Goal: Task Accomplishment & Management: Complete application form

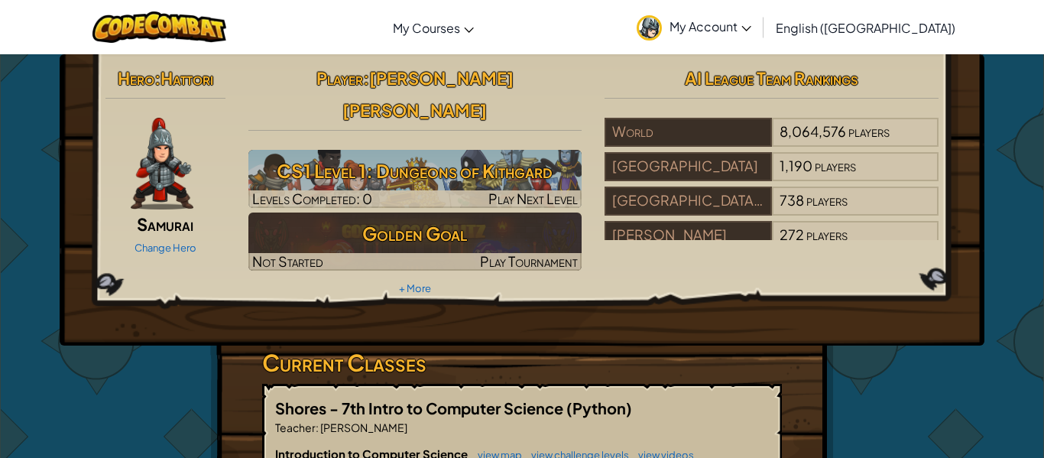
click at [756, 21] on link "My Account" at bounding box center [694, 27] width 130 height 48
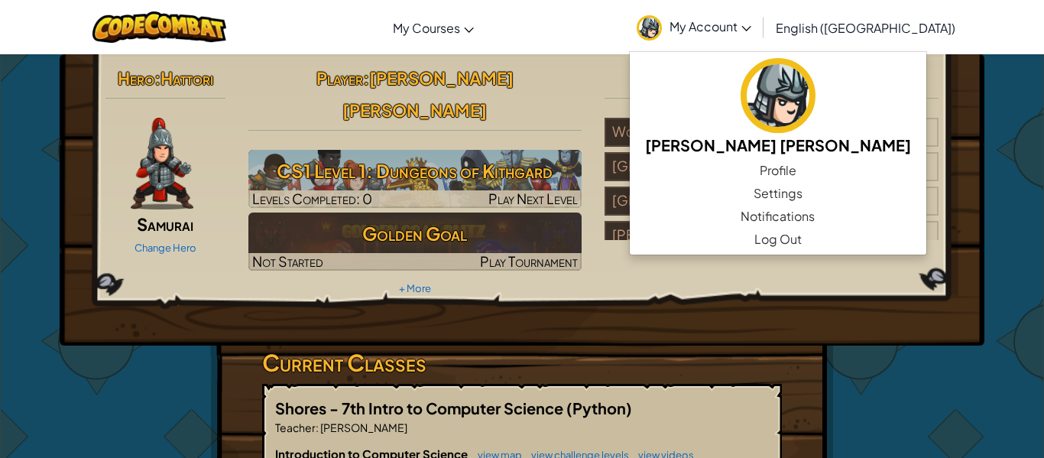
click at [984, 121] on div "Hero : Hattori Samurai Change Hero Player : [PERSON_NAME] [PERSON_NAME] CS1 Lev…" at bounding box center [522, 199] width 925 height 291
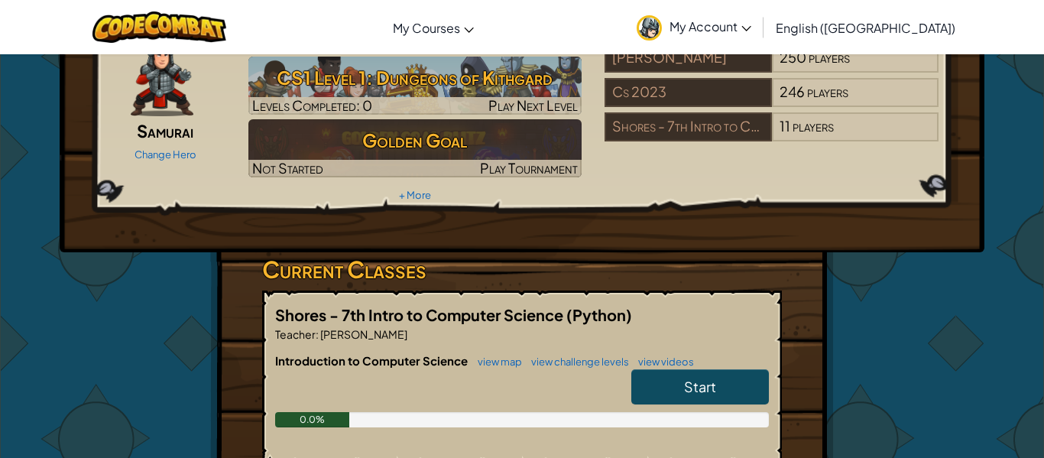
scroll to position [95, 0]
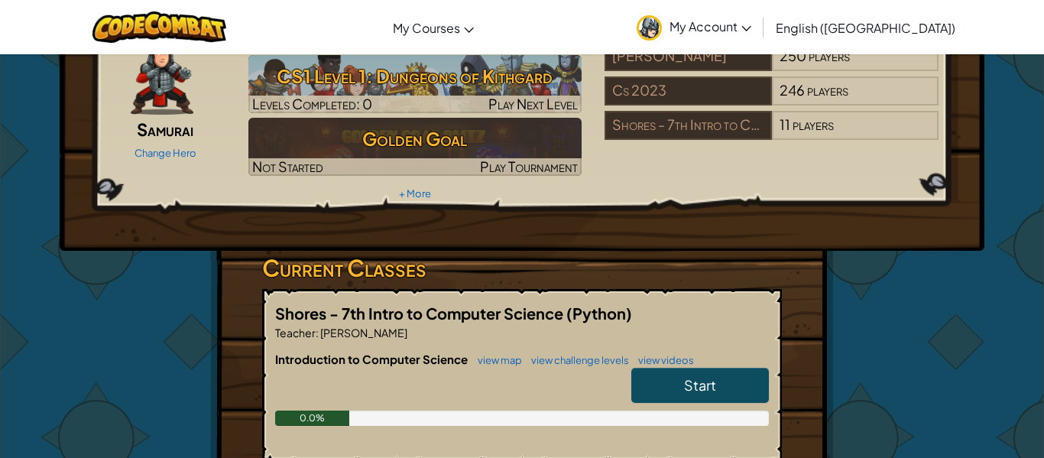
click at [660, 368] on link "Start" at bounding box center [700, 385] width 138 height 35
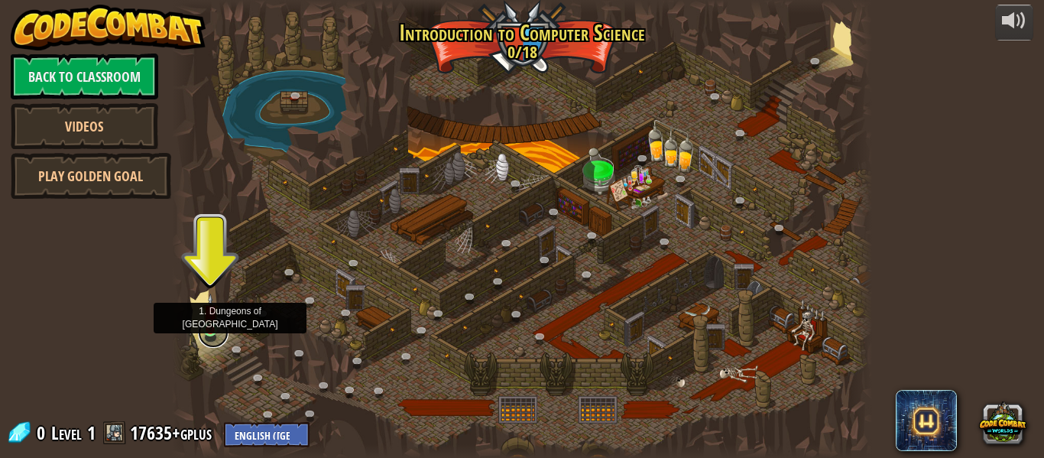
click at [213, 335] on link at bounding box center [213, 332] width 31 height 31
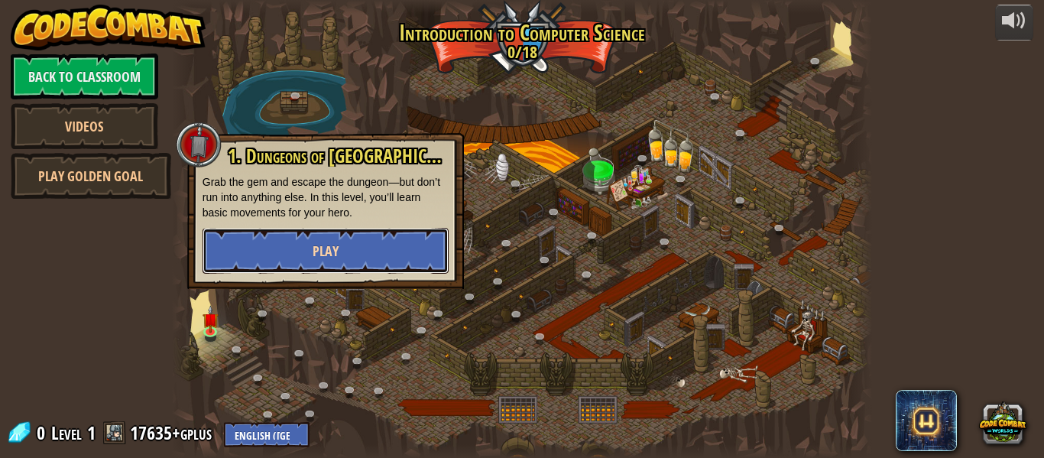
click at [288, 251] on button "Play" at bounding box center [326, 251] width 246 height 46
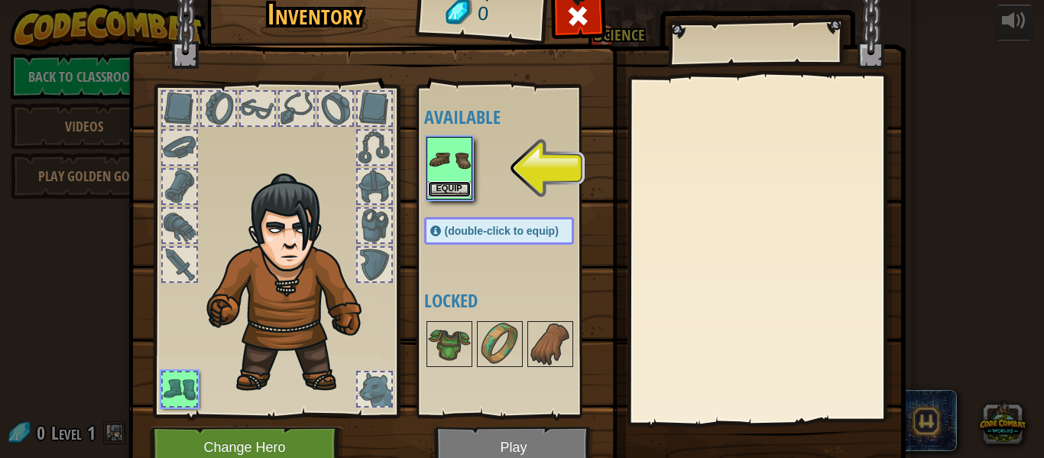
click at [437, 186] on button "Equip" at bounding box center [449, 189] width 43 height 16
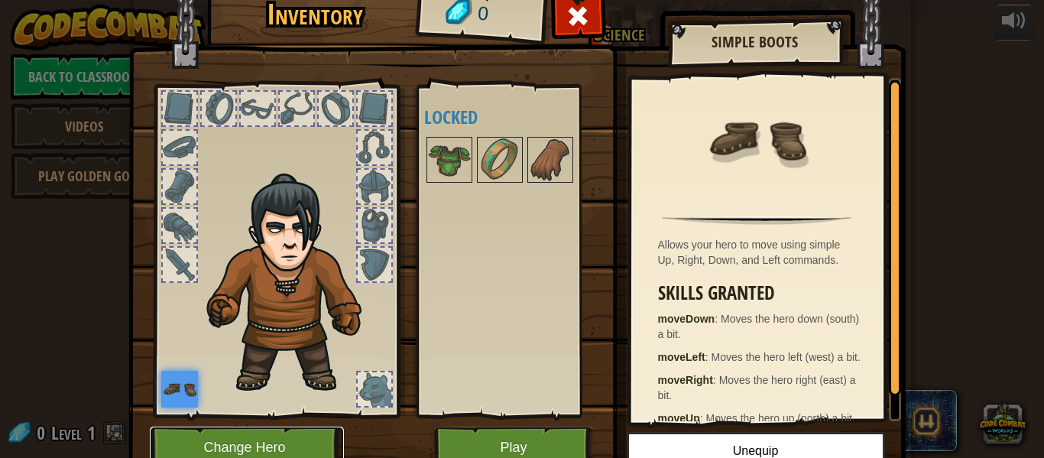
click at [298, 452] on button "Change Hero" at bounding box center [247, 447] width 194 height 42
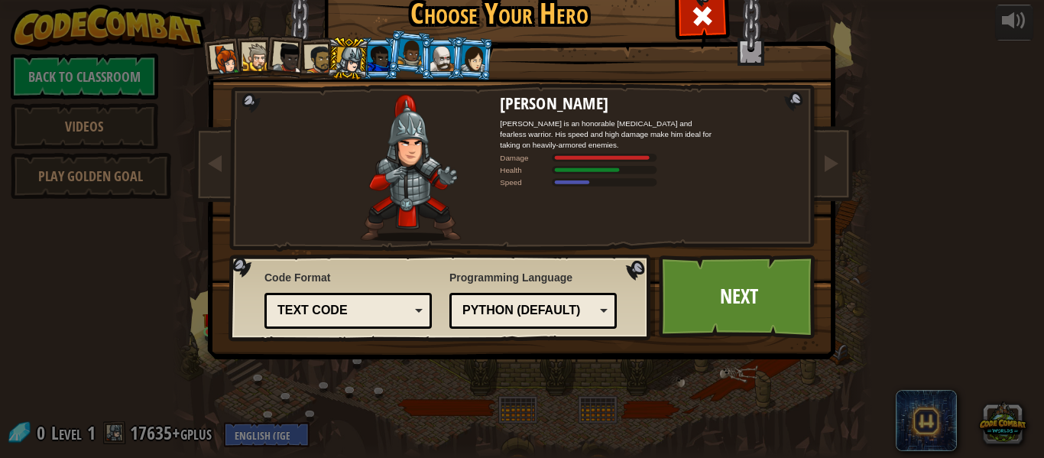
click at [419, 187] on img at bounding box center [411, 168] width 100 height 148
click at [711, 310] on link "Next" at bounding box center [739, 297] width 160 height 84
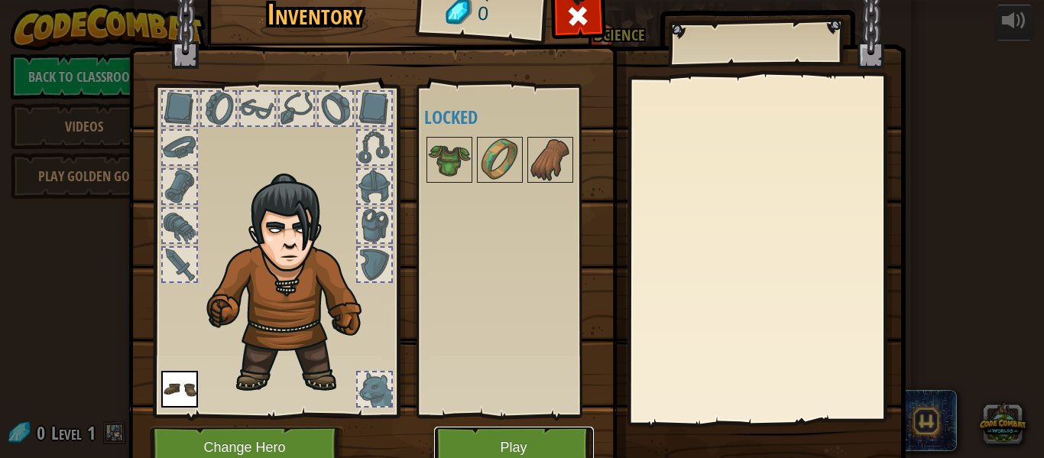
click at [526, 439] on button "Play" at bounding box center [514, 447] width 160 height 42
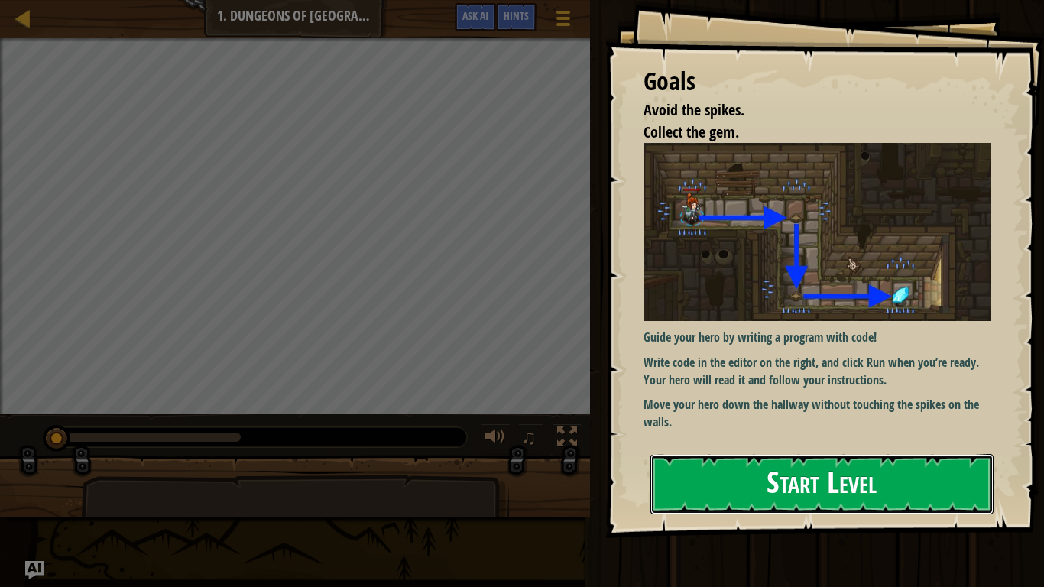
click at [732, 457] on button "Start Level" at bounding box center [821, 484] width 343 height 60
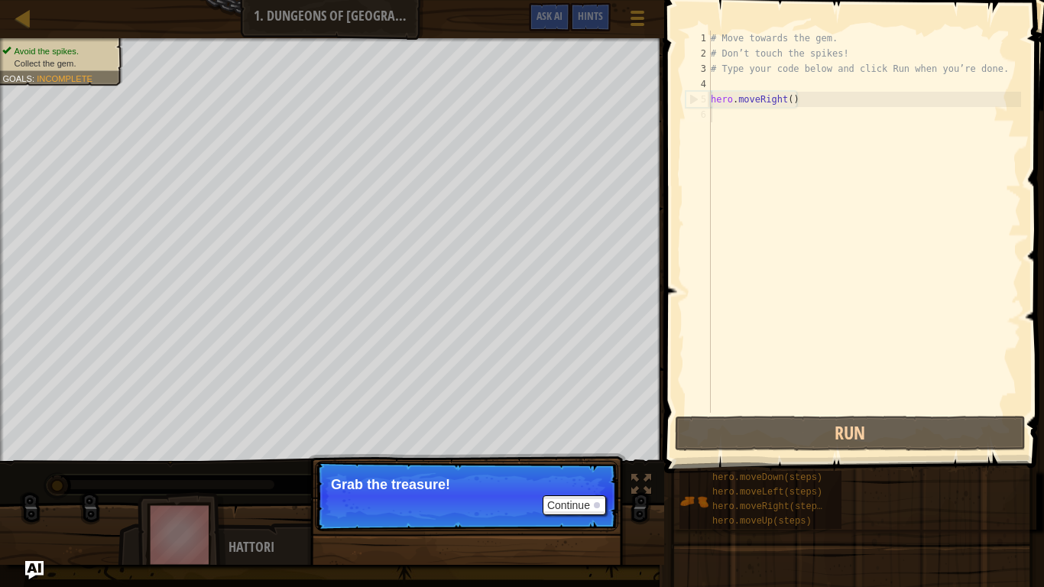
click at [828, 203] on div "# Move towards the gem. # Don’t touch the spikes! # Type your code below and cl…" at bounding box center [864, 237] width 313 height 413
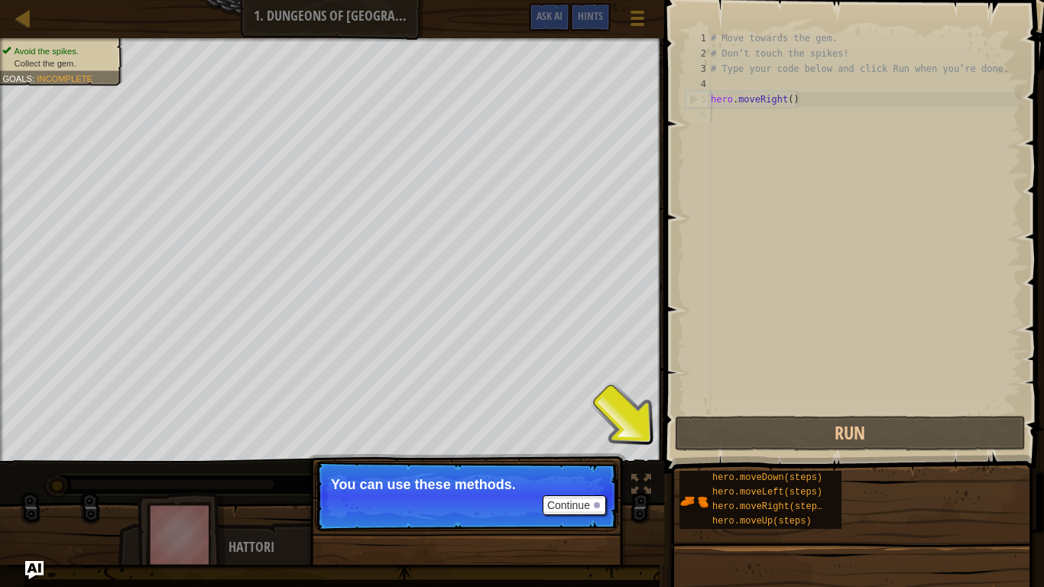
click at [848, 457] on div "hero.moveDown(steps) hero.moveLeft(steps) hero.moveRight(steps) hero.moveUp(ste…" at bounding box center [856, 500] width 355 height 60
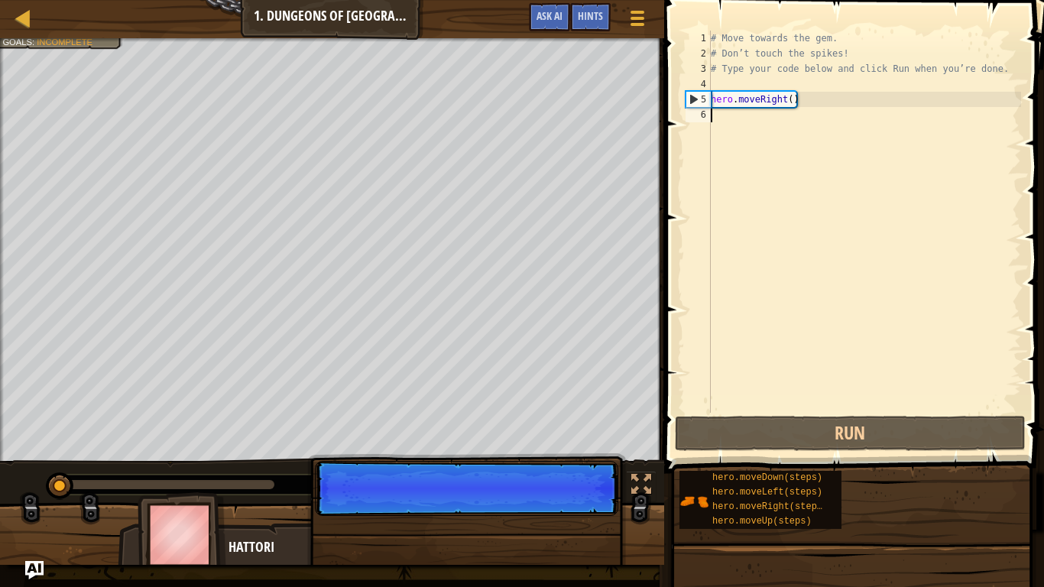
scroll to position [7, 0]
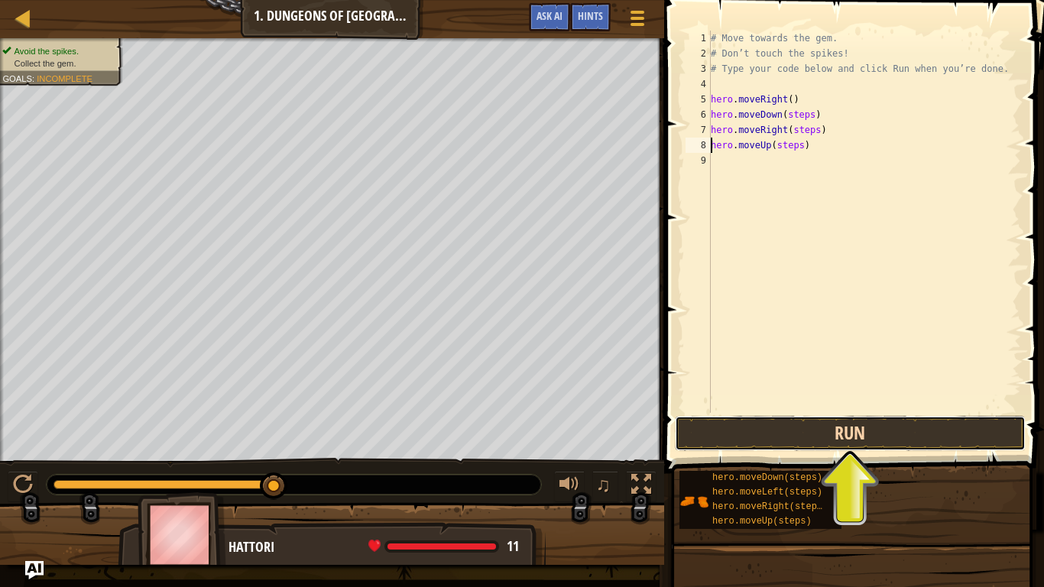
click at [792, 437] on button "Run" at bounding box center [850, 433] width 351 height 35
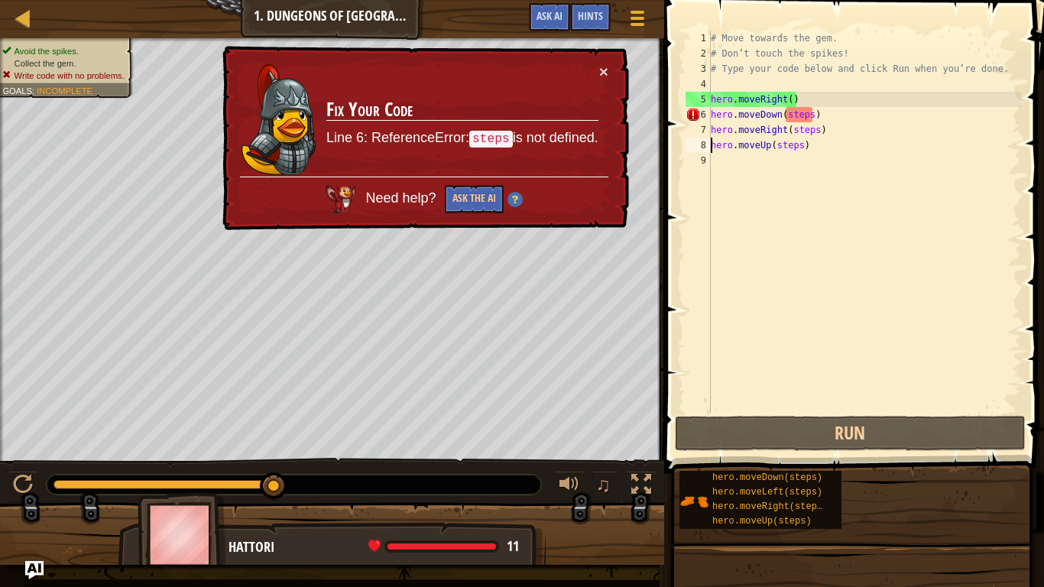
click at [814, 112] on div "# Move towards the gem. # Don’t touch the spikes! # Type your code below and cl…" at bounding box center [864, 237] width 313 height 413
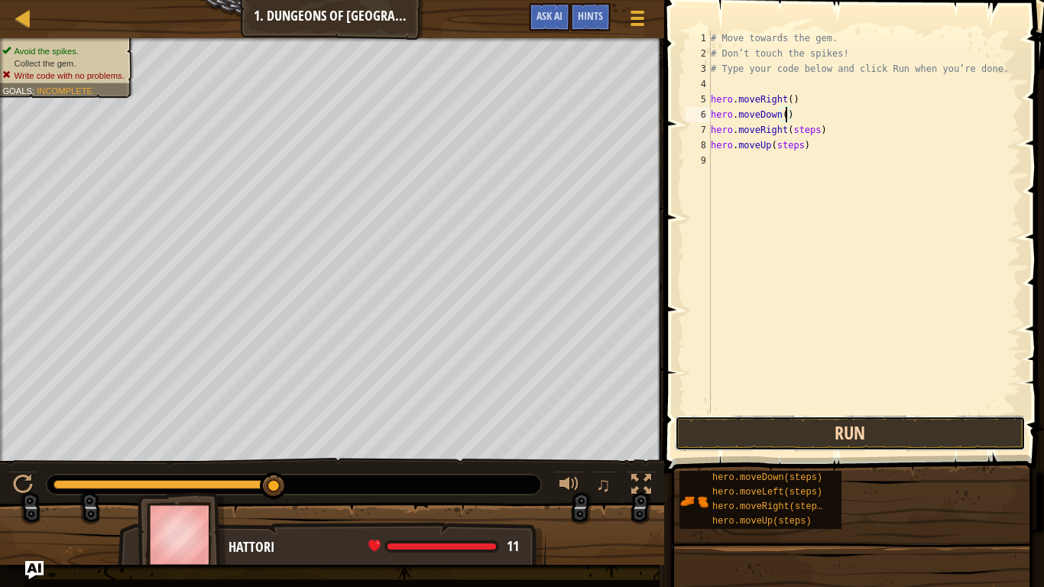
click at [890, 431] on button "Run" at bounding box center [850, 433] width 351 height 35
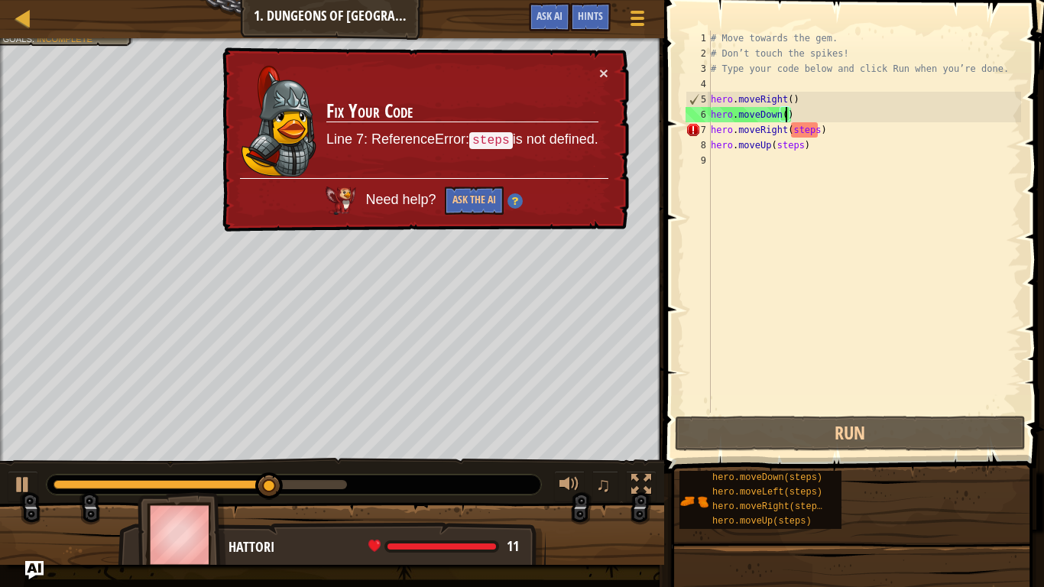
click at [819, 131] on div "# Move towards the gem. # Don’t touch the spikes! # Type your code below and cl…" at bounding box center [864, 237] width 313 height 413
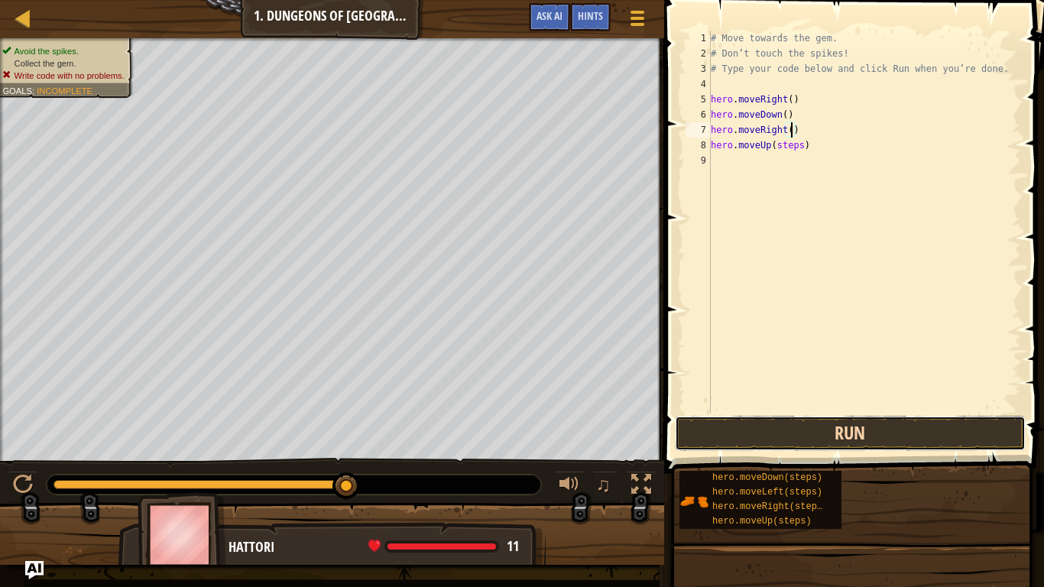
click at [909, 435] on button "Run" at bounding box center [850, 433] width 351 height 35
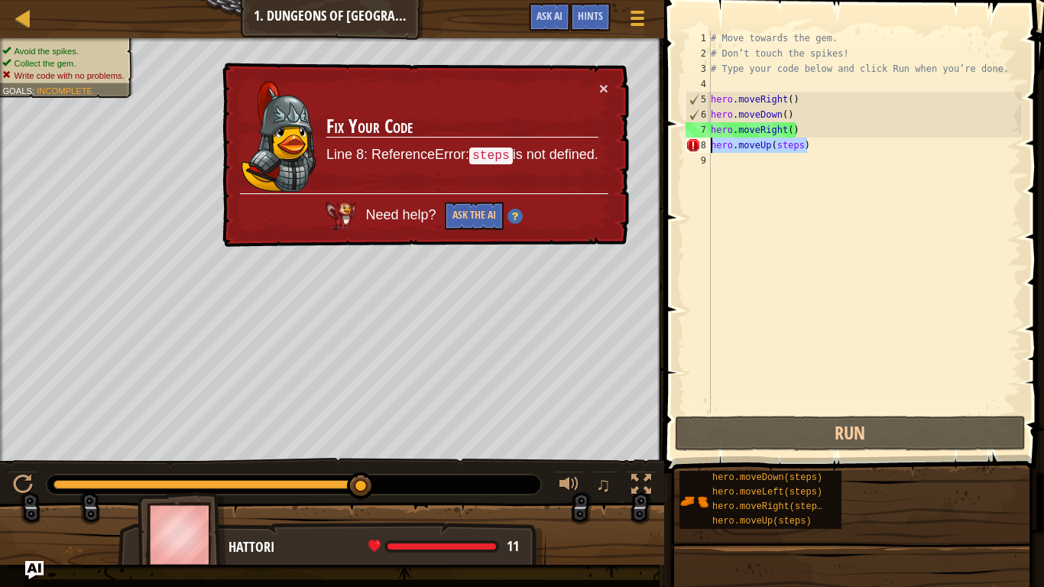
drag, startPoint x: 809, startPoint y: 147, endPoint x: 705, endPoint y: 148, distance: 103.9
click at [705, 148] on div "hero.moveRight() 1 2 3 4 5 6 7 8 9 # Move towards the gem. # Don’t touch the sp…" at bounding box center [851, 222] width 339 height 382
type textarea "hero.moveUp(steps)"
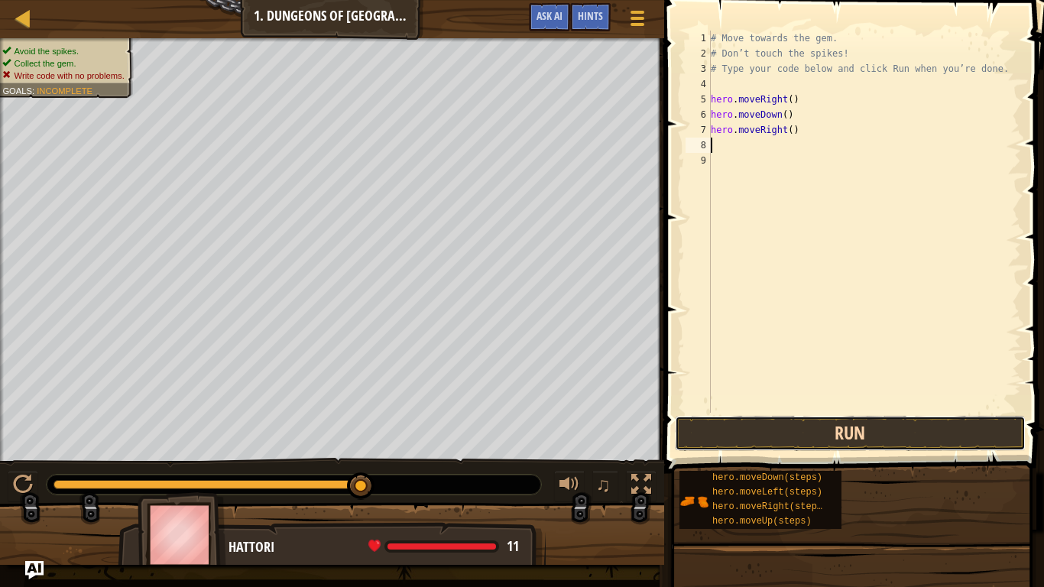
click at [788, 437] on button "Run" at bounding box center [850, 433] width 351 height 35
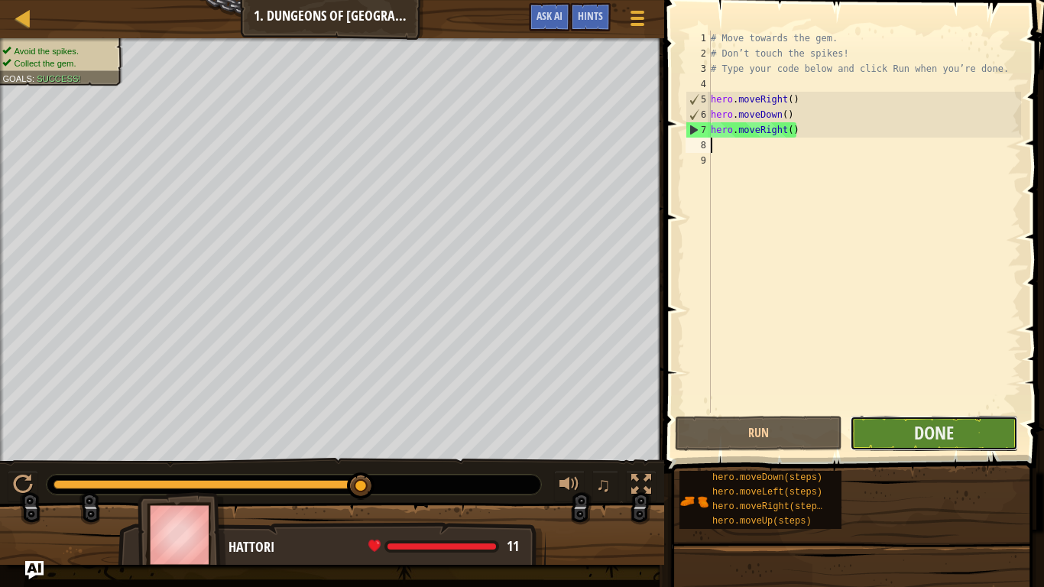
click at [888, 433] on button "Done" at bounding box center [933, 433] width 167 height 35
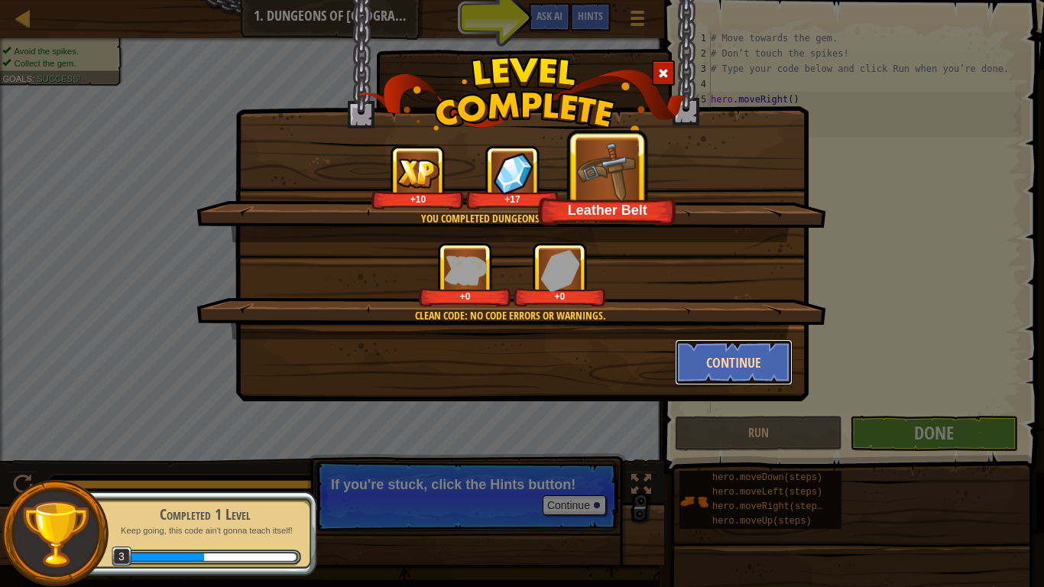
click at [760, 362] on button "Continue" at bounding box center [734, 362] width 118 height 46
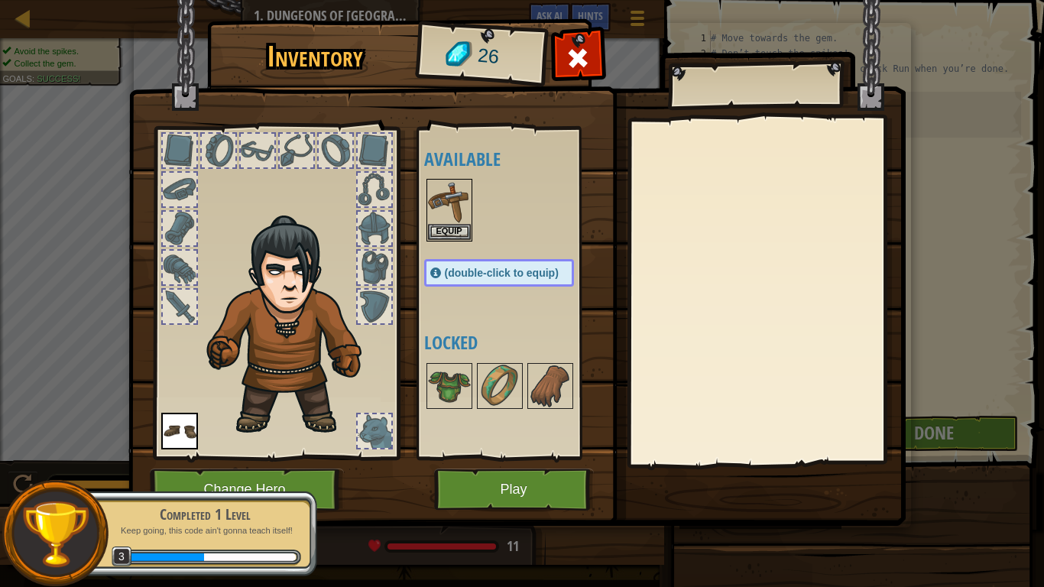
click at [502, 276] on span "(double-click to equip)" at bounding box center [502, 273] width 114 height 12
click at [452, 233] on button "Equip" at bounding box center [449, 231] width 43 height 16
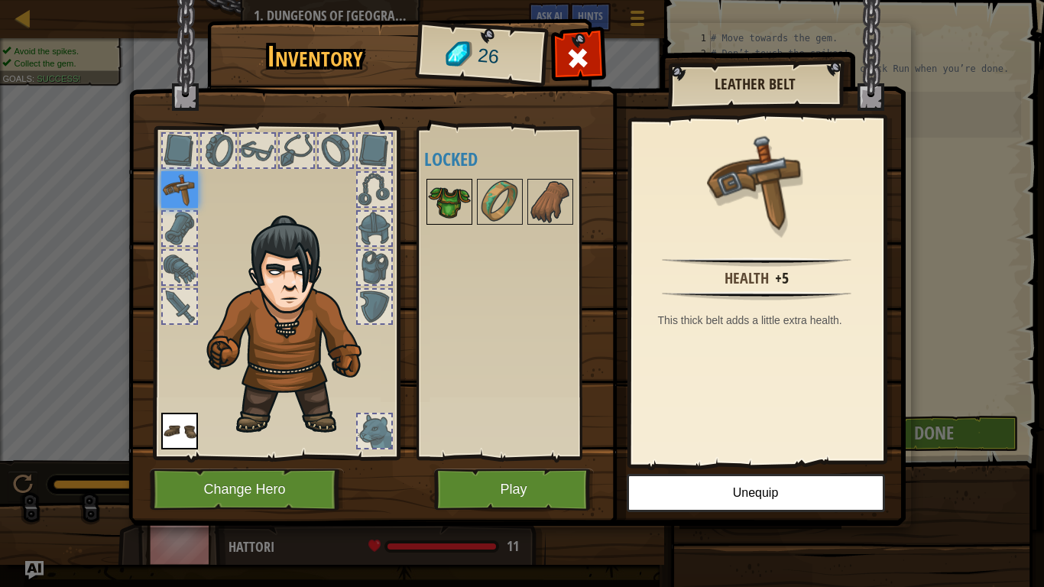
click at [447, 199] on img at bounding box center [449, 201] width 43 height 43
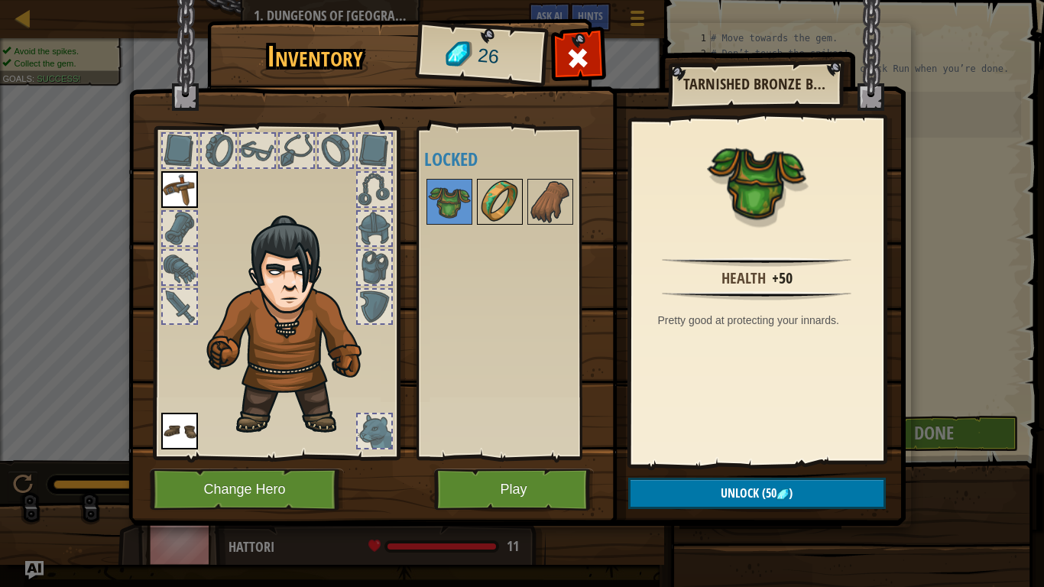
click at [505, 203] on img at bounding box center [499, 201] width 43 height 43
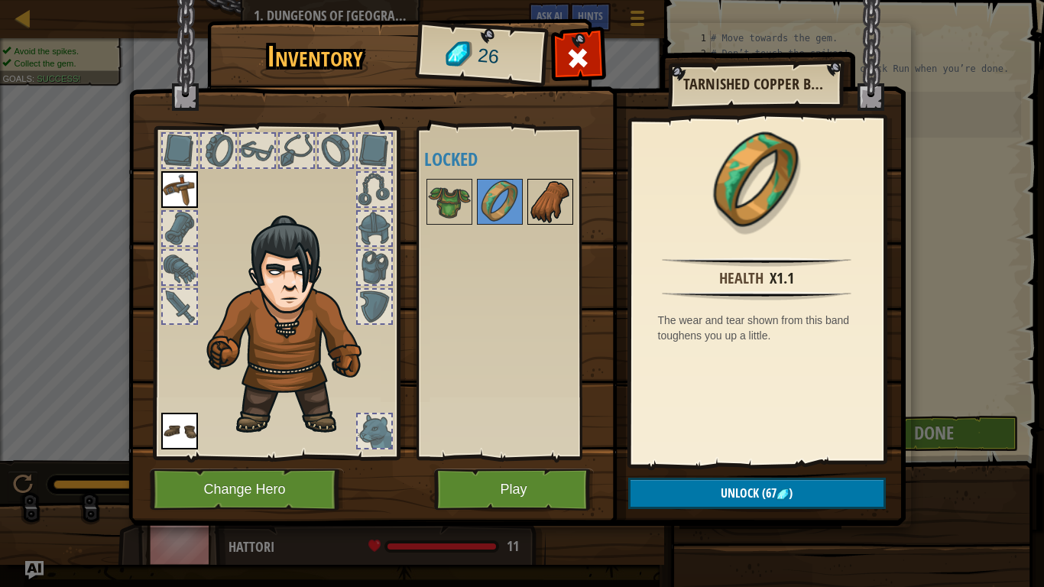
click at [536, 209] on img at bounding box center [550, 201] width 43 height 43
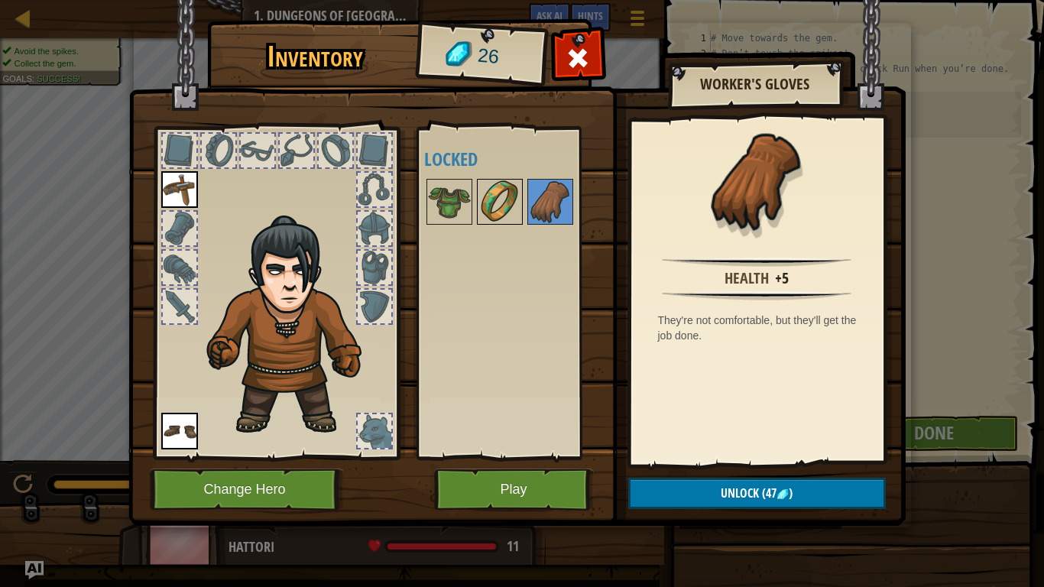
click at [494, 204] on img at bounding box center [499, 201] width 43 height 43
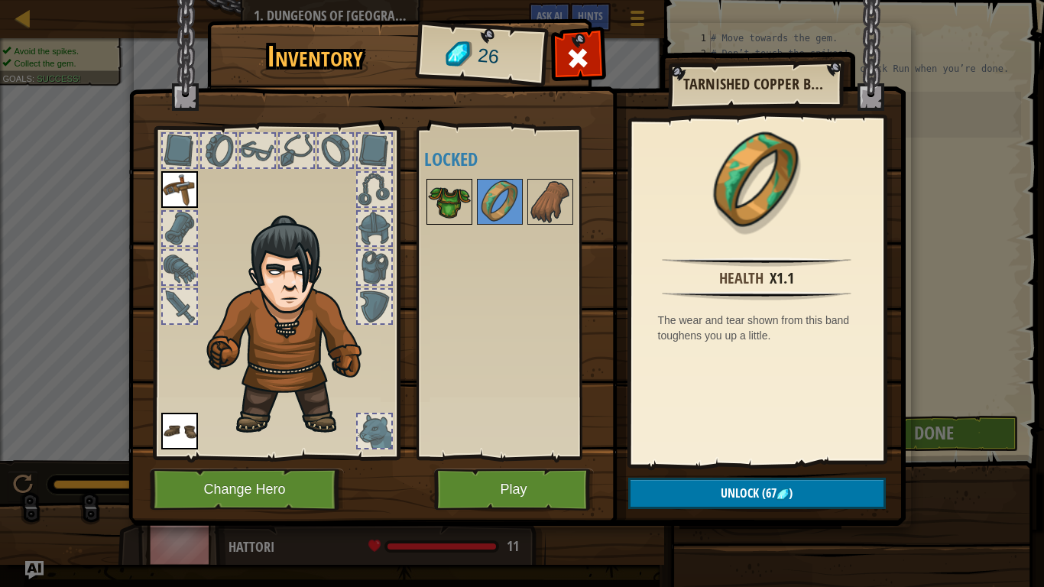
click at [452, 198] on img at bounding box center [449, 201] width 43 height 43
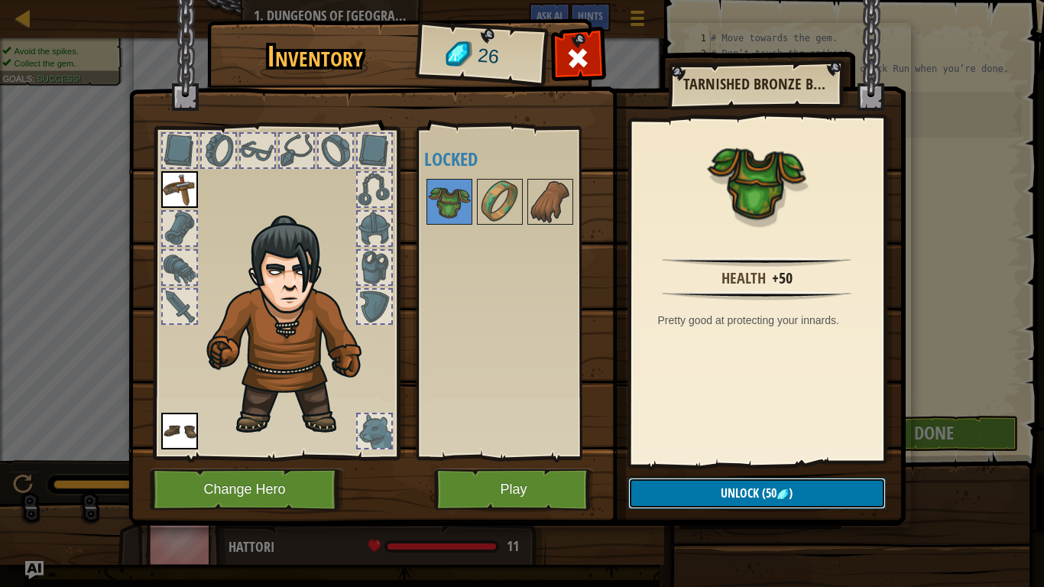
click at [705, 457] on button "Unlock (50 )" at bounding box center [757, 493] width 258 height 31
click at [553, 214] on img at bounding box center [550, 201] width 43 height 43
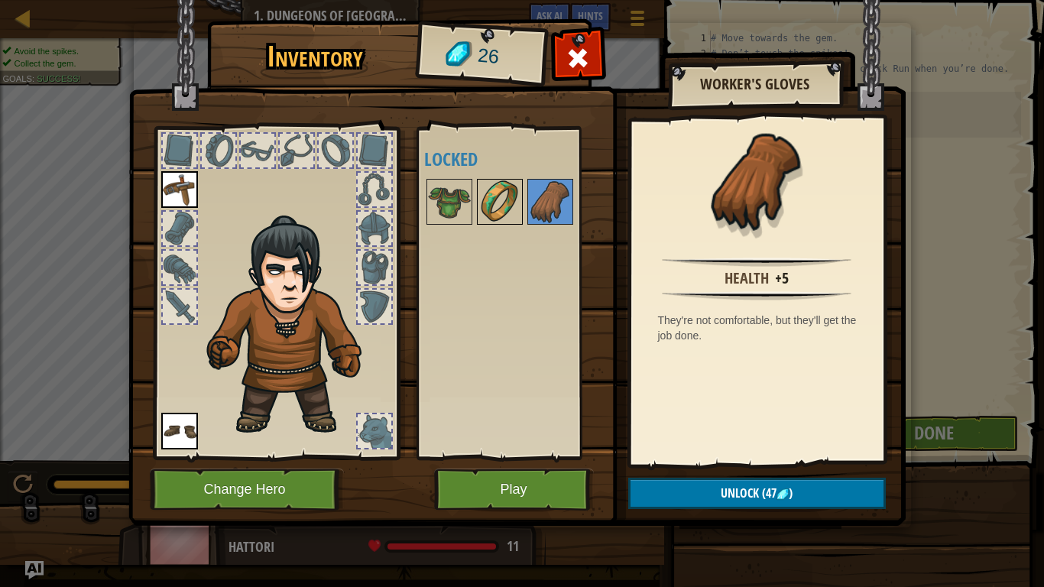
click at [512, 213] on img at bounding box center [499, 201] width 43 height 43
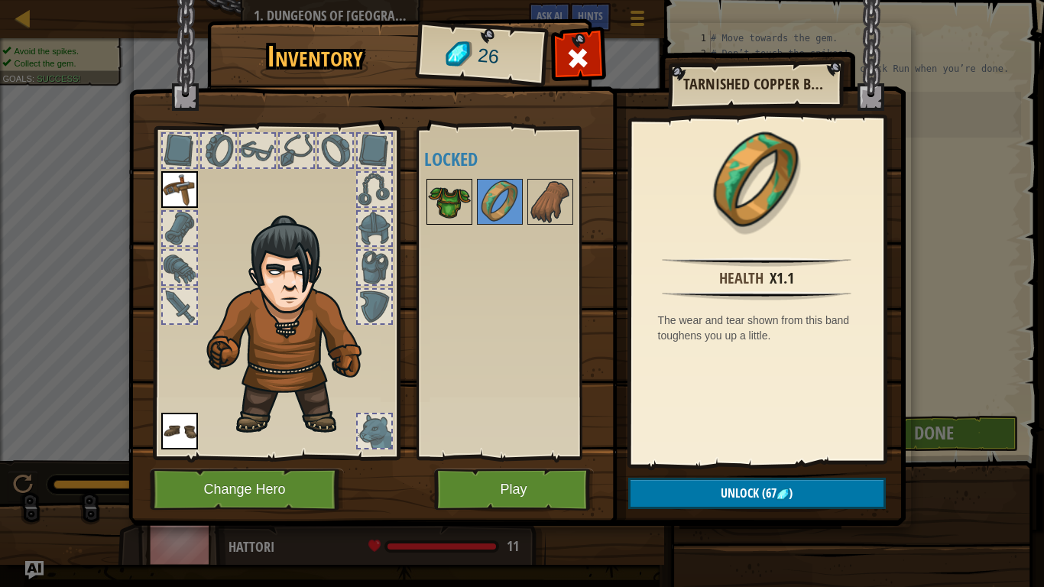
click at [471, 212] on div at bounding box center [449, 202] width 46 height 46
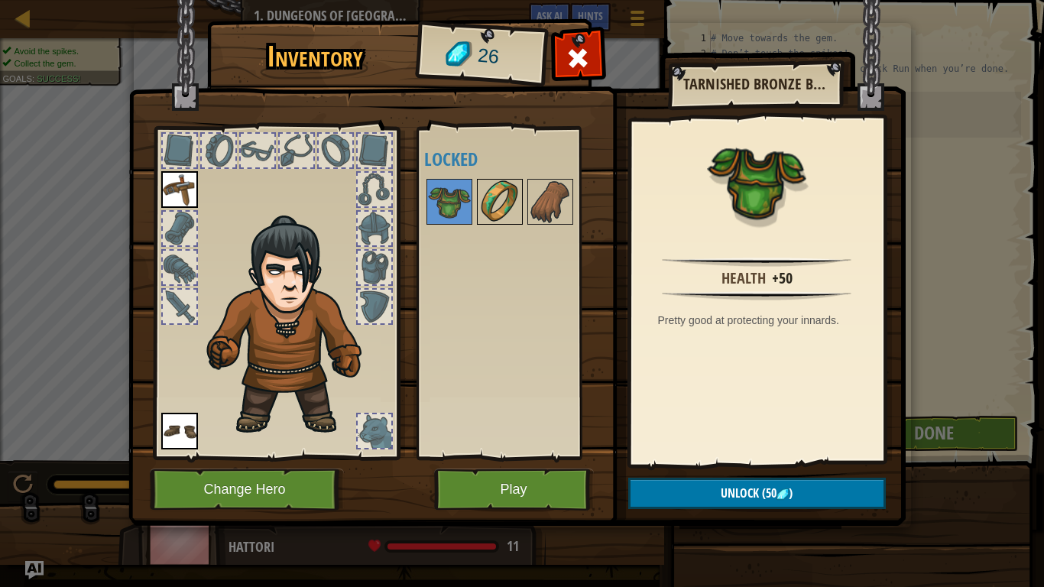
click at [505, 209] on img at bounding box center [499, 201] width 43 height 43
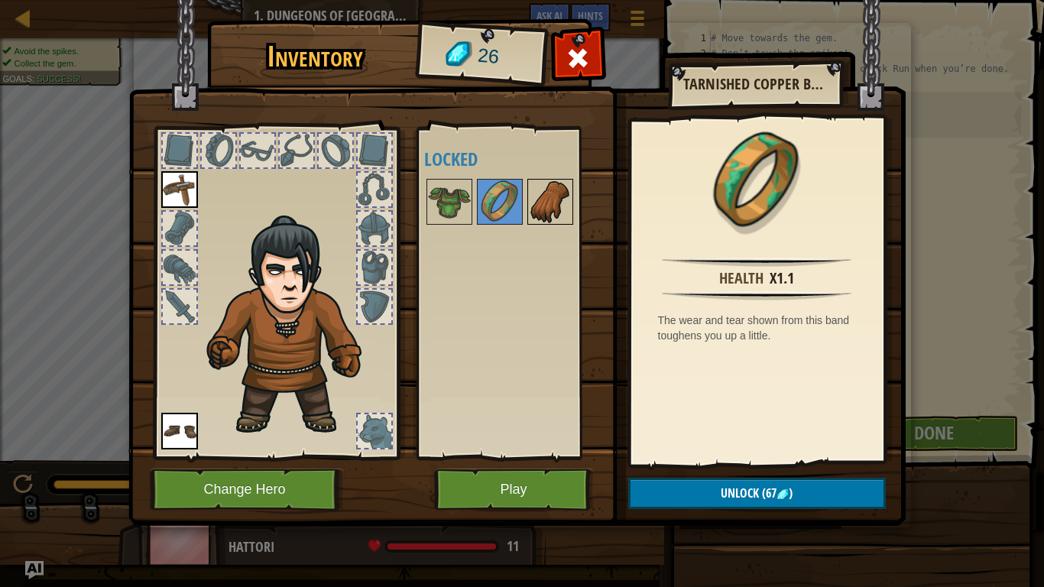
click at [563, 209] on img at bounding box center [550, 201] width 43 height 43
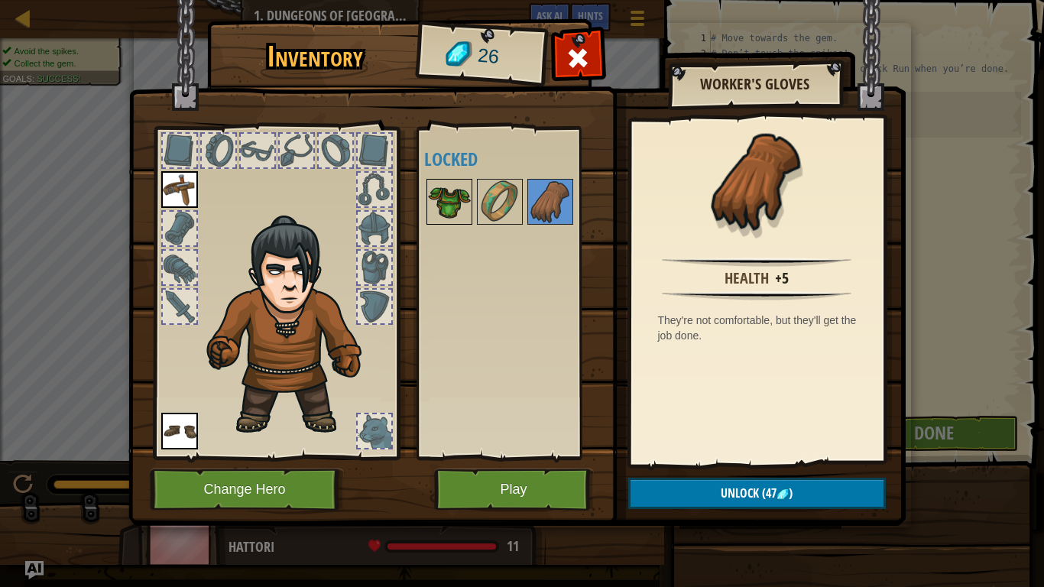
click at [457, 206] on img at bounding box center [449, 201] width 43 height 43
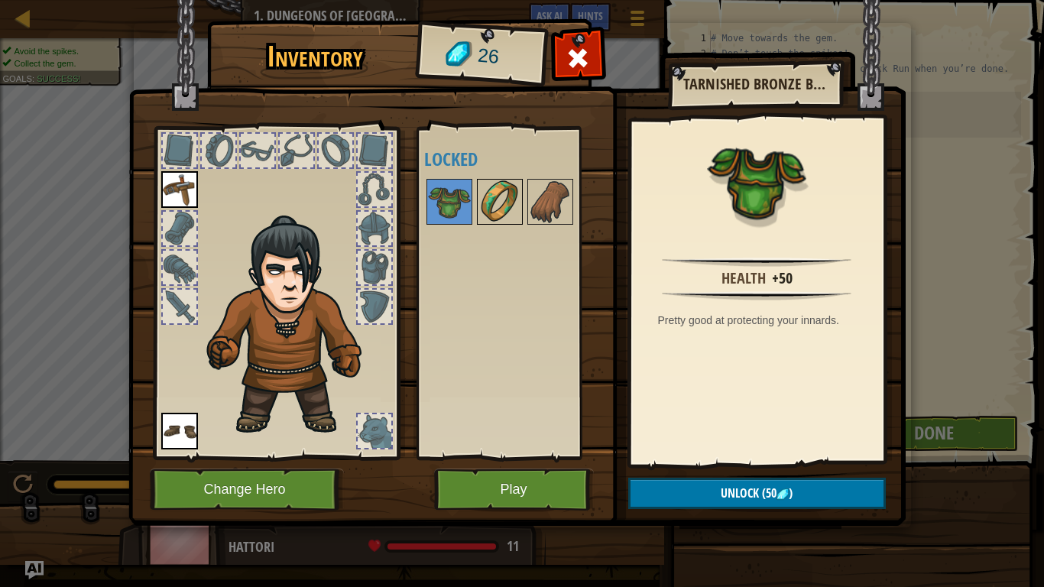
click at [486, 204] on img at bounding box center [499, 201] width 43 height 43
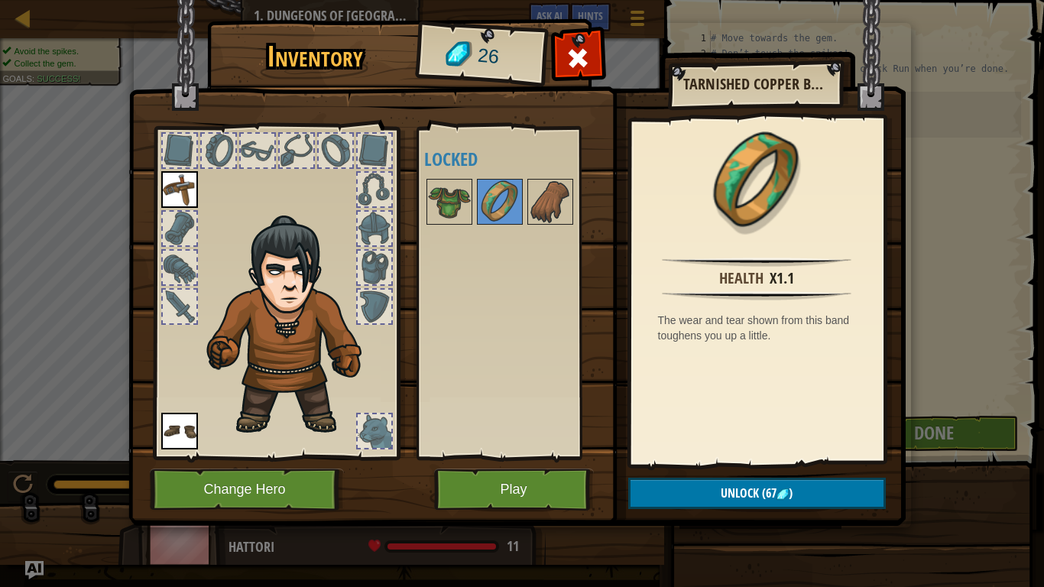
click at [174, 427] on img at bounding box center [179, 431] width 37 height 37
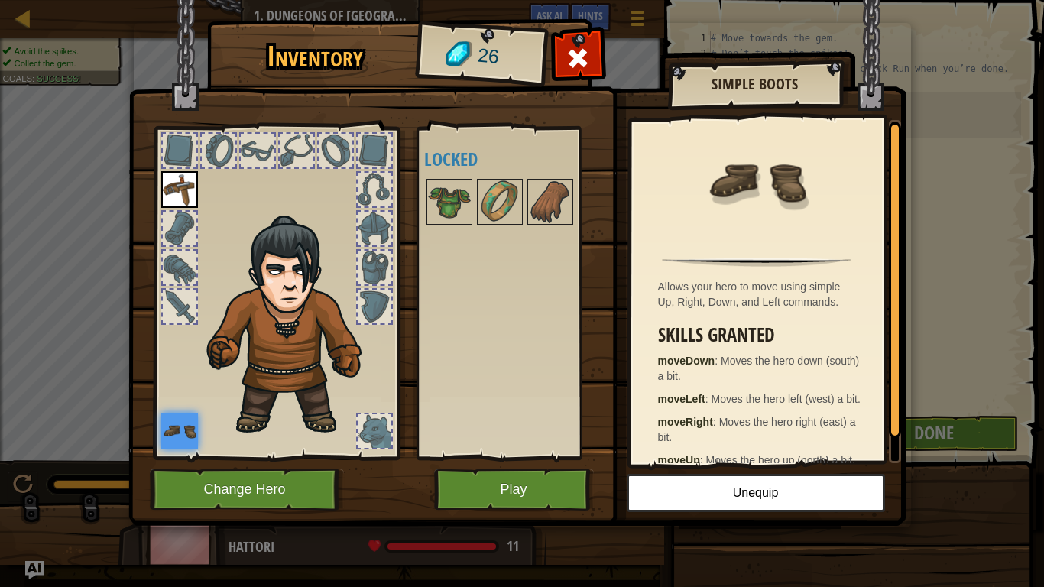
click at [371, 196] on div at bounding box center [375, 190] width 34 height 34
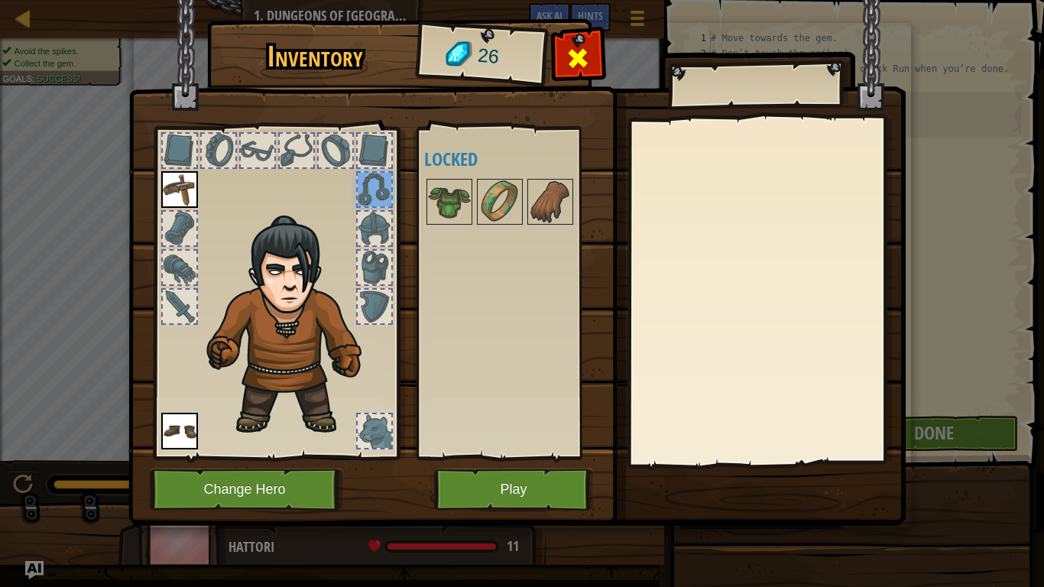
click at [561, 68] on div at bounding box center [578, 62] width 48 height 48
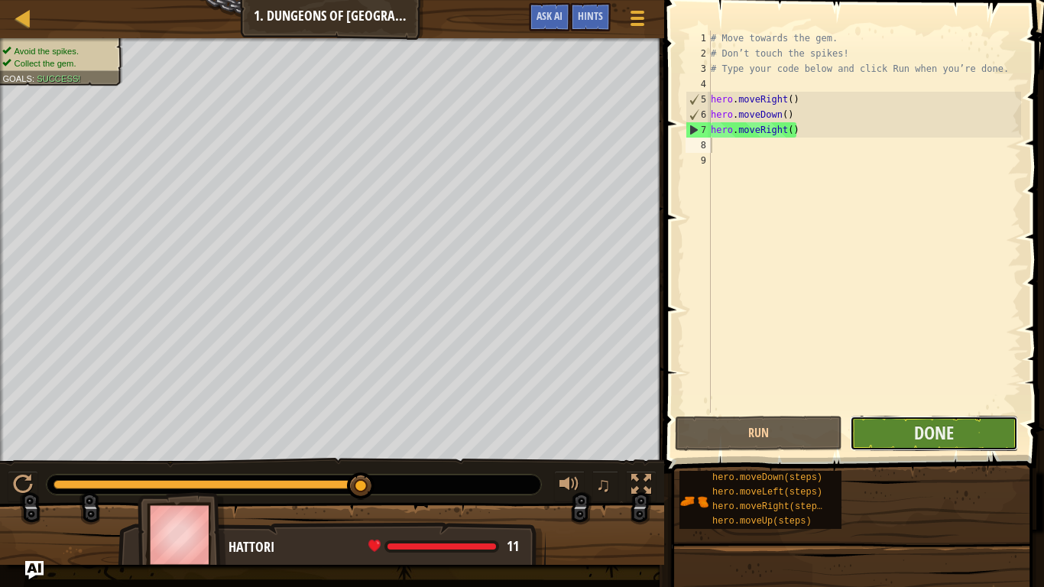
click at [875, 439] on button "Done" at bounding box center [933, 433] width 167 height 35
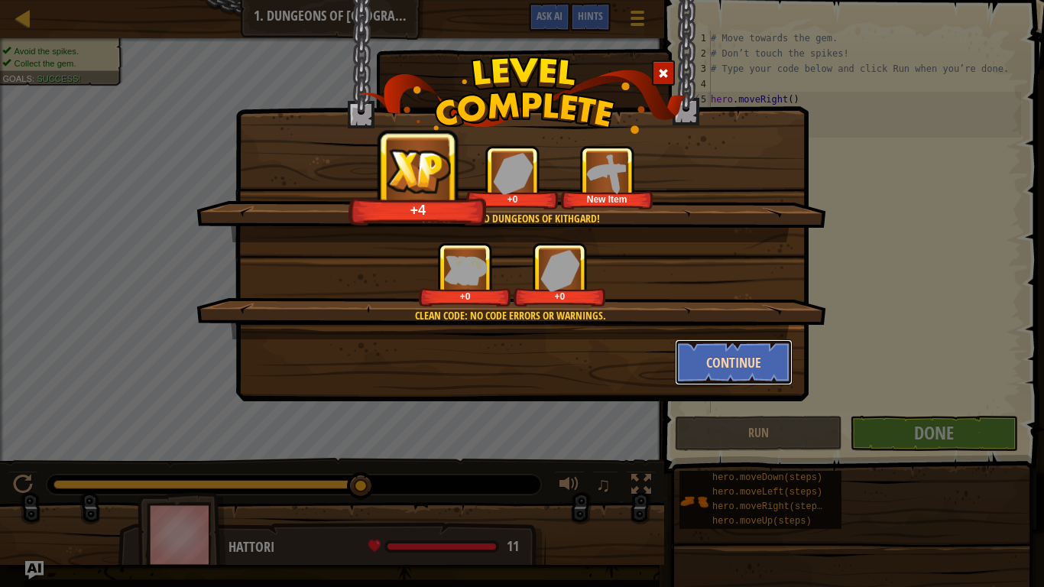
click at [733, 366] on button "Continue" at bounding box center [734, 362] width 118 height 46
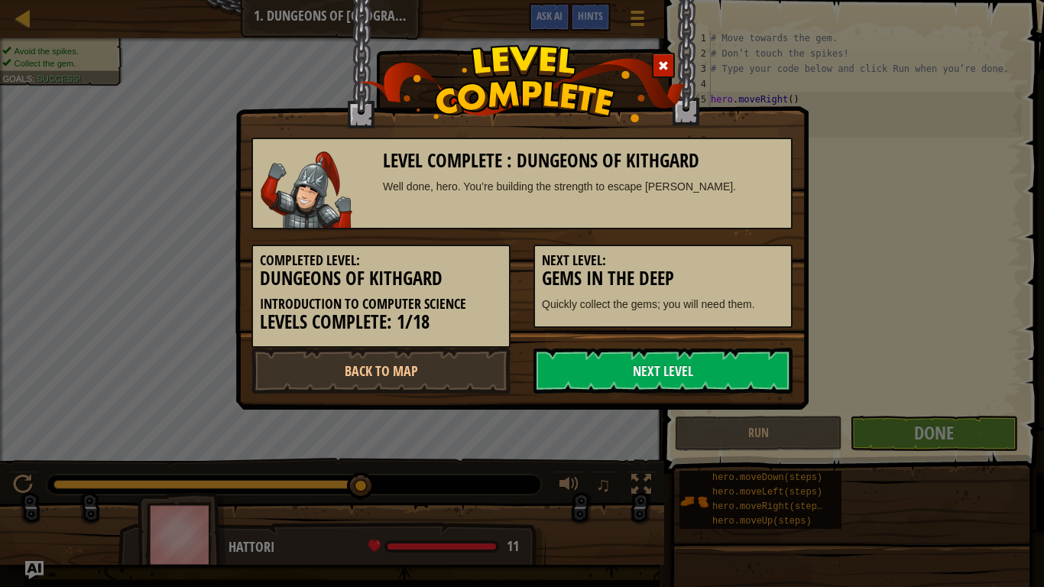
click at [660, 70] on span at bounding box center [663, 65] width 11 height 11
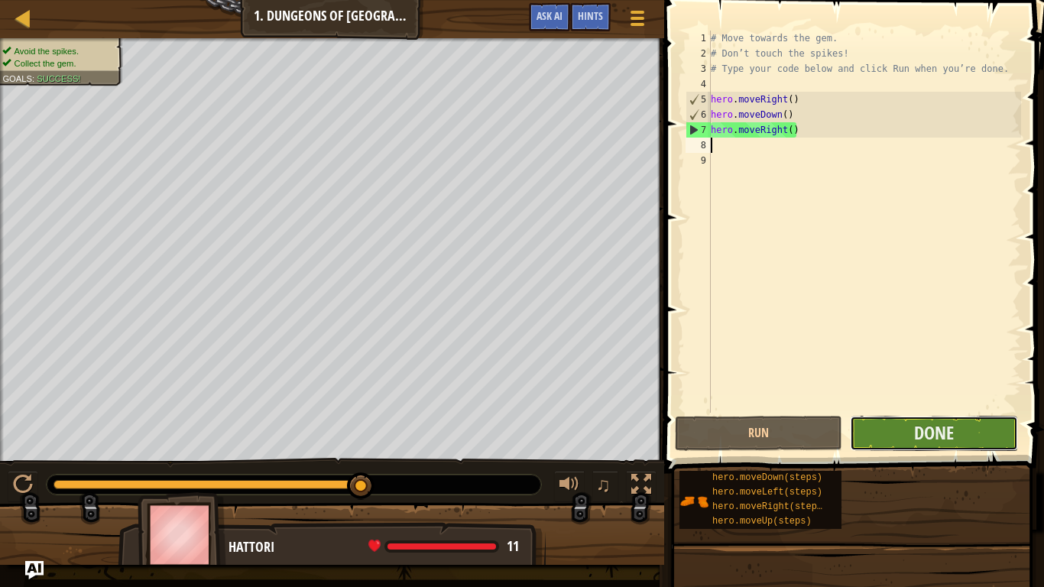
click at [883, 441] on button "Done" at bounding box center [933, 433] width 167 height 35
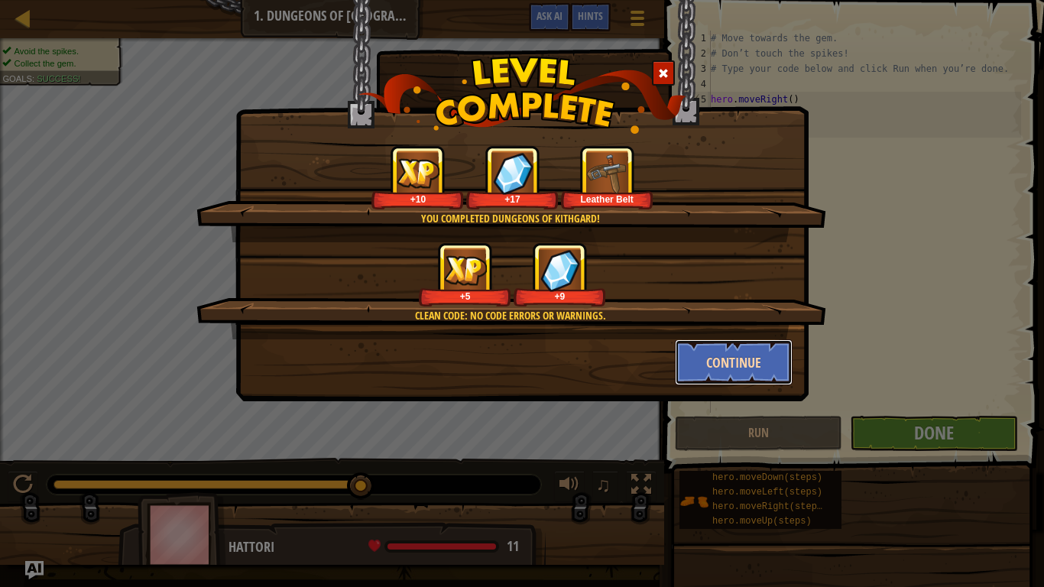
click at [704, 365] on button "Continue" at bounding box center [734, 362] width 118 height 46
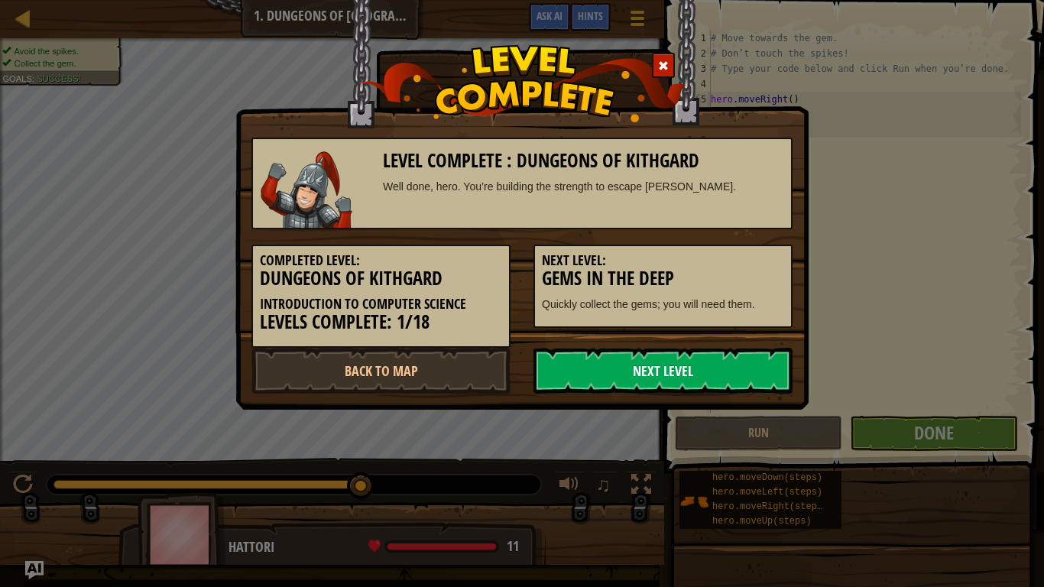
click at [590, 364] on link "Next Level" at bounding box center [662, 371] width 259 height 46
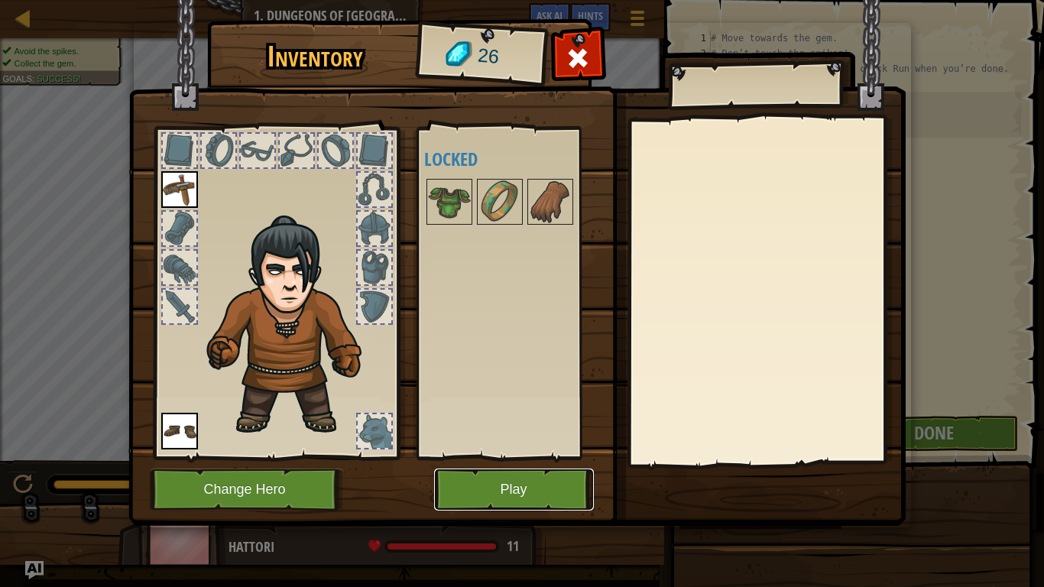
click at [505, 457] on button "Play" at bounding box center [514, 489] width 160 height 42
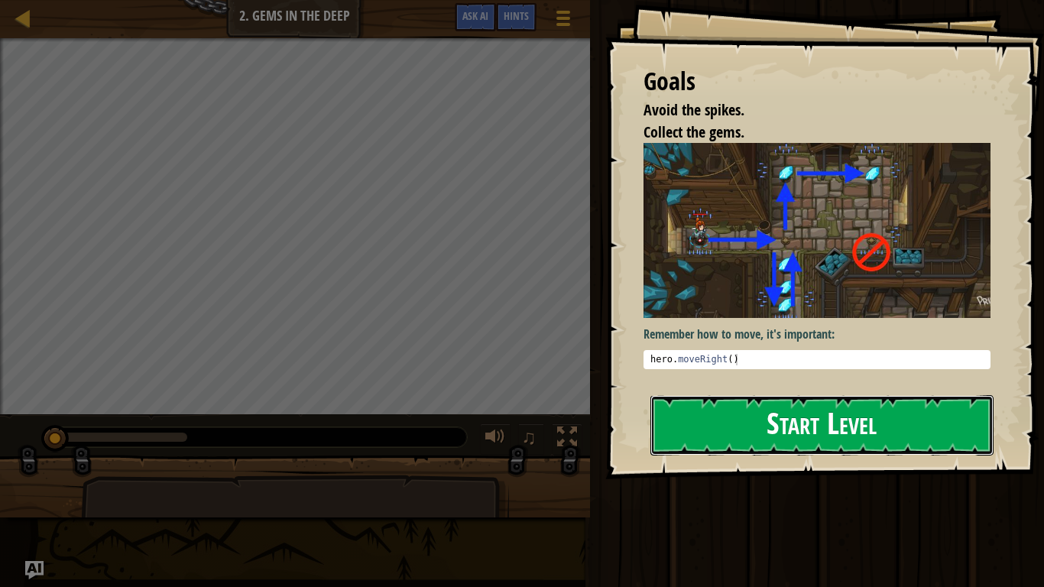
click at [734, 418] on button "Start Level" at bounding box center [821, 425] width 343 height 60
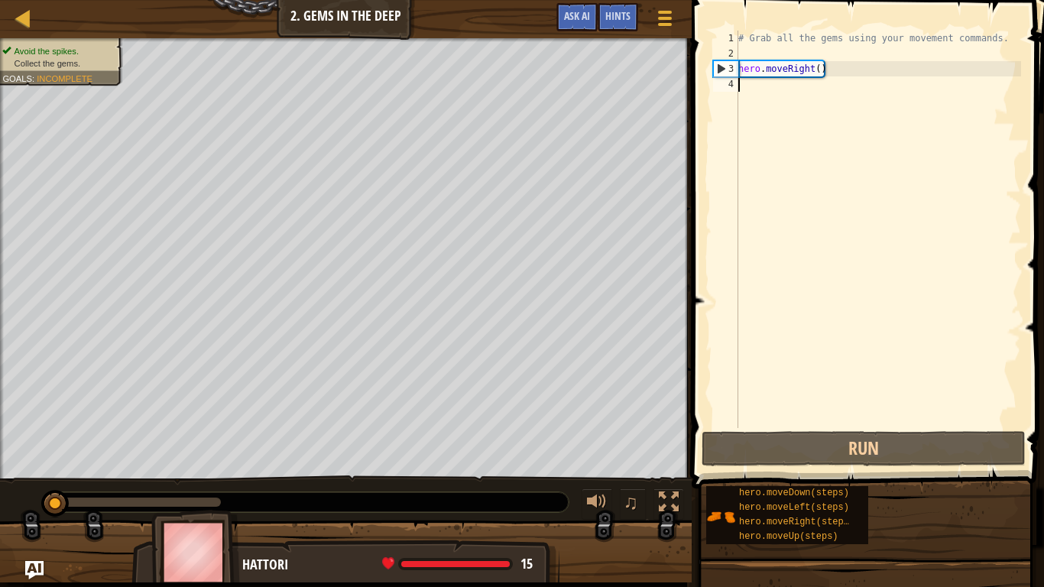
click at [758, 86] on div "# Grab all the gems using your movement commands. hero . moveRight ( )" at bounding box center [878, 245] width 286 height 428
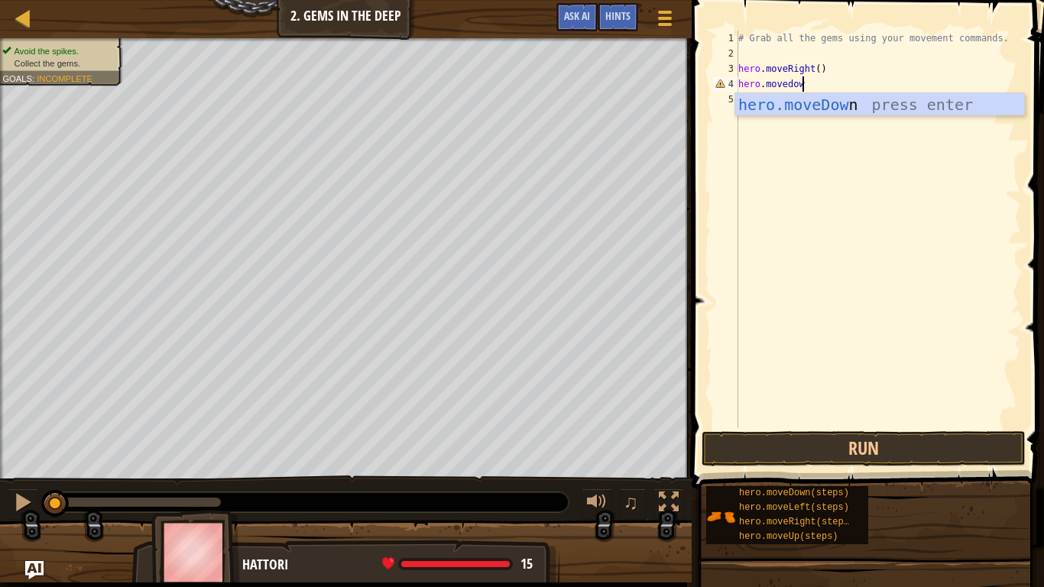
scroll to position [7, 9]
click at [969, 457] on button "Run" at bounding box center [864, 448] width 324 height 35
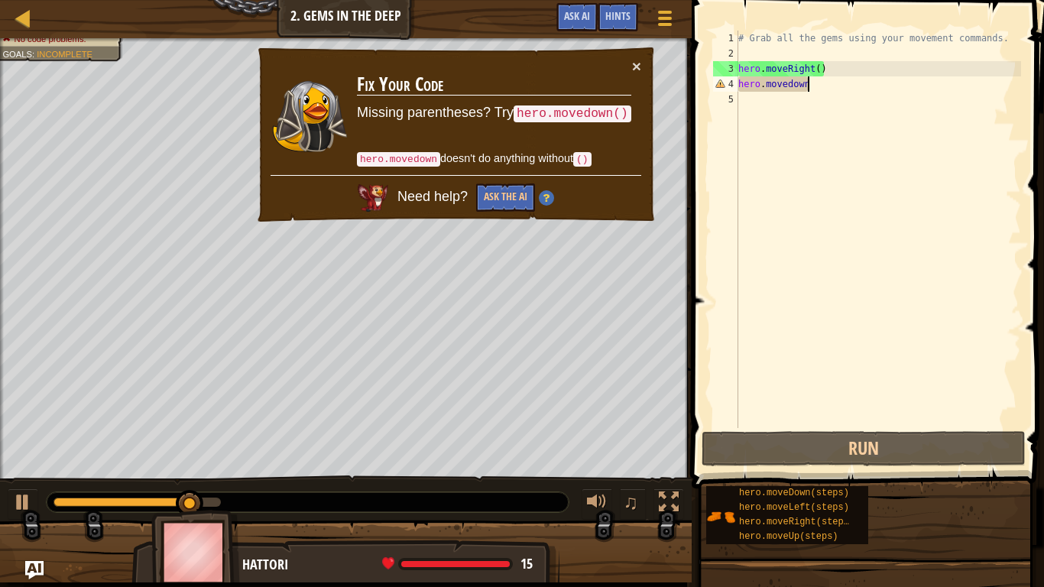
click at [809, 85] on div "# Grab all the gems using your movement commands. hero . moveRight ( ) hero . […" at bounding box center [878, 245] width 286 height 428
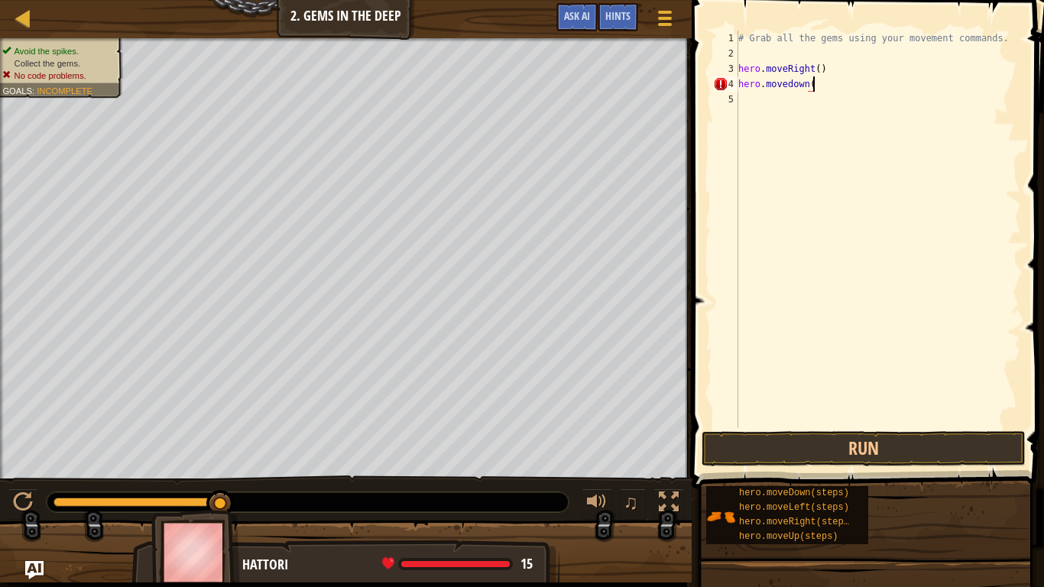
scroll to position [7, 11]
click at [903, 440] on button "Run" at bounding box center [864, 448] width 324 height 35
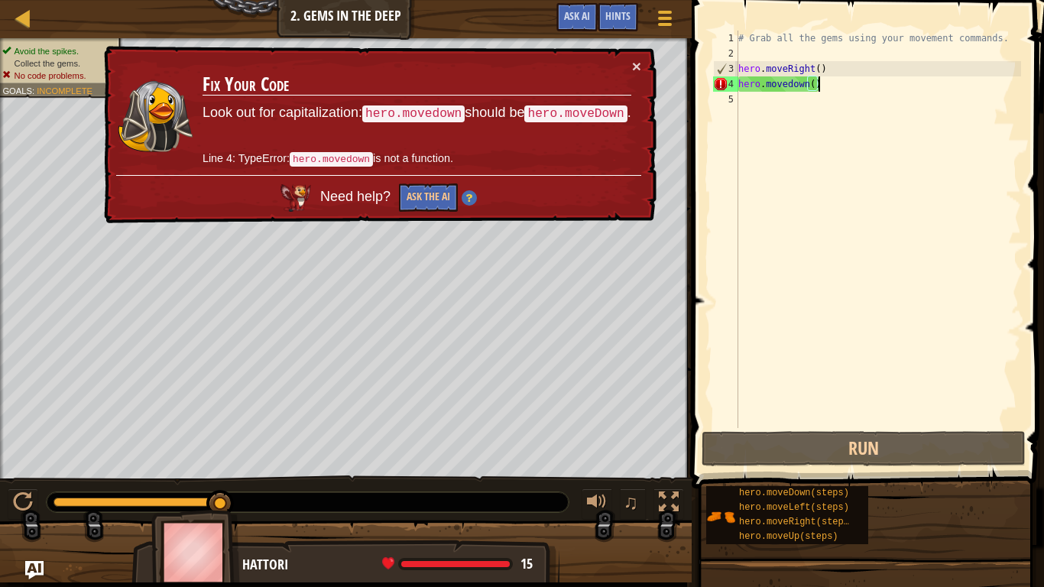
drag, startPoint x: 216, startPoint y: 506, endPoint x: 276, endPoint y: 509, distance: 59.7
click at [276, 457] on div at bounding box center [308, 502] width 522 height 20
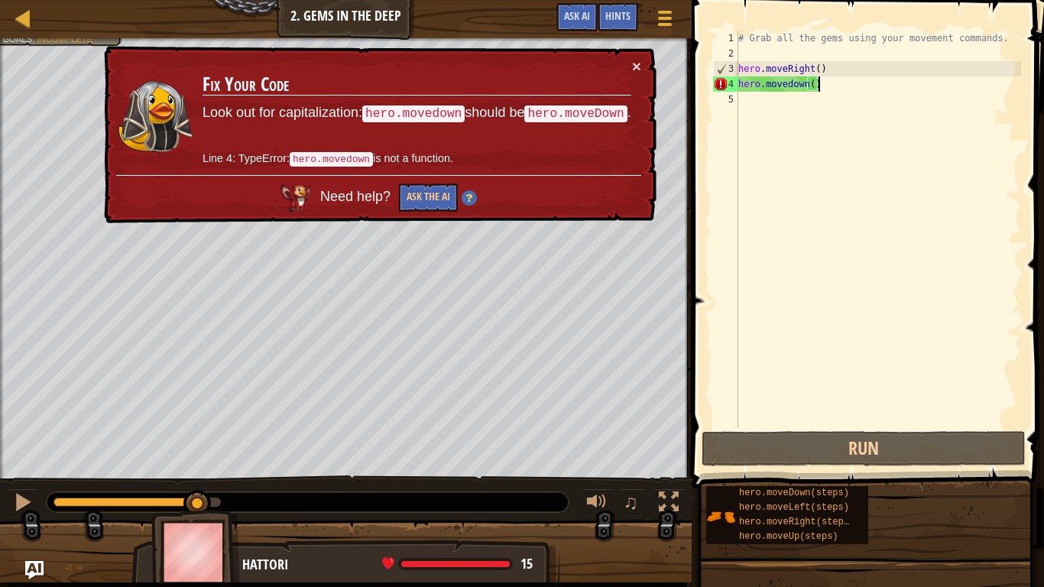
drag, startPoint x: 219, startPoint y: 501, endPoint x: 207, endPoint y: 501, distance: 12.2
click at [207, 457] on div at bounding box center [197, 504] width 28 height 28
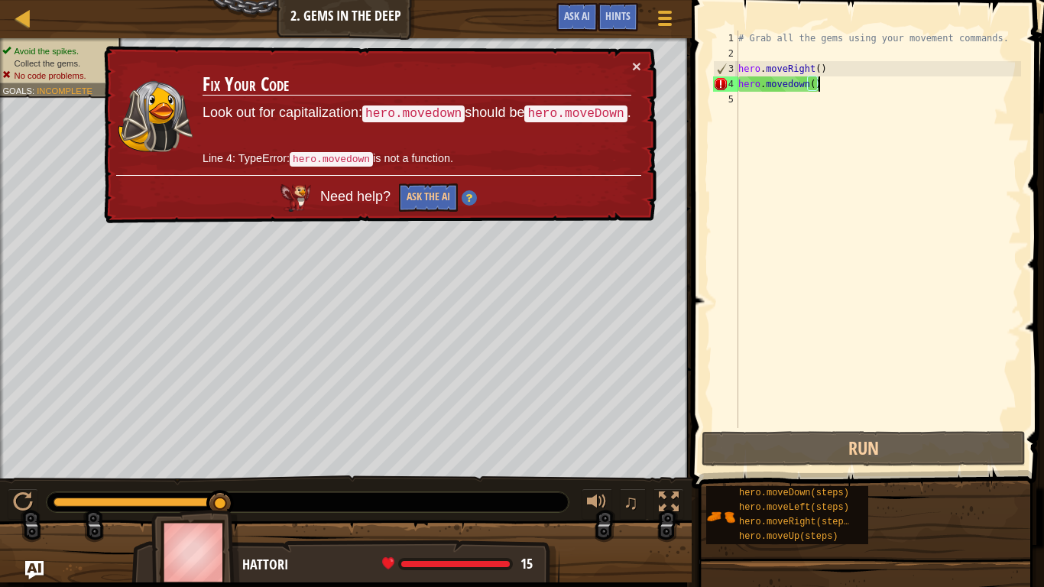
drag, startPoint x: 208, startPoint y: 501, endPoint x: 254, endPoint y: 504, distance: 46.0
click at [254, 457] on div at bounding box center [308, 502] width 522 height 20
click at [246, 457] on div at bounding box center [308, 502] width 522 height 20
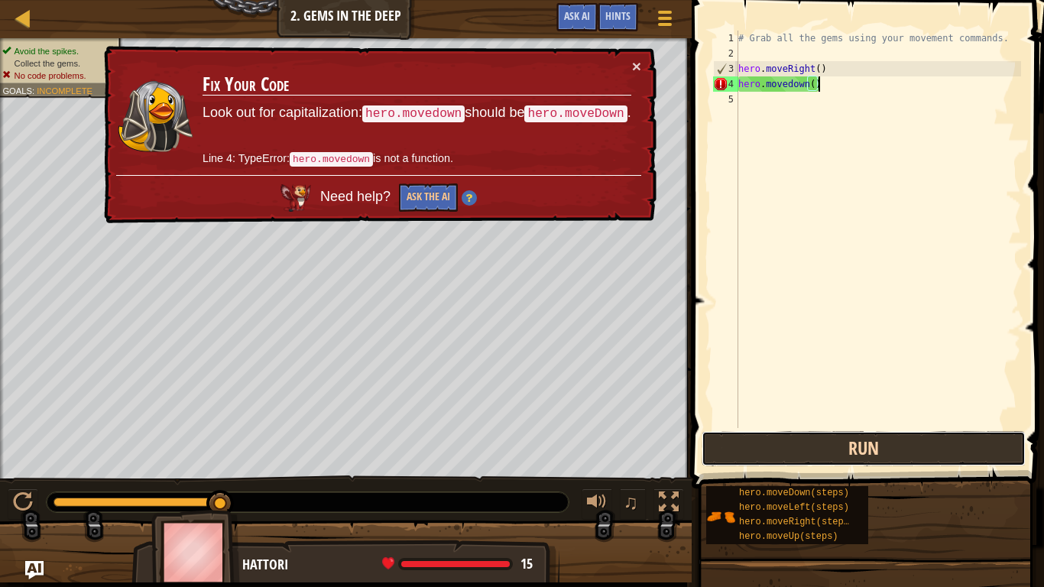
click at [812, 456] on button "Run" at bounding box center [864, 448] width 324 height 35
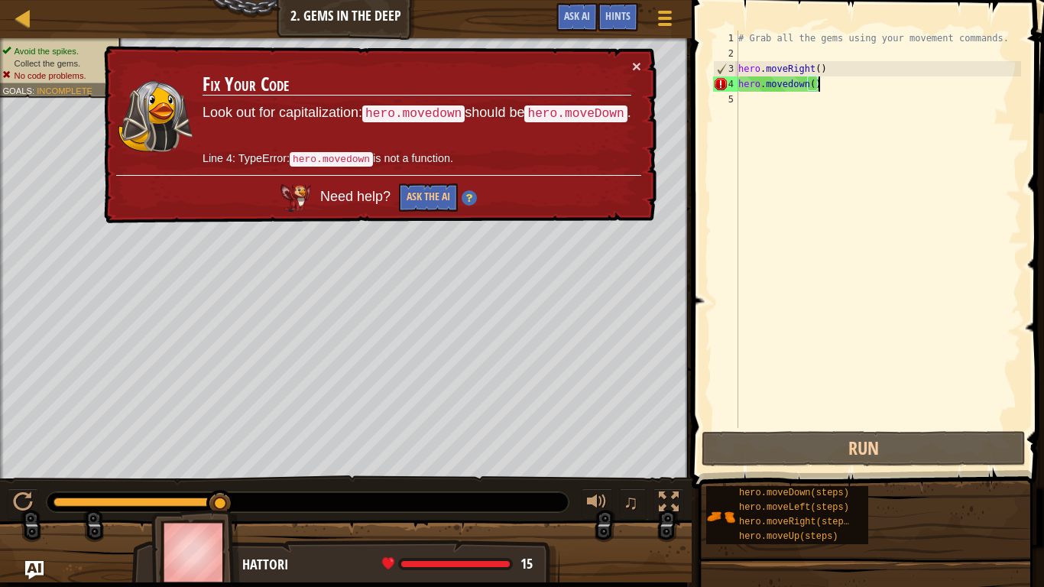
click at [823, 82] on div "# Grab all the gems using your movement commands. hero . moveRight ( ) hero . […" at bounding box center [878, 245] width 286 height 428
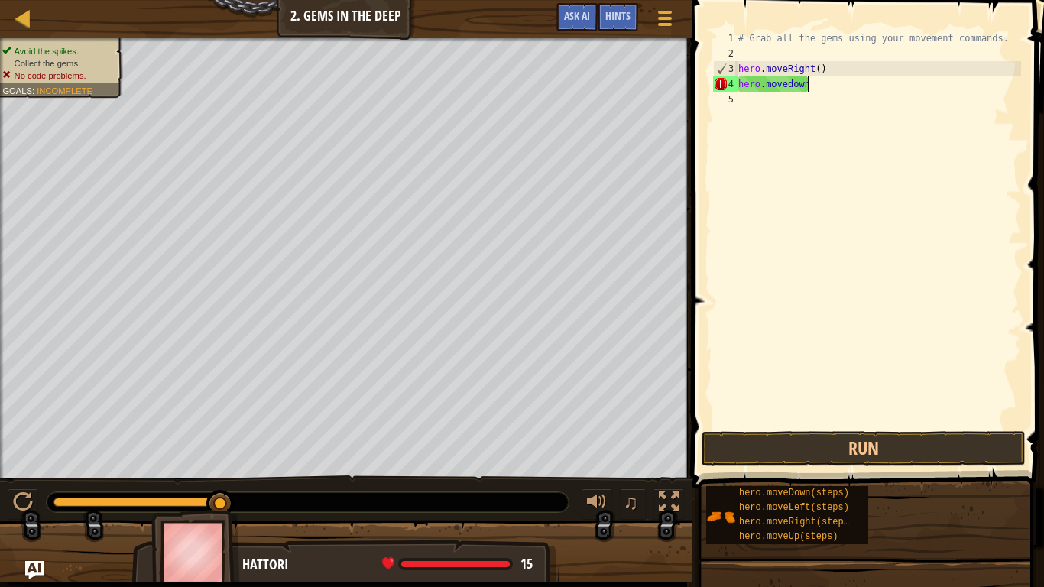
scroll to position [7, 9]
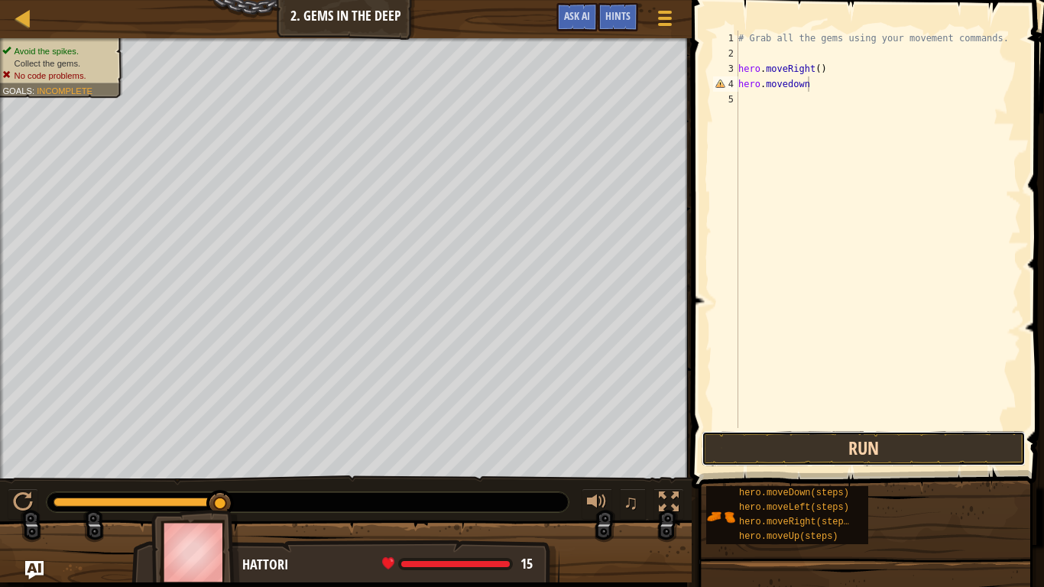
click at [825, 437] on button "Run" at bounding box center [864, 448] width 324 height 35
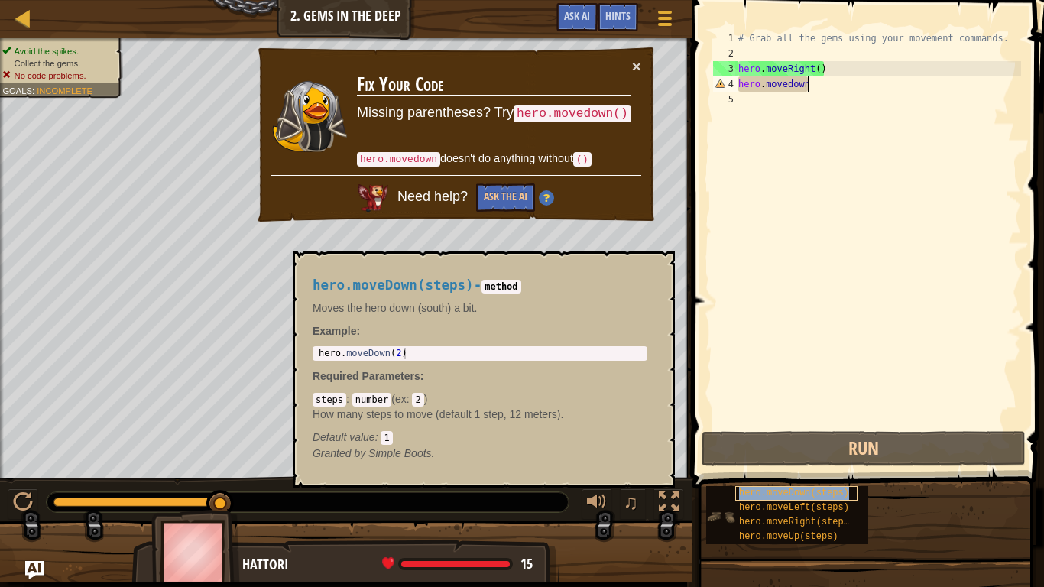
click at [817, 457] on span "hero.moveDown(steps)" at bounding box center [794, 493] width 110 height 11
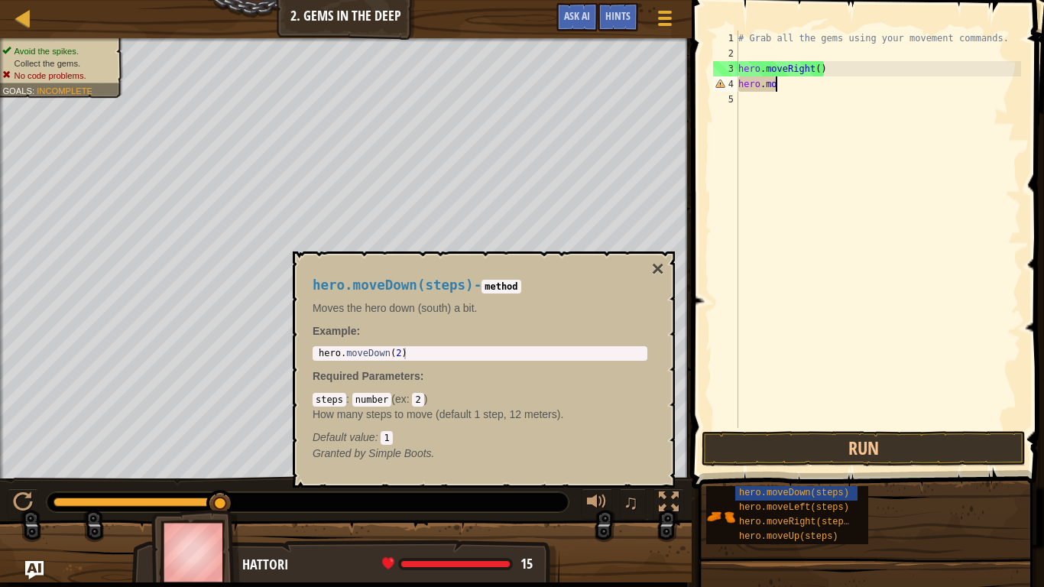
scroll to position [7, 2]
type textarea "h"
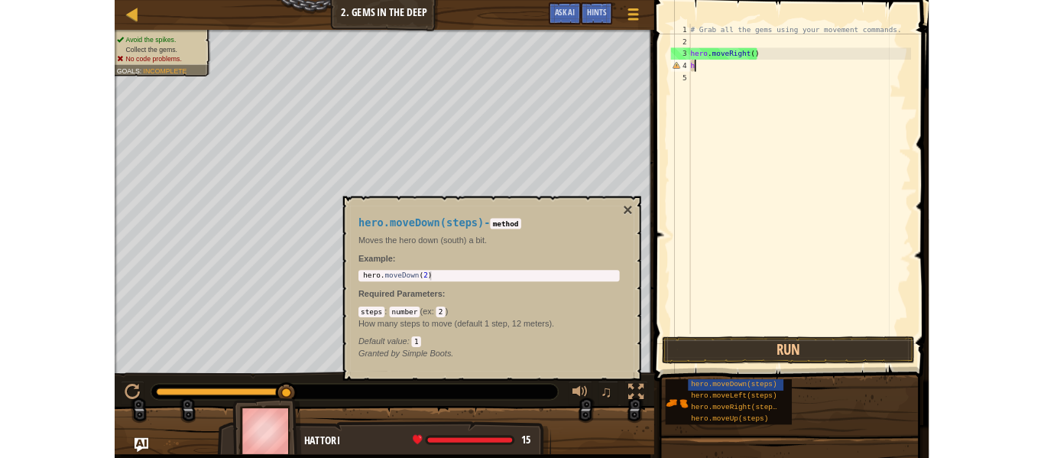
scroll to position [7, 0]
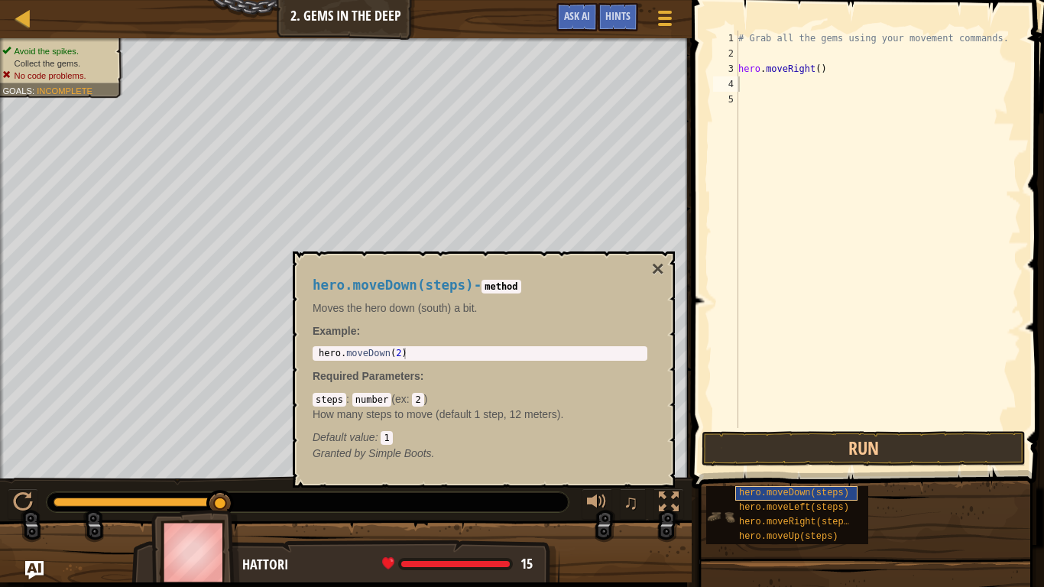
click at [813, 457] on span "hero.moveDown(steps)" at bounding box center [794, 493] width 110 height 11
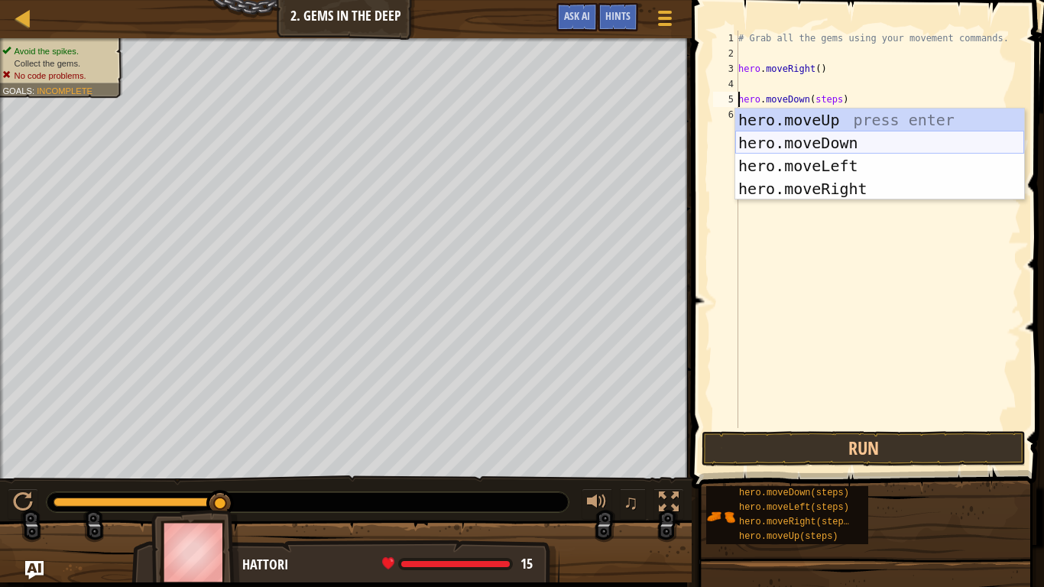
click at [876, 147] on div "hero.moveUp press enter hero.moveDown press enter hero.moveLeft press enter her…" at bounding box center [879, 178] width 289 height 138
type textarea "hero.moveDown().moveDown(steps)"
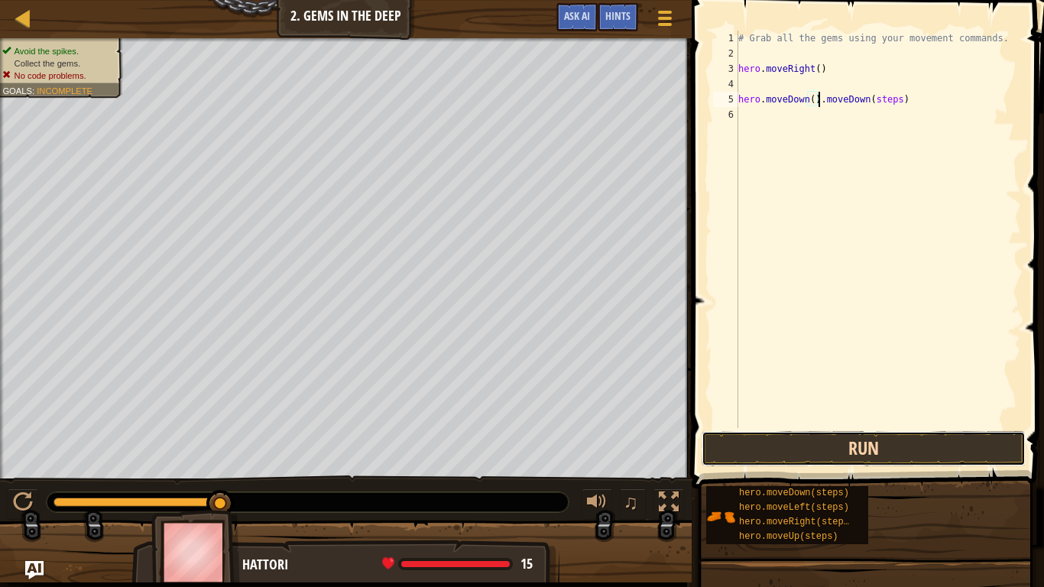
click at [868, 446] on button "Run" at bounding box center [864, 448] width 324 height 35
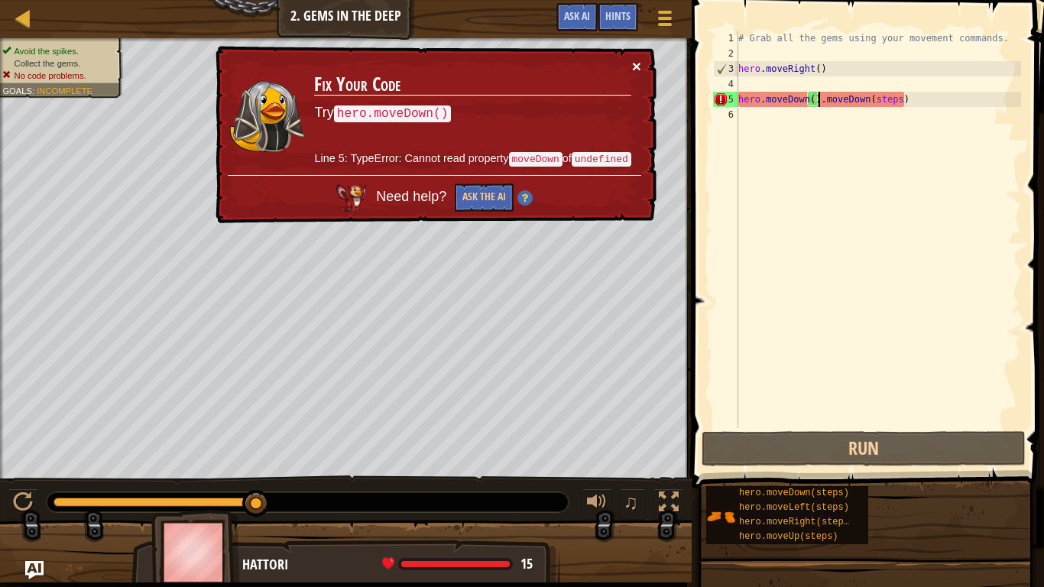
click at [634, 67] on button "×" at bounding box center [636, 66] width 9 height 16
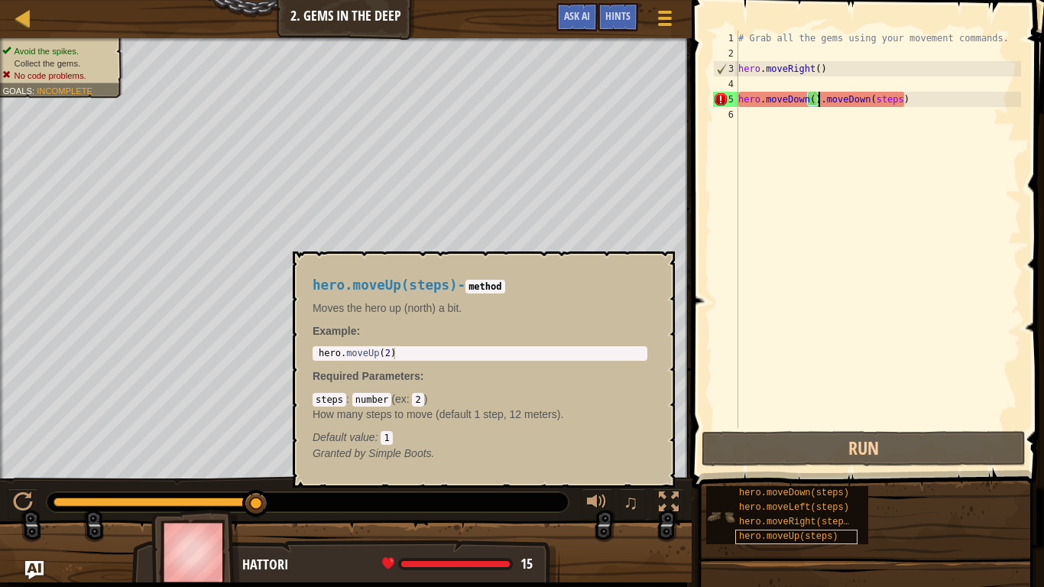
click at [833, 457] on span "hero.moveUp(steps)" at bounding box center [788, 536] width 99 height 11
click at [767, 142] on div "# Grab all the gems using your movement commands. hero . moveRight ( ) hero . m…" at bounding box center [878, 245] width 286 height 428
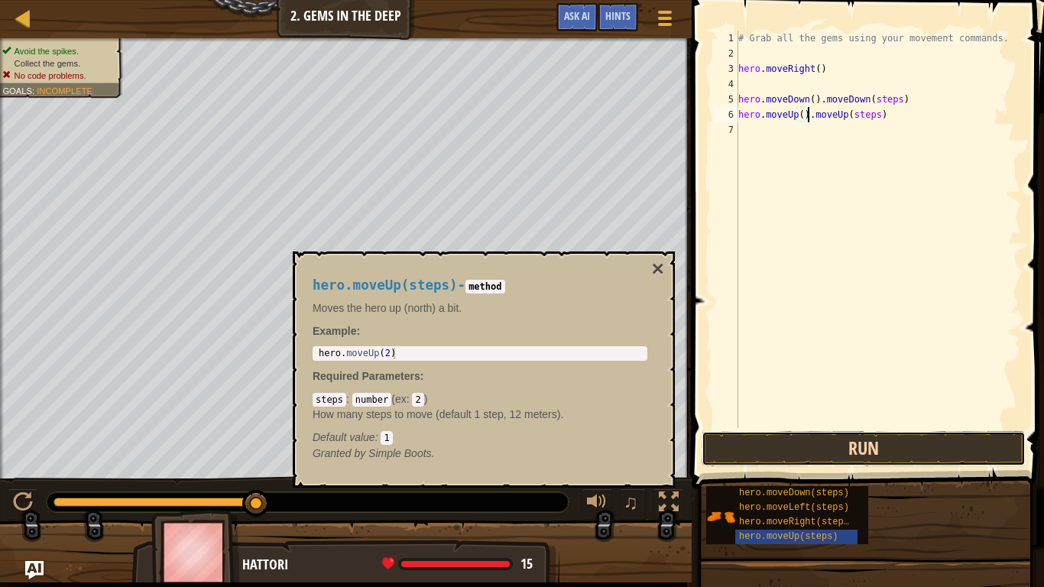
click at [901, 451] on button "Run" at bounding box center [864, 448] width 324 height 35
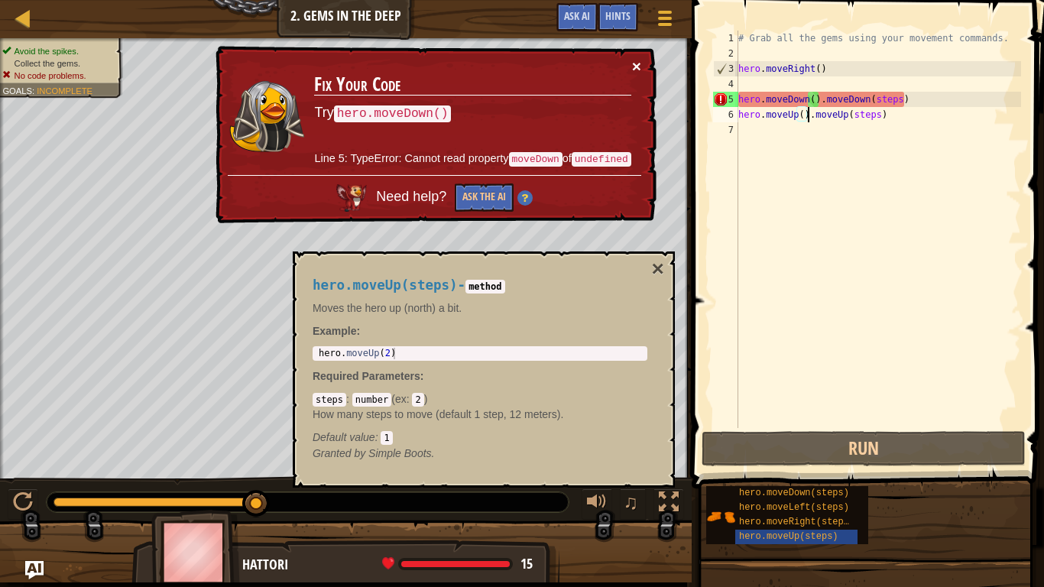
click at [637, 66] on button "×" at bounding box center [636, 66] width 9 height 16
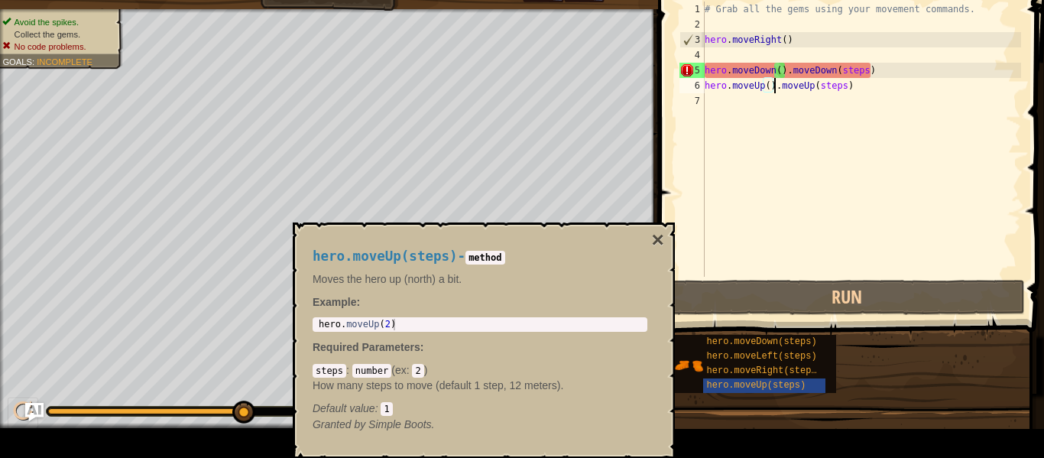
scroll to position [0, 0]
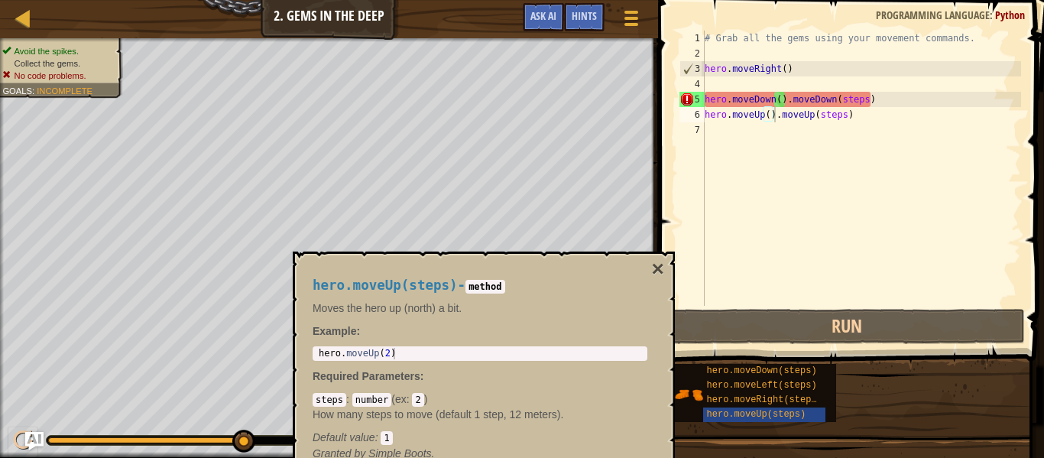
click at [1013, 15] on span "Python" at bounding box center [1010, 15] width 30 height 15
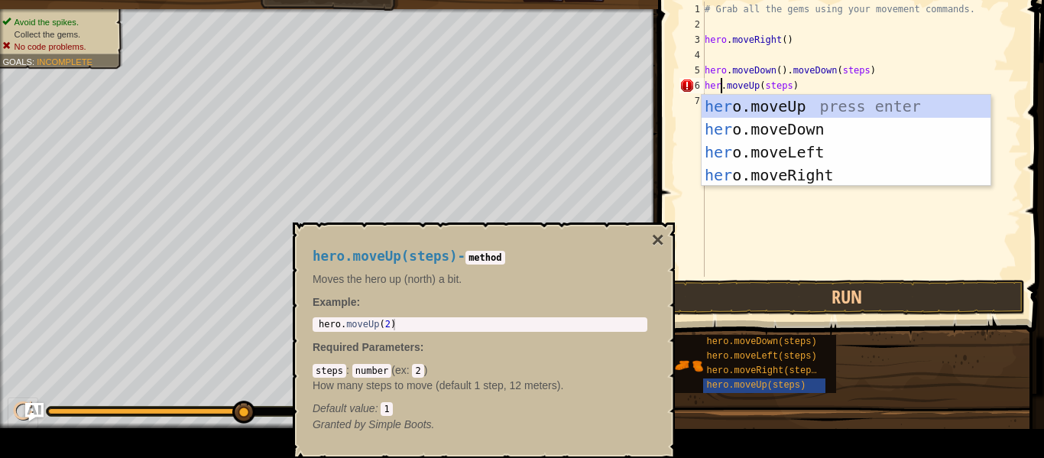
scroll to position [7, 4]
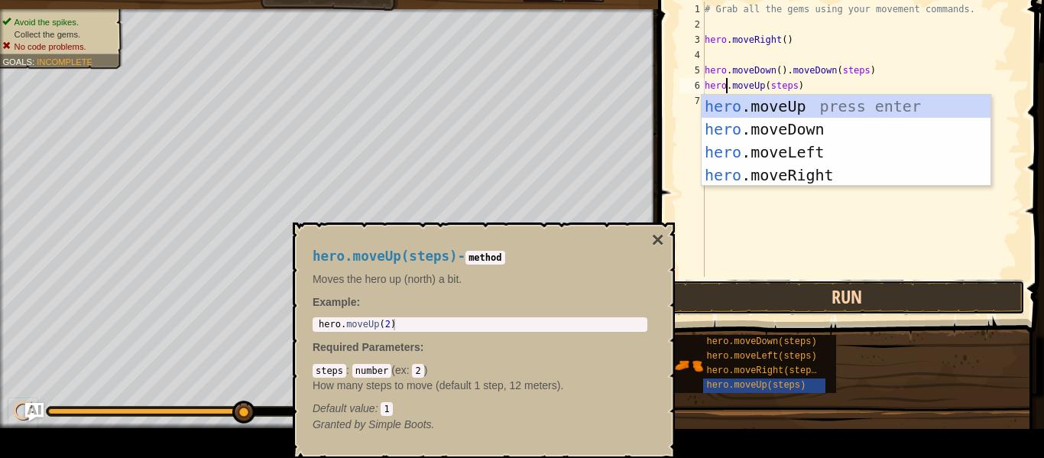
click at [920, 290] on button "Run" at bounding box center [847, 297] width 356 height 35
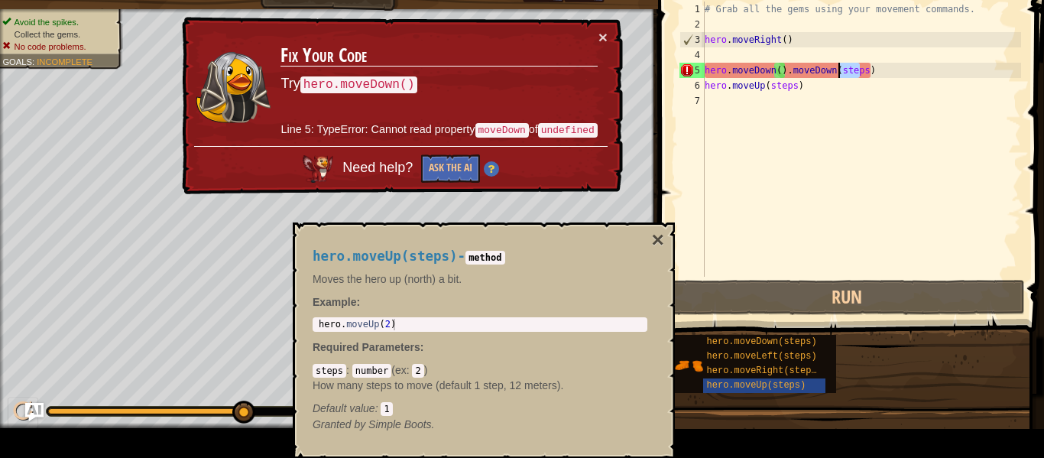
drag, startPoint x: 862, startPoint y: 70, endPoint x: 831, endPoint y: 68, distance: 31.4
click at [831, 68] on div "# Grab all the gems using your movement commands. hero . moveRight ( ) hero . m…" at bounding box center [861, 155] width 319 height 306
drag, startPoint x: 876, startPoint y: 71, endPoint x: 788, endPoint y: 73, distance: 87.9
click at [788, 73] on div "# Grab all the gems using your movement commands. hero . moveRight ( ) hero . m…" at bounding box center [861, 155] width 319 height 306
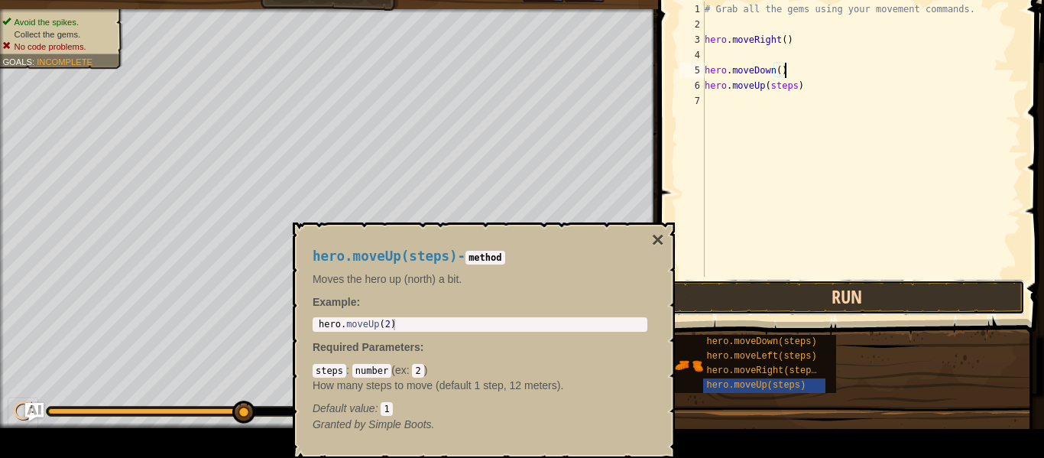
click at [848, 299] on button "Run" at bounding box center [847, 297] width 356 height 35
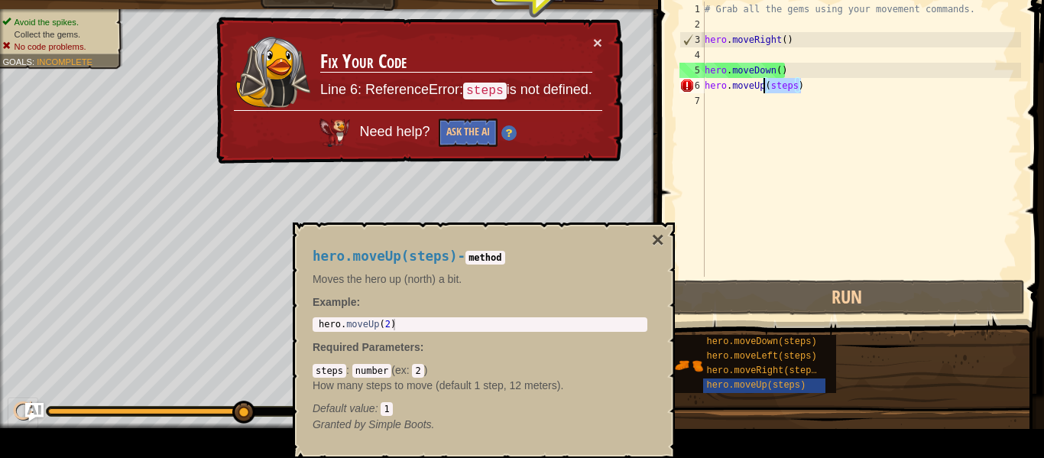
drag, startPoint x: 802, startPoint y: 84, endPoint x: 764, endPoint y: 86, distance: 38.2
click at [764, 86] on div "# Grab all the gems using your movement commands. hero . moveRight ( ) hero . m…" at bounding box center [861, 155] width 319 height 306
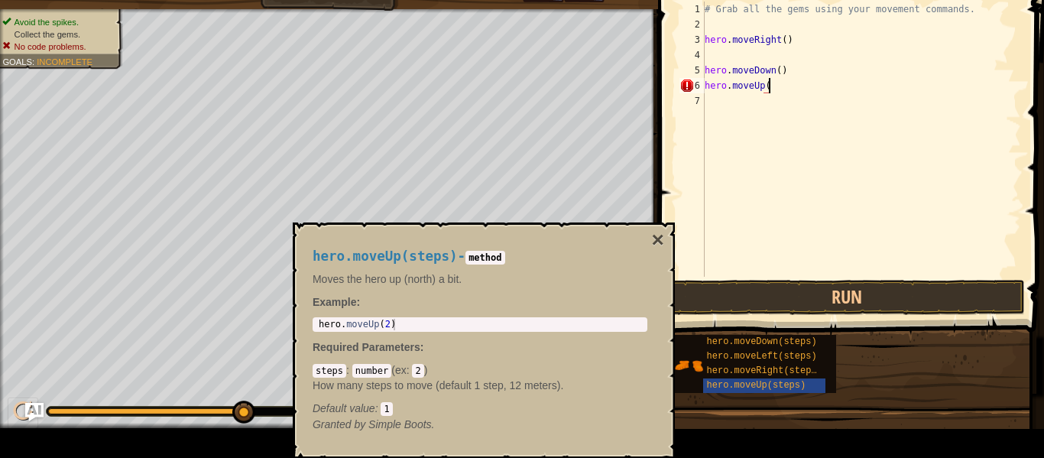
scroll to position [7, 9]
type textarea "hero.moveUp()"
click at [889, 285] on button "Run" at bounding box center [847, 297] width 356 height 35
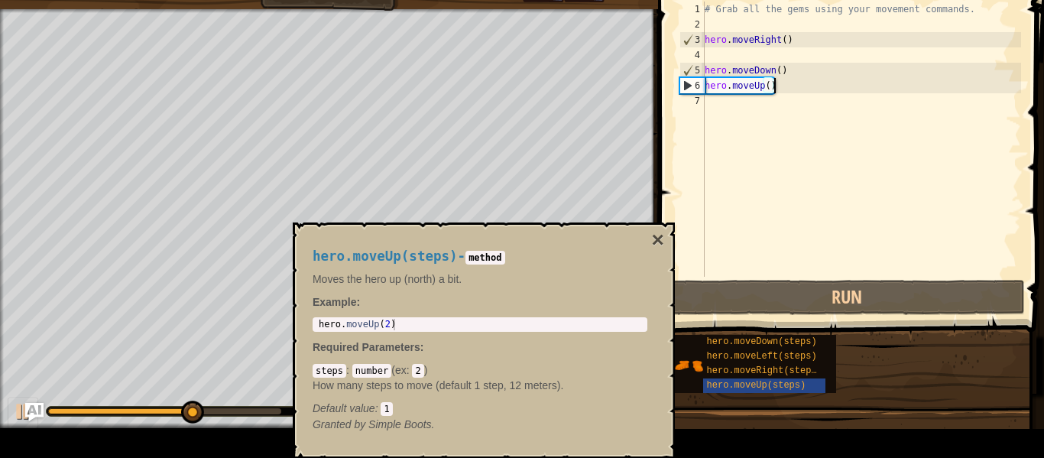
click at [812, 104] on div "# Grab all the gems using your movement commands. hero . moveRight ( ) hero . m…" at bounding box center [861, 155] width 319 height 306
click at [789, 88] on div "# Grab all the gems using your movement commands. hero . moveRight ( ) hero . m…" at bounding box center [861, 155] width 319 height 306
type textarea "hero.moveUp()"
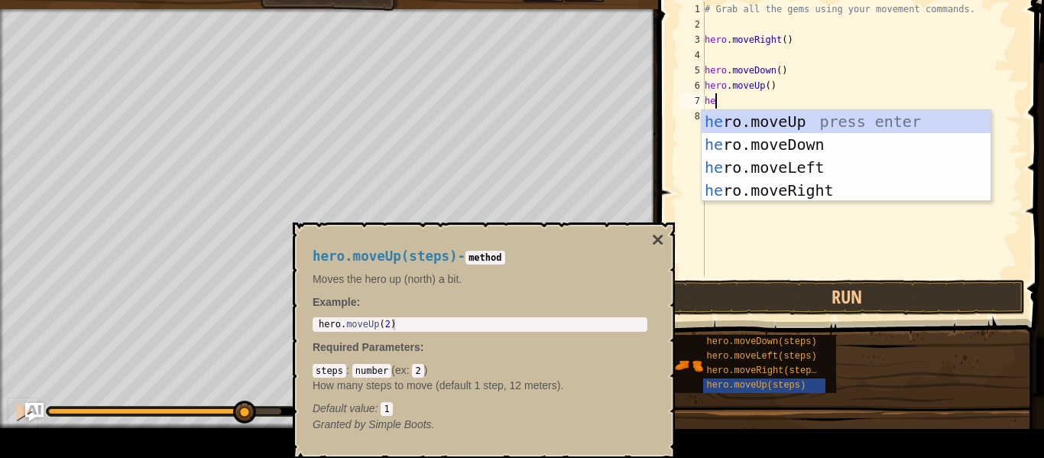
type textarea "hero"
click at [813, 120] on div "hero .moveUp press enter hero .moveDown press enter hero .moveLeft press enter …" at bounding box center [846, 179] width 289 height 138
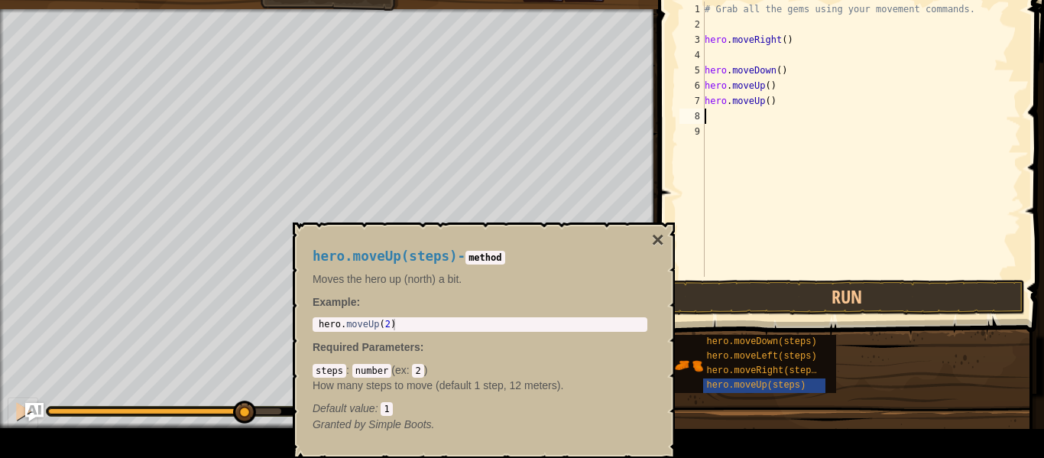
scroll to position [7, 0]
click at [822, 304] on button "Run" at bounding box center [847, 297] width 356 height 35
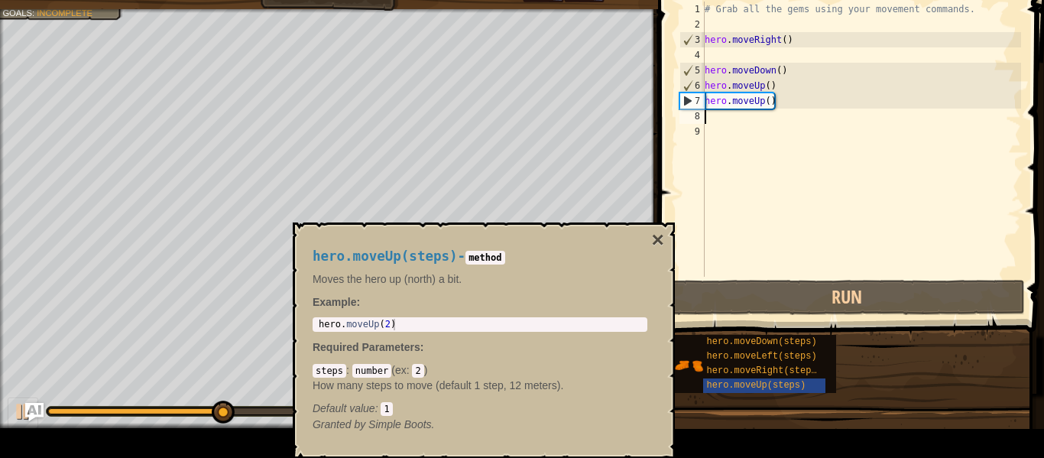
click at [803, 103] on div "# Grab all the gems using your movement commands. hero . moveRight ( ) hero . m…" at bounding box center [861, 155] width 319 height 306
type textarea "hero.moveUp()"
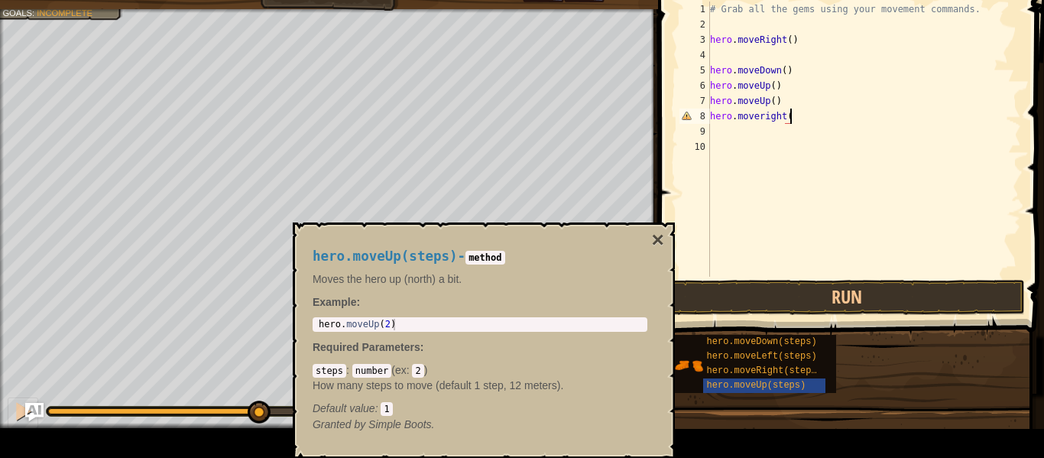
scroll to position [7, 11]
click at [836, 290] on button "Run" at bounding box center [847, 297] width 356 height 35
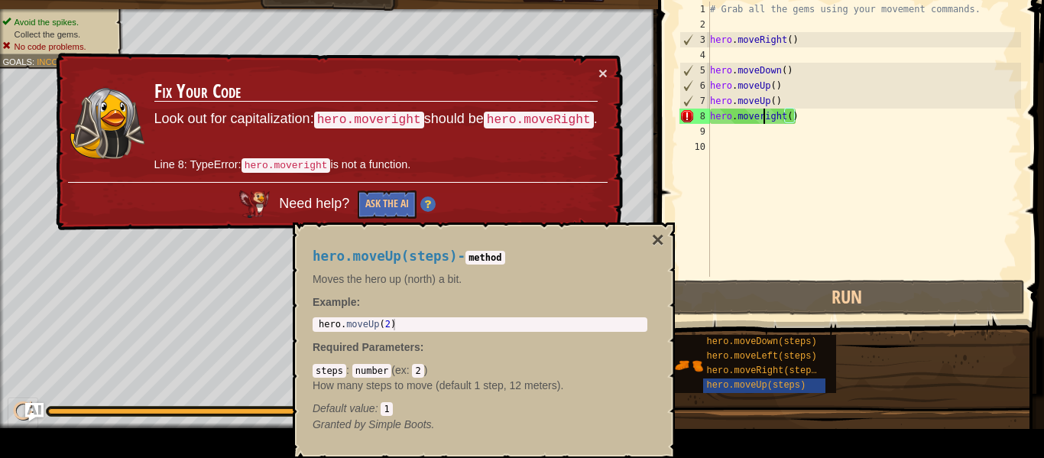
click at [765, 119] on div "# Grab all the gems using your movement commands. hero . moveRight ( ) hero . m…" at bounding box center [864, 155] width 314 height 306
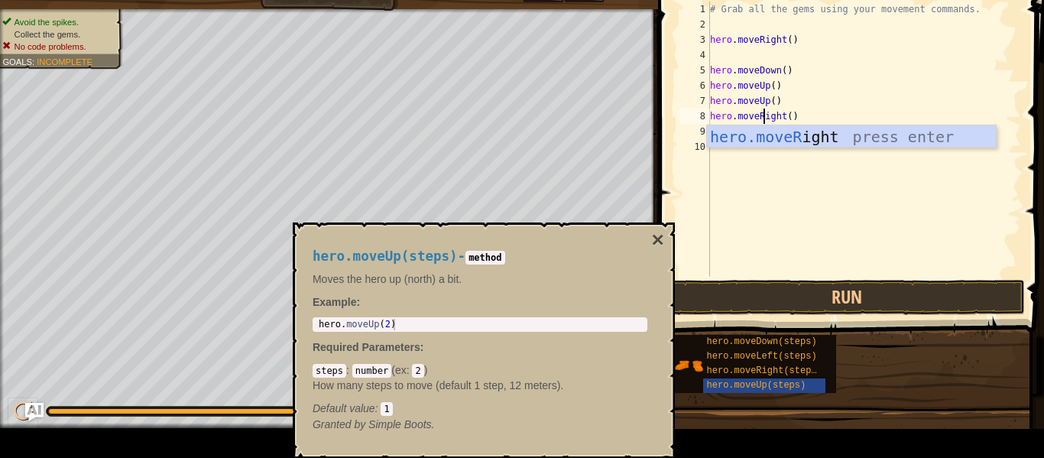
scroll to position [7, 8]
type textarea "hero.moveRight()"
click at [852, 289] on button "Run" at bounding box center [847, 297] width 356 height 35
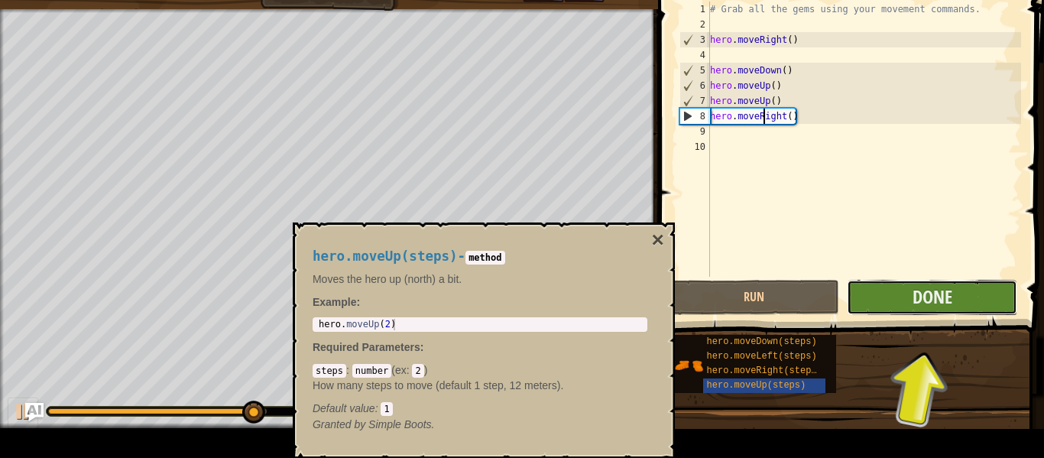
click at [887, 293] on button "Done" at bounding box center [932, 297] width 170 height 35
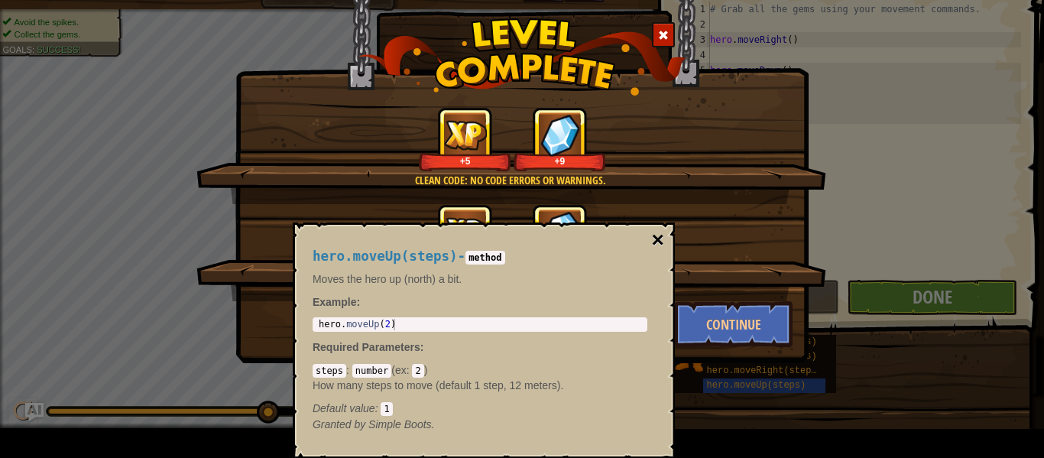
click at [658, 245] on button "×" at bounding box center [658, 239] width 12 height 21
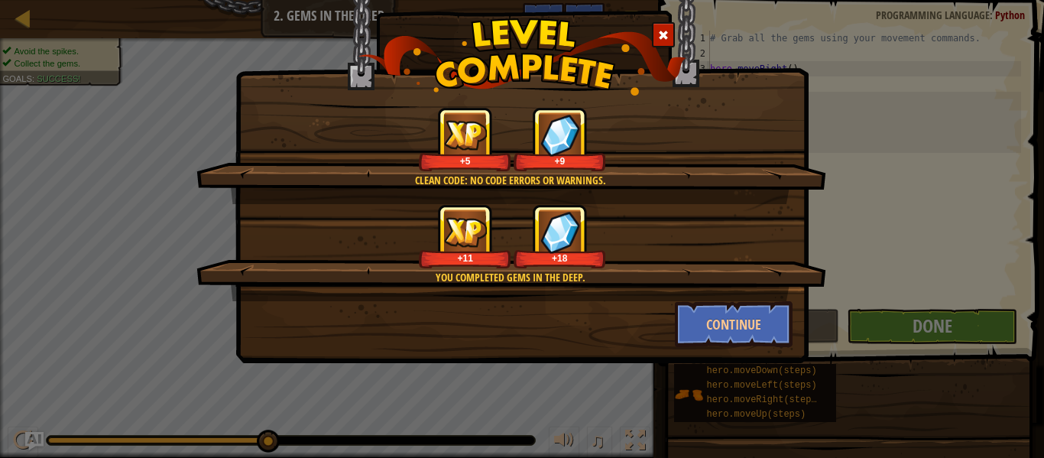
scroll to position [0, 0]
click at [767, 317] on button "Continue" at bounding box center [734, 324] width 118 height 46
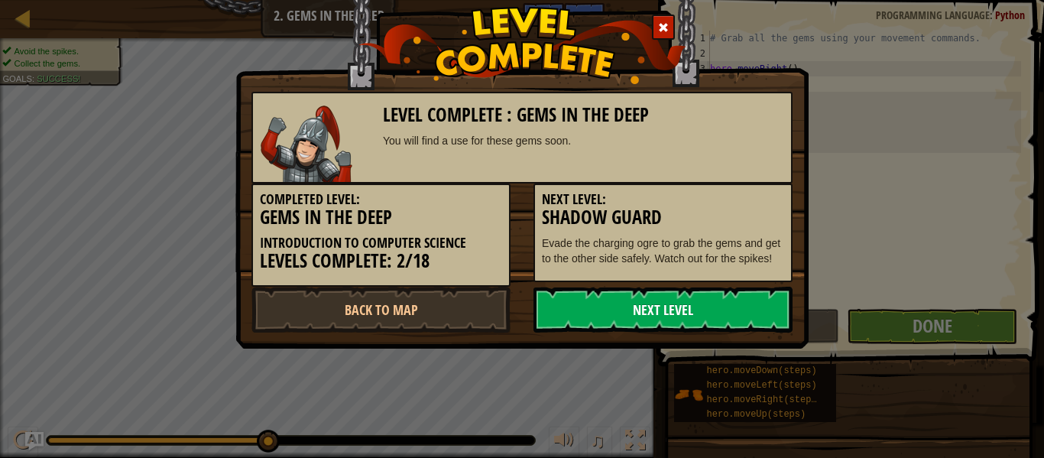
click at [705, 318] on link "Next Level" at bounding box center [662, 310] width 259 height 46
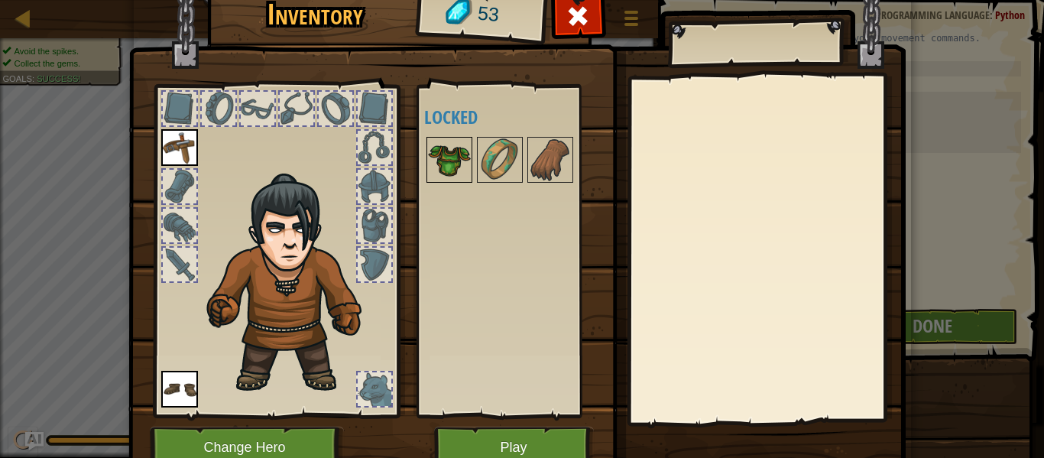
click at [450, 158] on img at bounding box center [449, 159] width 43 height 43
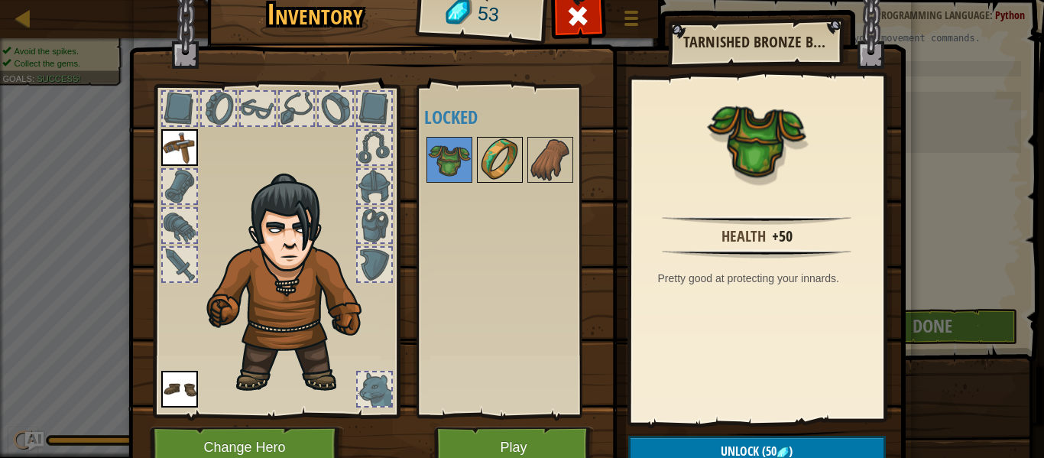
click at [502, 160] on img at bounding box center [499, 159] width 43 height 43
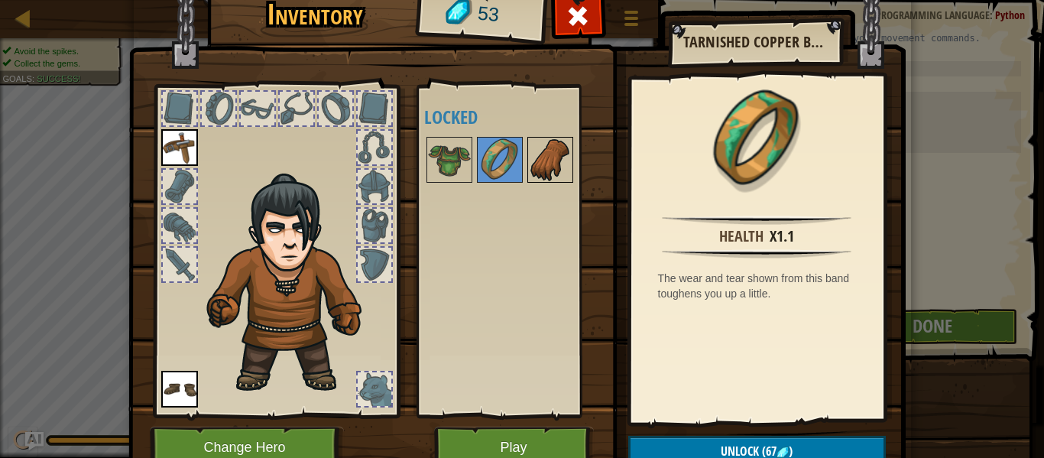
click at [544, 162] on img at bounding box center [550, 159] width 43 height 43
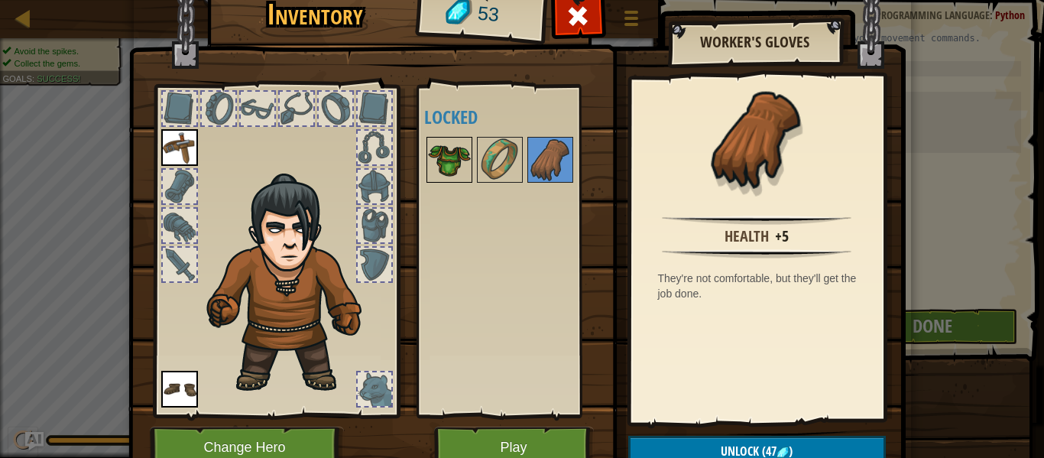
click at [449, 164] on img at bounding box center [449, 159] width 43 height 43
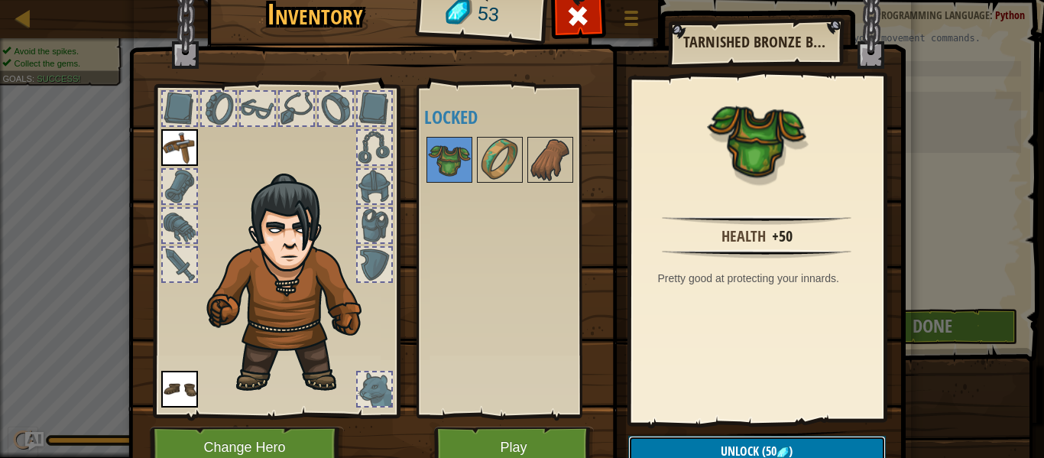
click at [811, 450] on button "Unlock (50 )" at bounding box center [757, 451] width 258 height 31
click at [809, 450] on button "Confirm" at bounding box center [757, 451] width 258 height 31
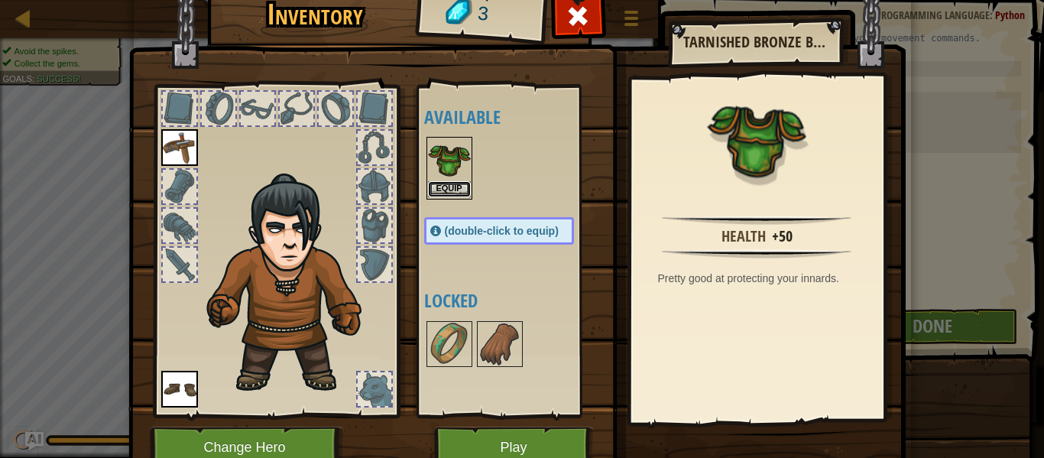
click at [459, 189] on button "Equip" at bounding box center [449, 189] width 43 height 16
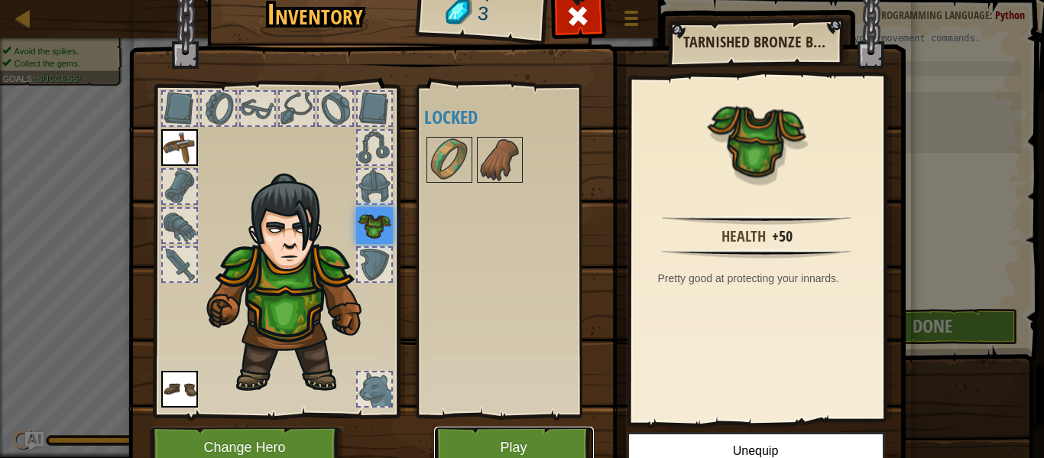
click at [468, 446] on button "Play" at bounding box center [514, 447] width 160 height 42
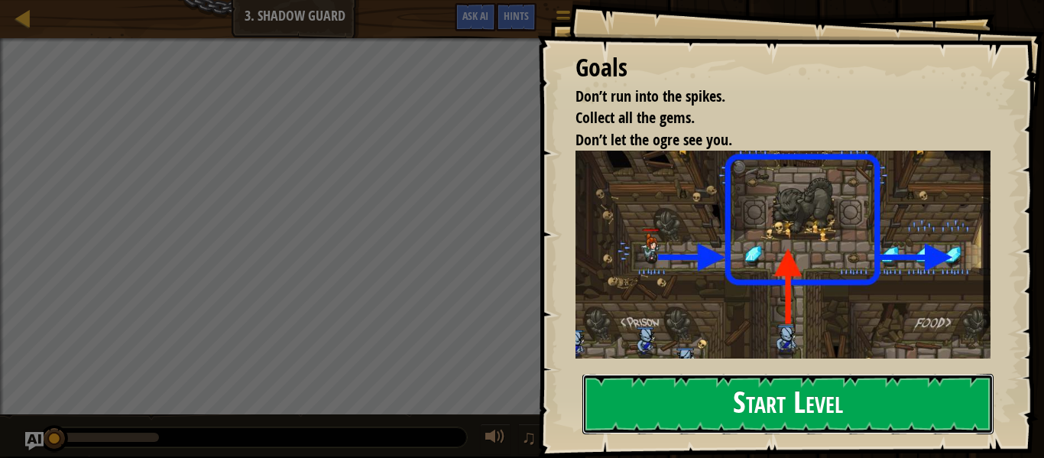
click at [727, 402] on button "Start Level" at bounding box center [787, 404] width 411 height 60
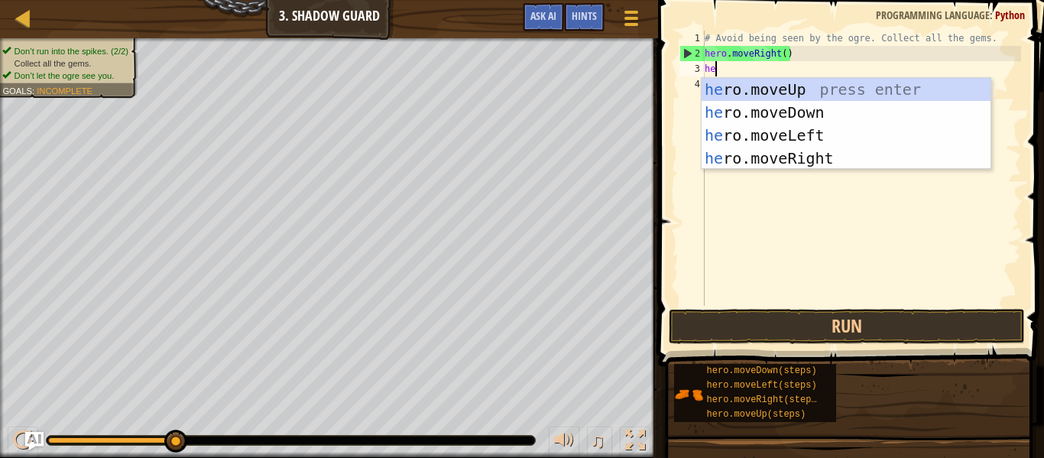
type textarea "hero"
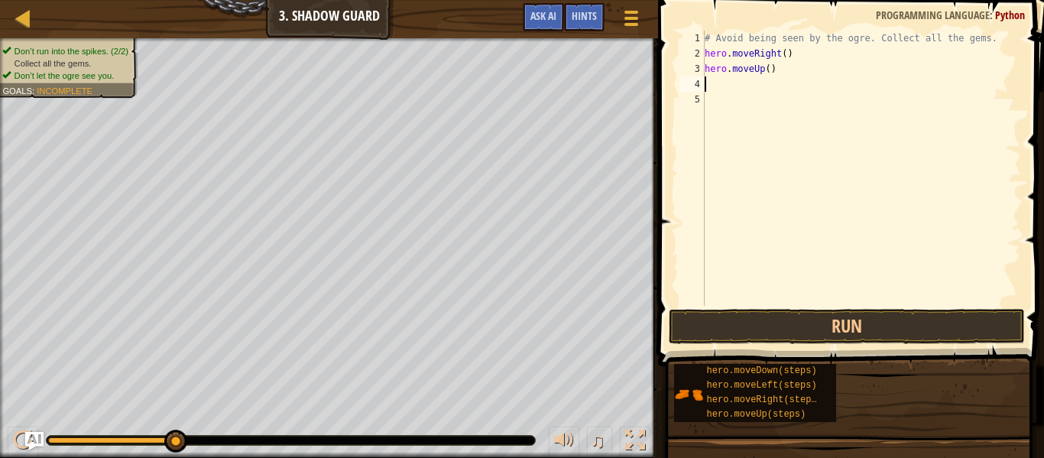
scroll to position [7, 0]
click at [714, 83] on div "# Avoid being seen by the ogre. Collect all the gems. hero . moveRight ( ) hero…" at bounding box center [861, 184] width 319 height 306
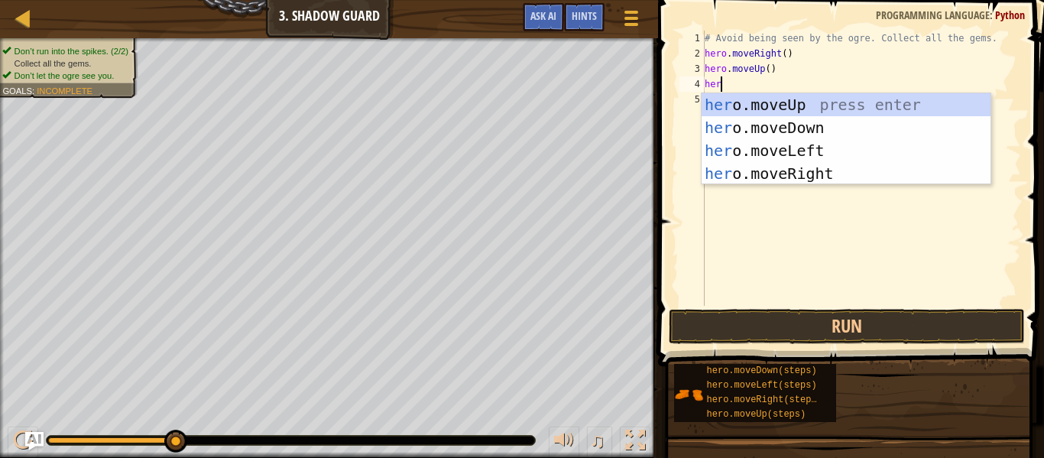
scroll to position [7, 2]
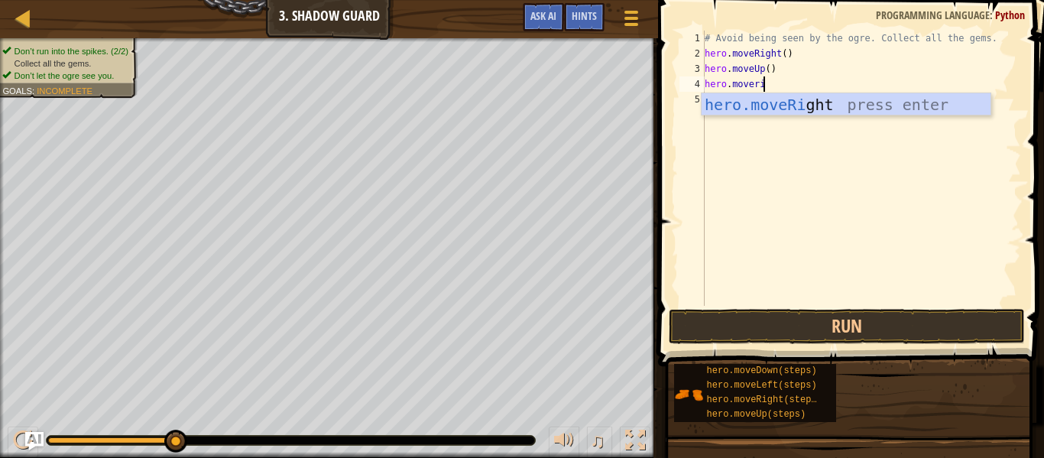
type textarea "hero.move"
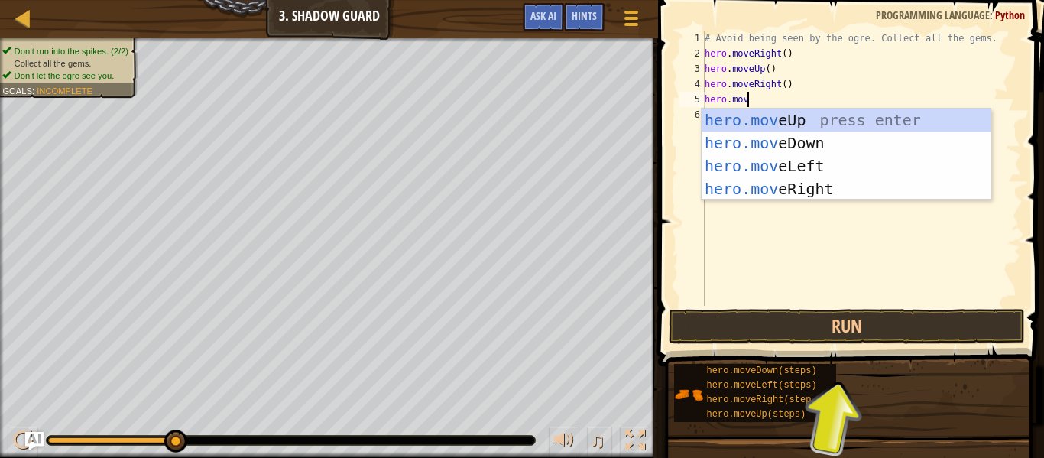
scroll to position [7, 6]
type textarea "hero.moveD"
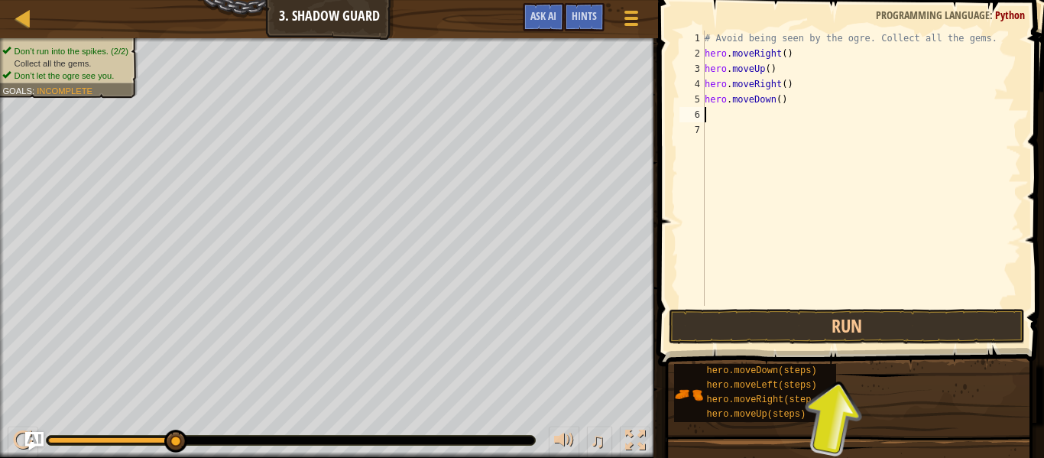
scroll to position [7, 0]
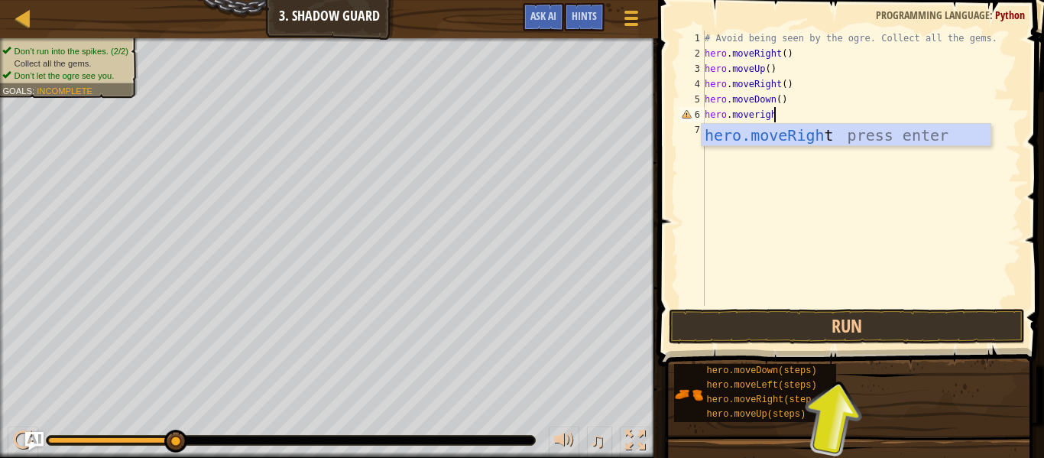
type textarea "hero.moverig"
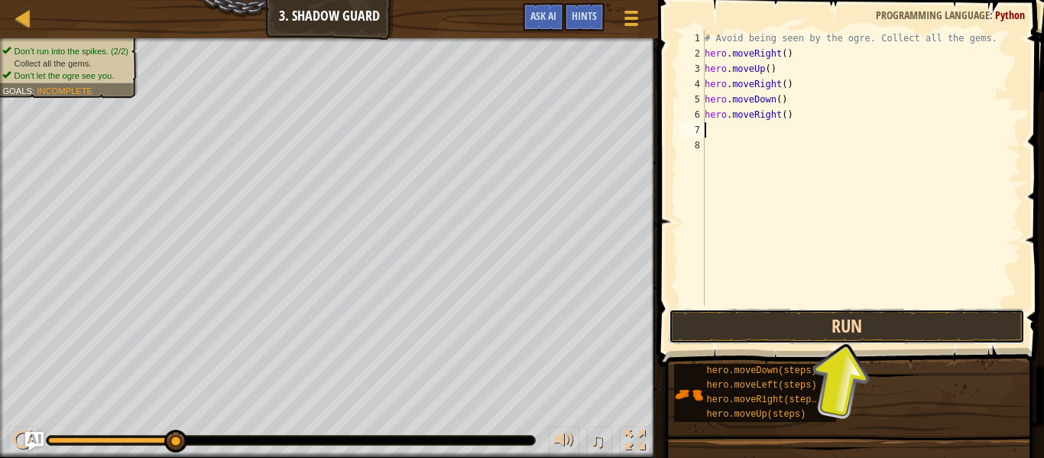
click at [735, 330] on button "Run" at bounding box center [847, 326] width 356 height 35
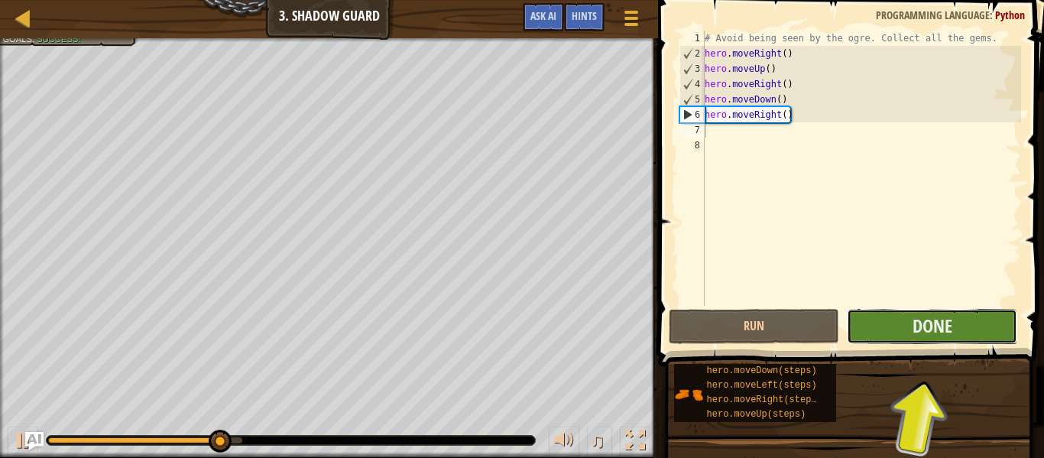
click at [956, 339] on button "Done" at bounding box center [932, 326] width 170 height 35
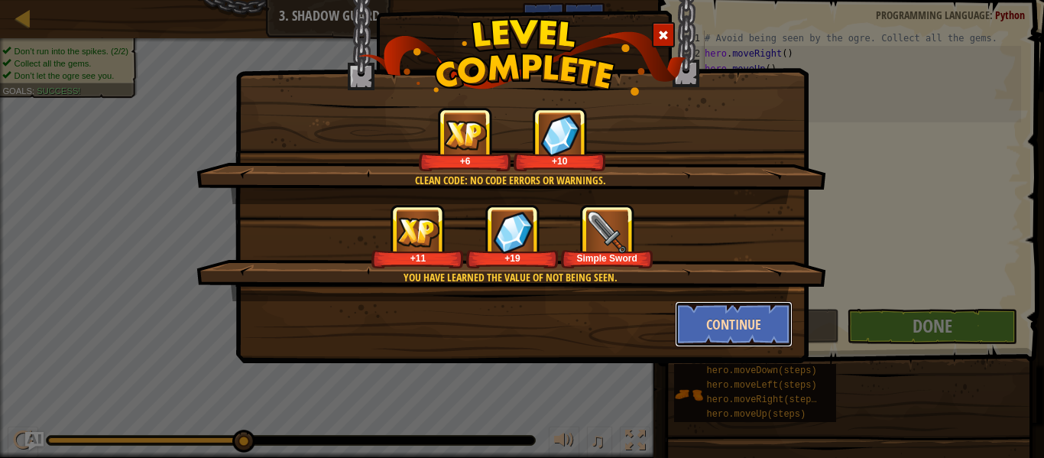
click at [755, 326] on button "Continue" at bounding box center [734, 324] width 118 height 46
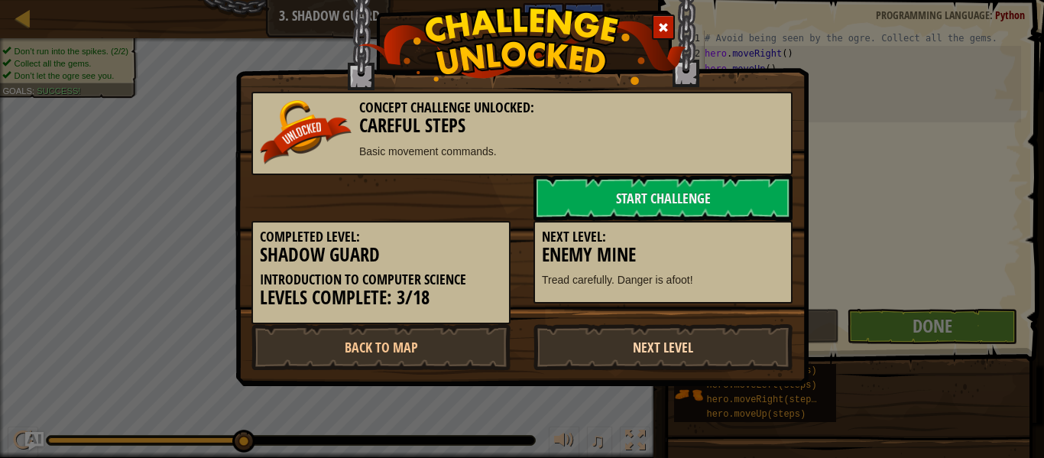
click at [716, 349] on link "Next Level" at bounding box center [662, 347] width 259 height 46
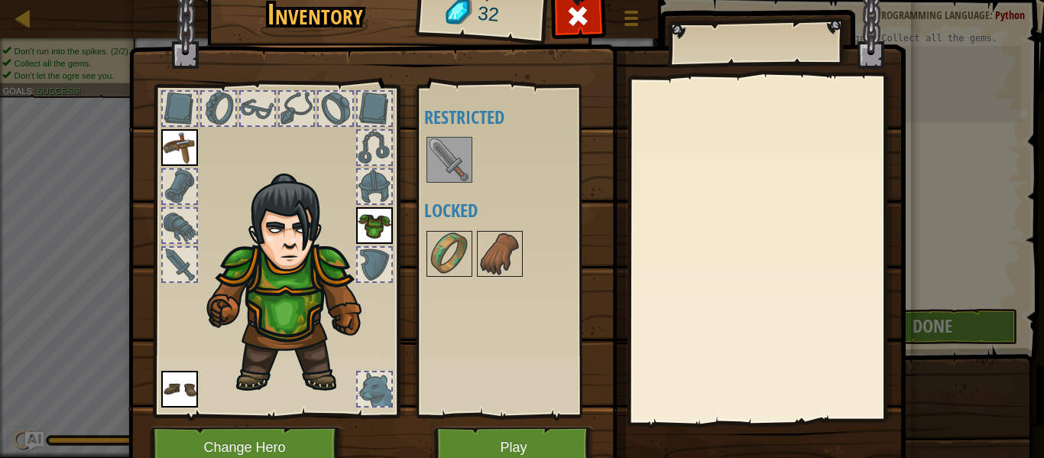
click at [464, 160] on img at bounding box center [449, 159] width 43 height 43
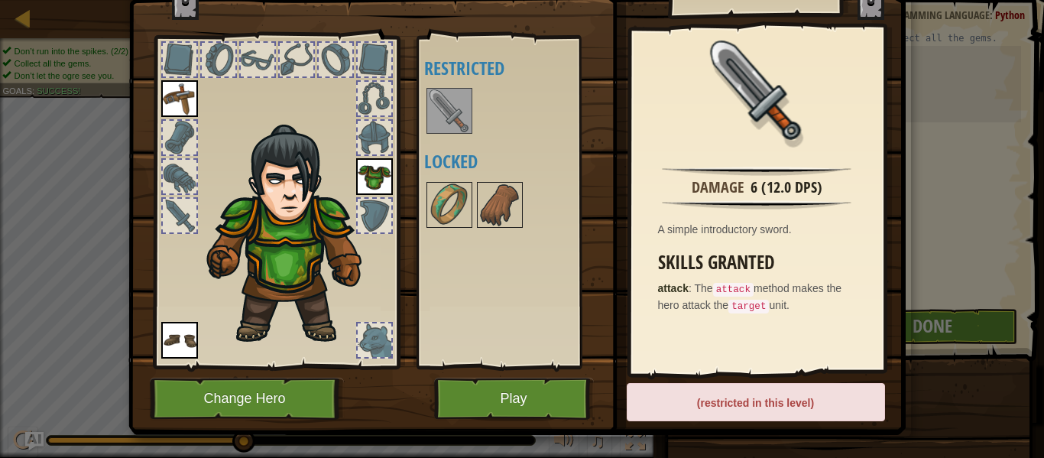
scroll to position [47, 0]
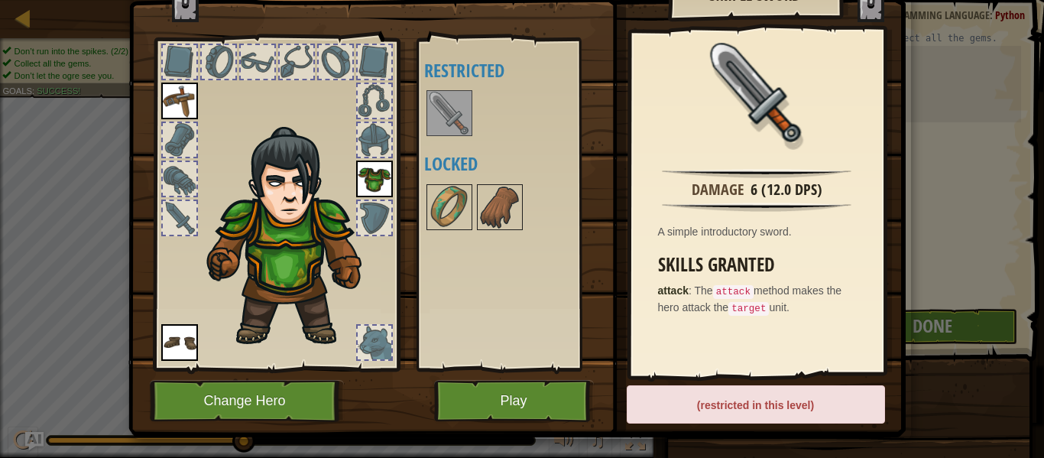
click at [180, 225] on div at bounding box center [180, 218] width 34 height 34
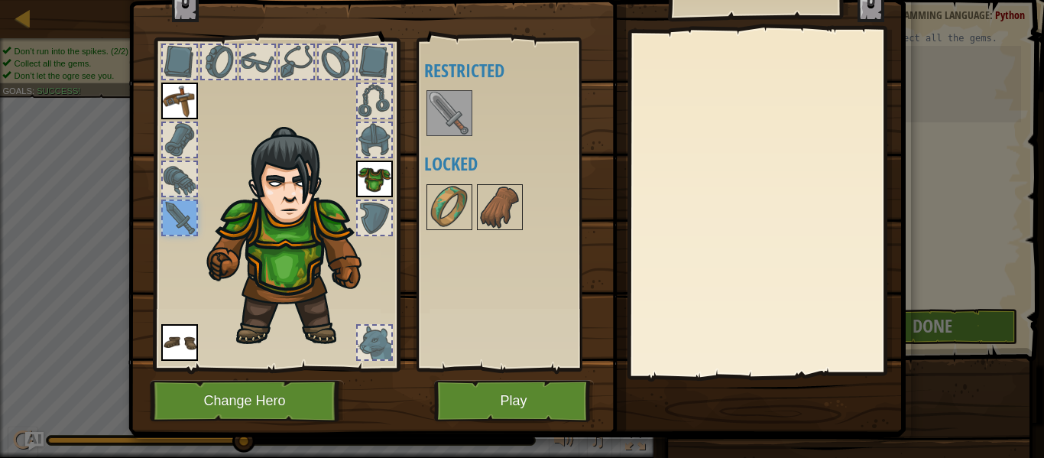
click at [455, 110] on img at bounding box center [449, 113] width 43 height 43
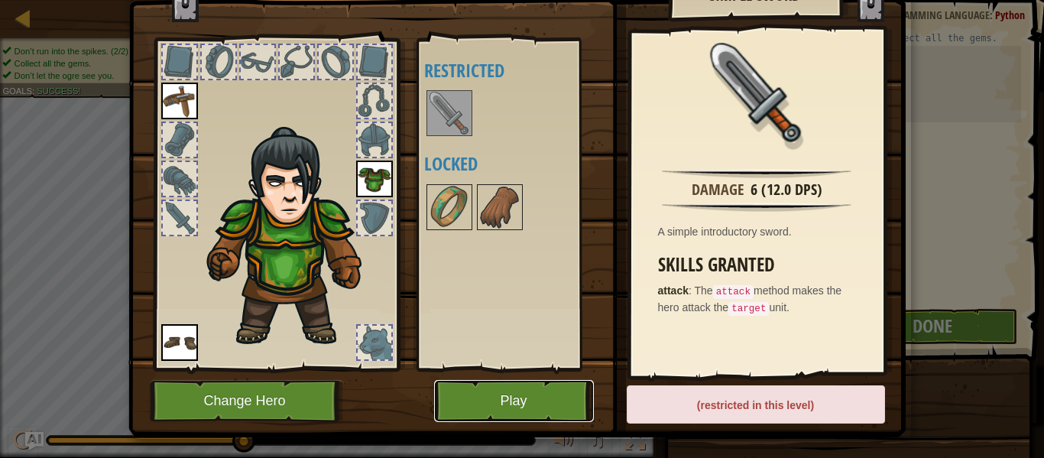
click at [540, 404] on button "Play" at bounding box center [514, 401] width 160 height 42
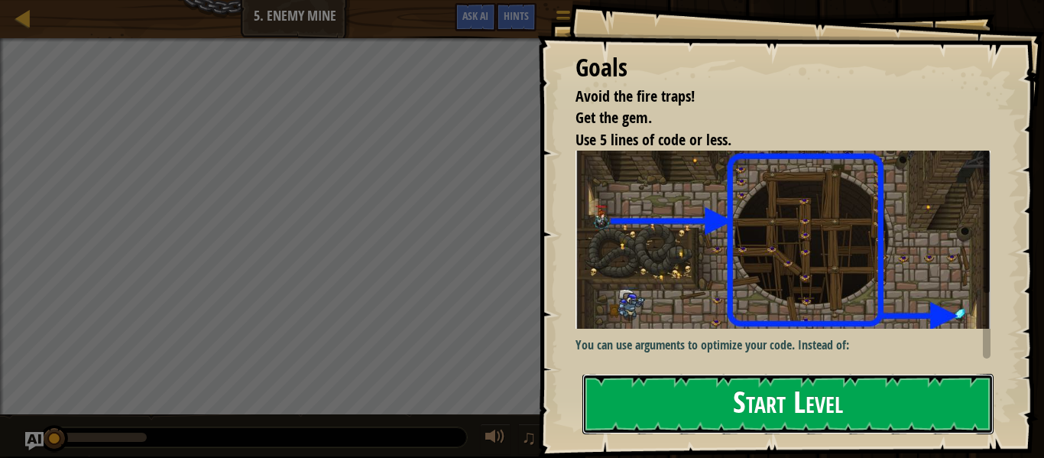
click at [869, 409] on button "Start Level" at bounding box center [787, 404] width 411 height 60
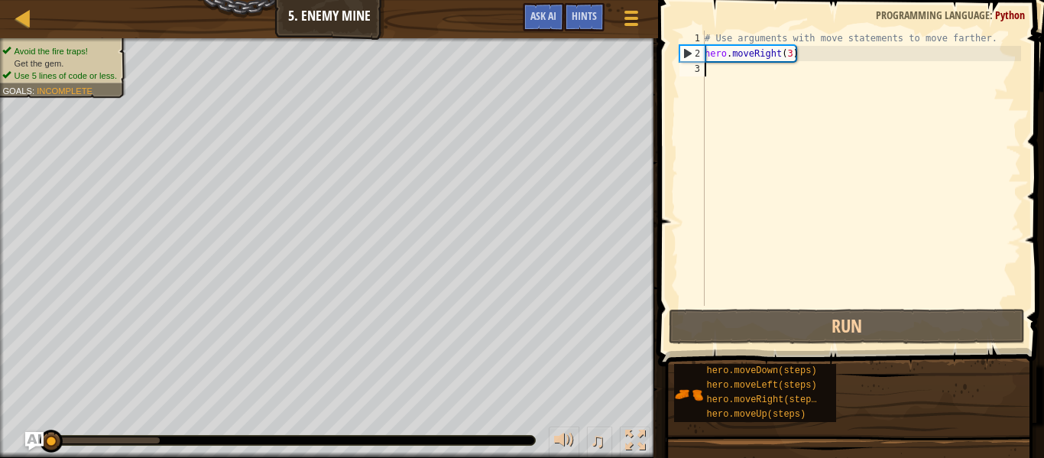
click at [715, 76] on div "# Use arguments with move statements to move farther. hero . moveRight ( 3 )" at bounding box center [861, 184] width 319 height 306
type textarea "h"
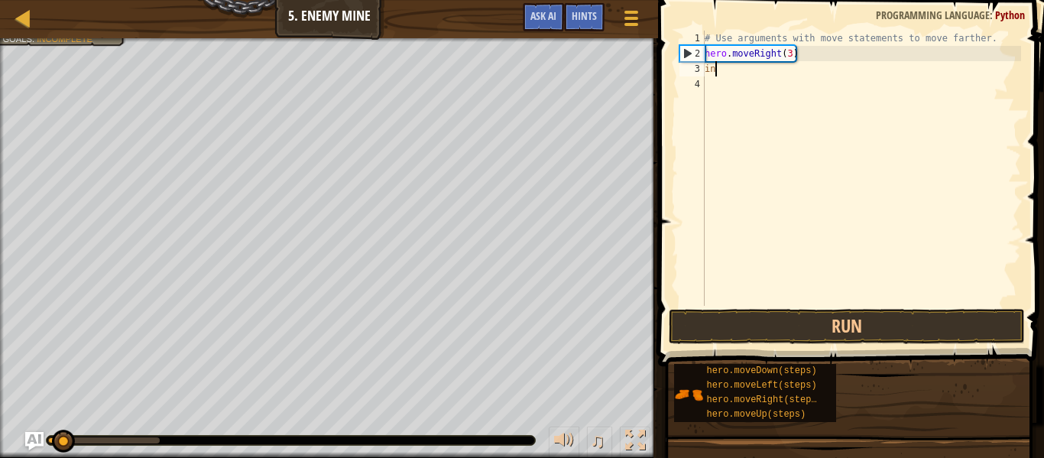
scroll to position [7, 1]
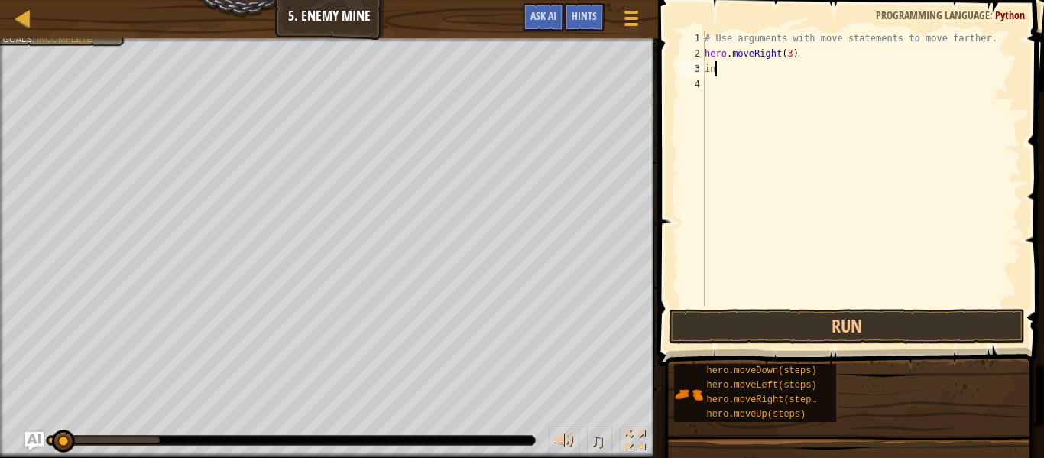
type textarea "i"
click at [779, 56] on div "# Use arguments with move statements to move farther. hero . moveRight ( 3 )" at bounding box center [861, 184] width 319 height 306
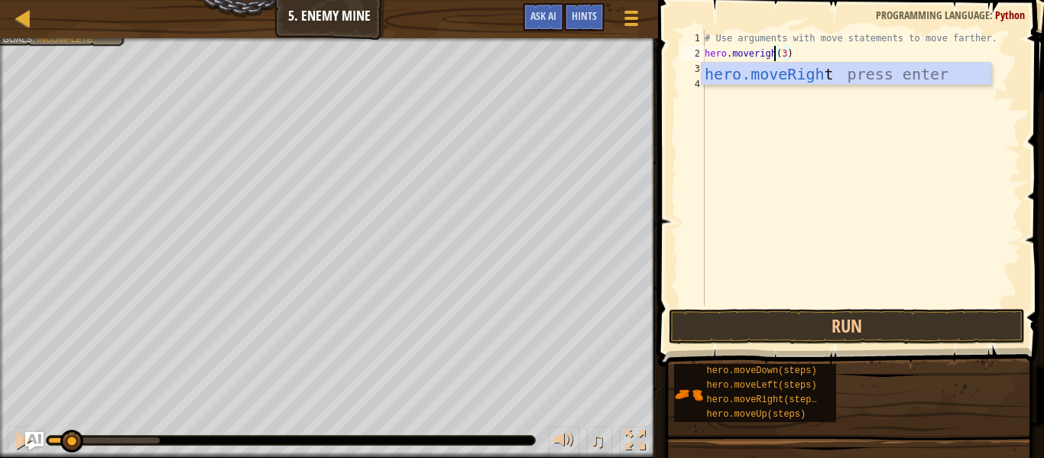
scroll to position [7, 11]
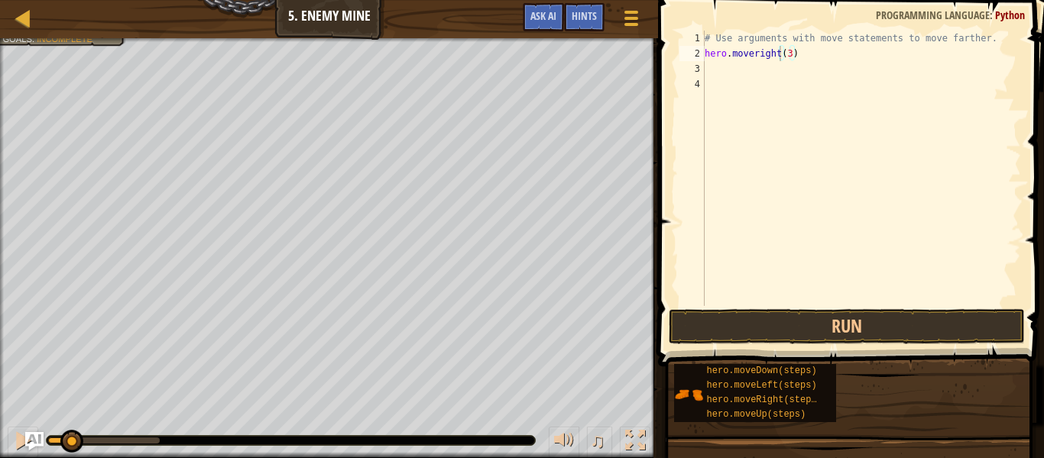
click at [789, 0] on body "Map Introduction to Computer Science 5. Enemy Mine Game Menu Done Hints Ask AI …" at bounding box center [522, 0] width 1044 height 0
click at [757, 57] on div "# Use arguments with move statements to move farther. hero . moveright ( 3 )" at bounding box center [861, 184] width 319 height 306
type textarea "hero.moveRight(3)"
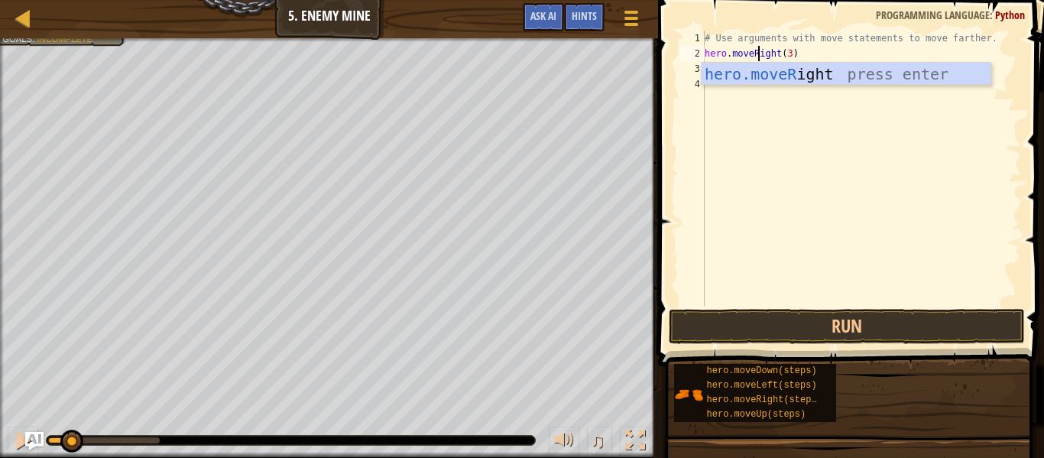
click at [796, 52] on div "# Use arguments with move statements to move farther. hero . moveRight ( 3 )" at bounding box center [861, 184] width 319 height 306
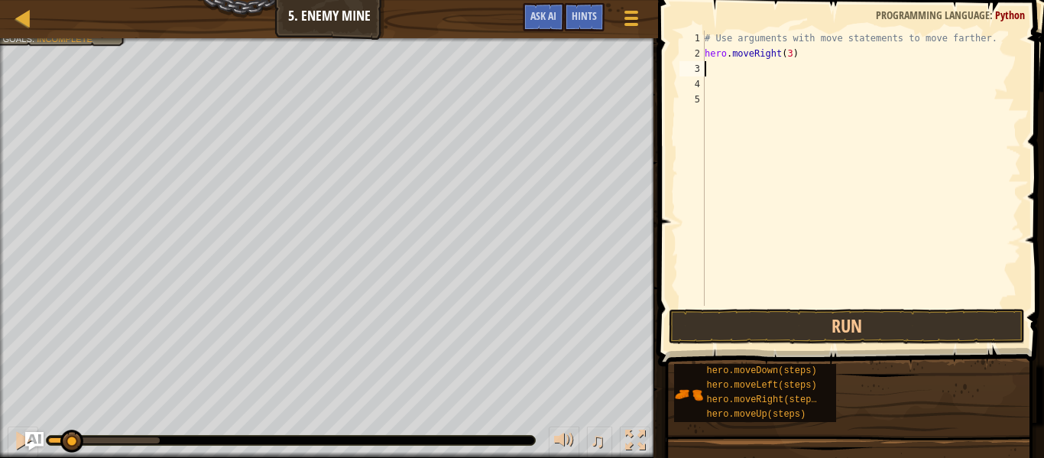
scroll to position [7, 0]
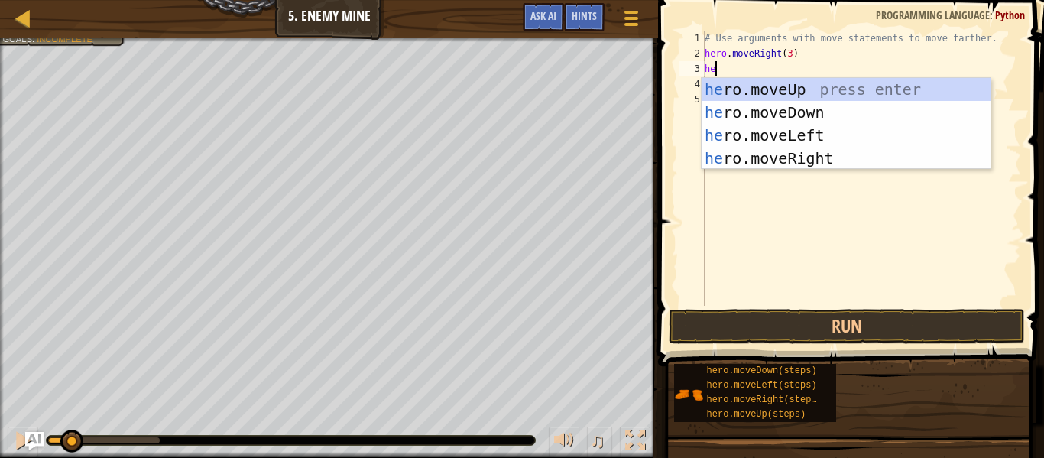
type textarea "her"
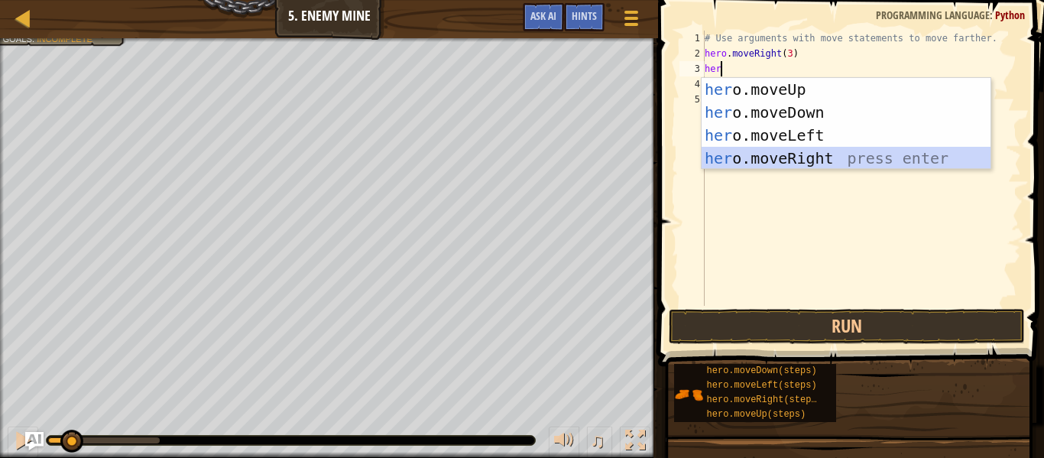
click at [797, 165] on div "her o.moveUp press enter her o.moveDown press enter her o.moveLeft press enter …" at bounding box center [846, 147] width 289 height 138
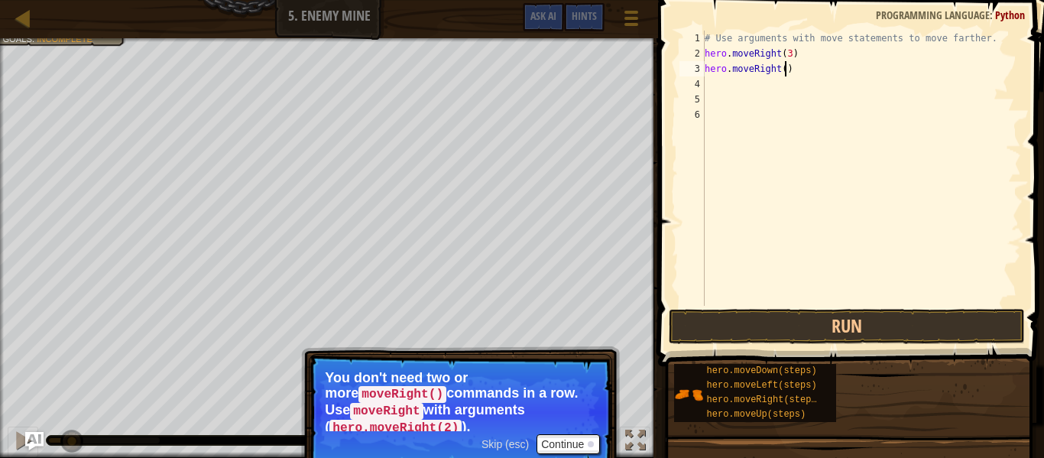
click at [784, 72] on div "# Use arguments with move statements to move farther. hero . moveRight ( 3 ) he…" at bounding box center [861, 184] width 319 height 306
click at [822, 334] on button "Run" at bounding box center [847, 326] width 356 height 35
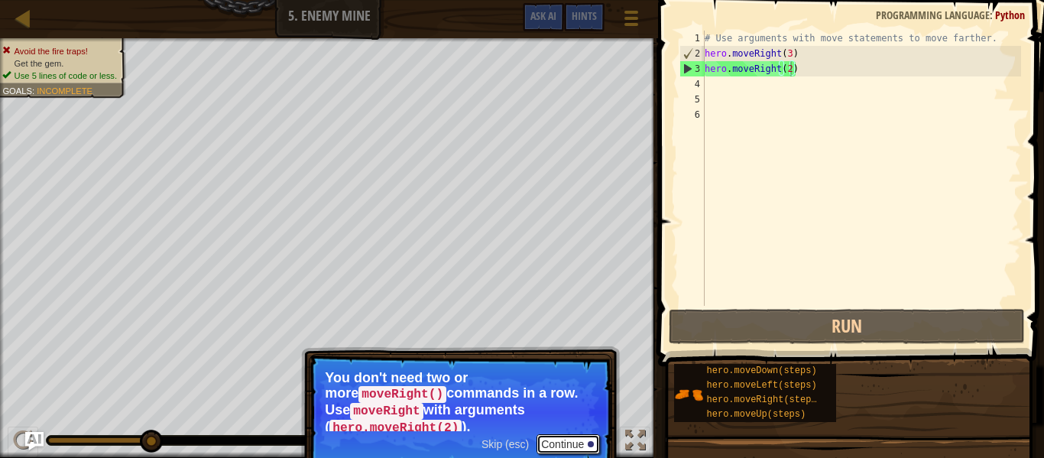
click at [562, 445] on button "Continue" at bounding box center [568, 444] width 63 height 20
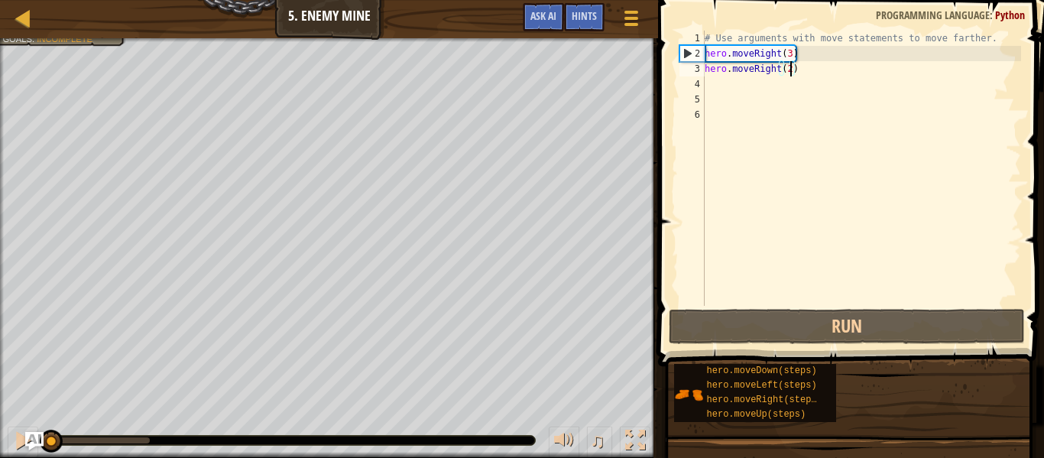
click at [20, 400] on div "Avoid the fire traps! Get the gem. Use 5 lines of code or less. Goals : Incompl…" at bounding box center [522, 248] width 1044 height 420
click at [796, 67] on div "# Use arguments with move statements to move farther. hero . moveRight ( 3 ) he…" at bounding box center [861, 184] width 319 height 306
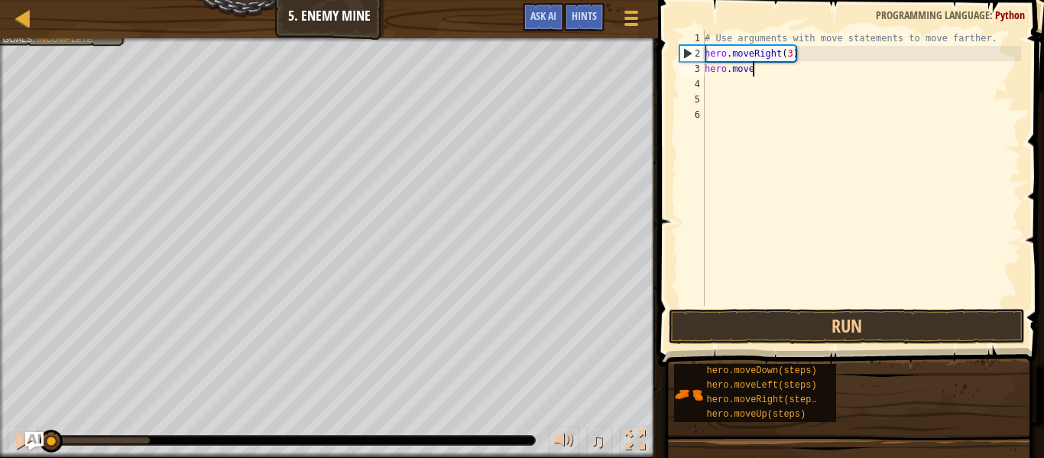
scroll to position [7, 2]
type textarea "h"
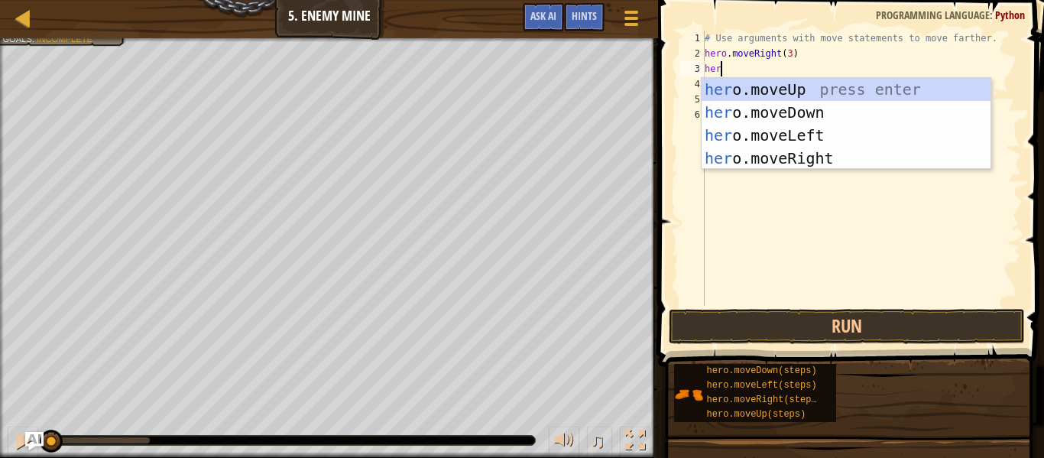
type textarea "hero"
click at [809, 95] on div "hero .moveUp press enter hero .moveDown press enter hero .moveLeft press enter …" at bounding box center [846, 147] width 289 height 138
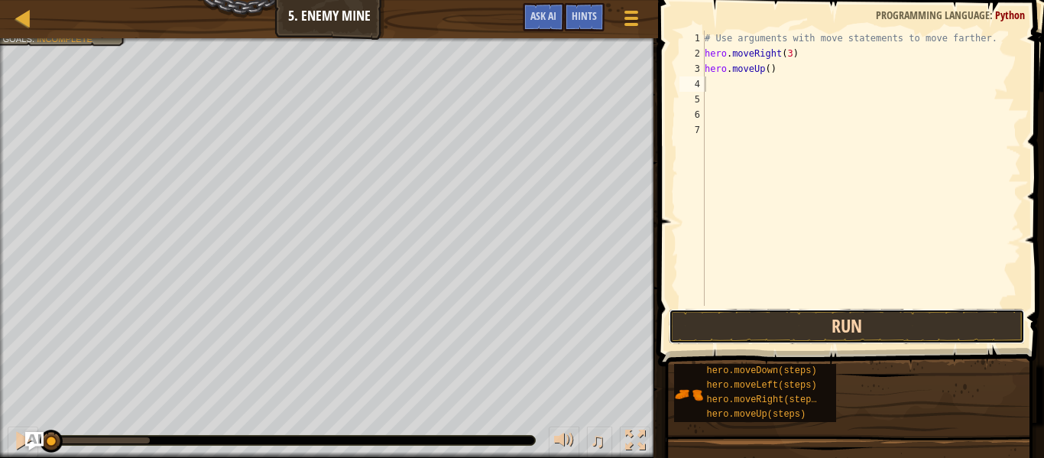
click at [812, 317] on button "Run" at bounding box center [847, 326] width 356 height 35
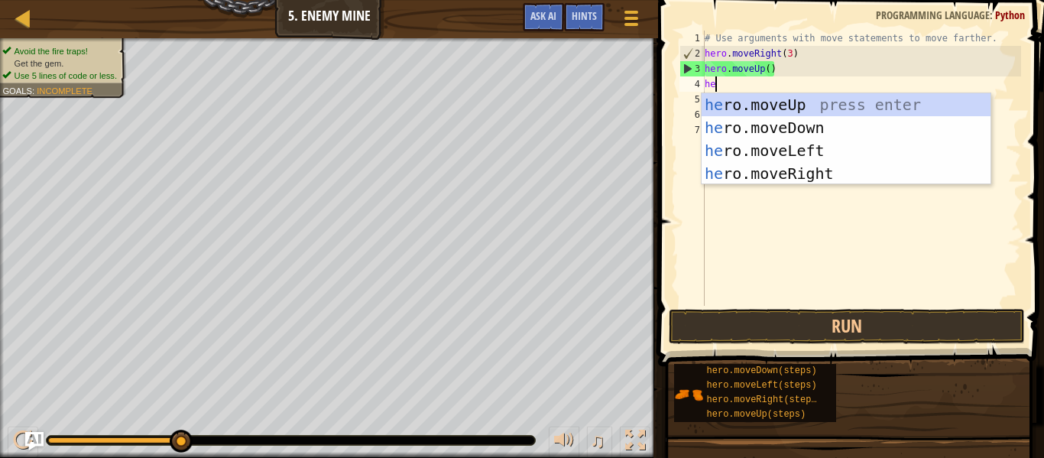
type textarea "her"
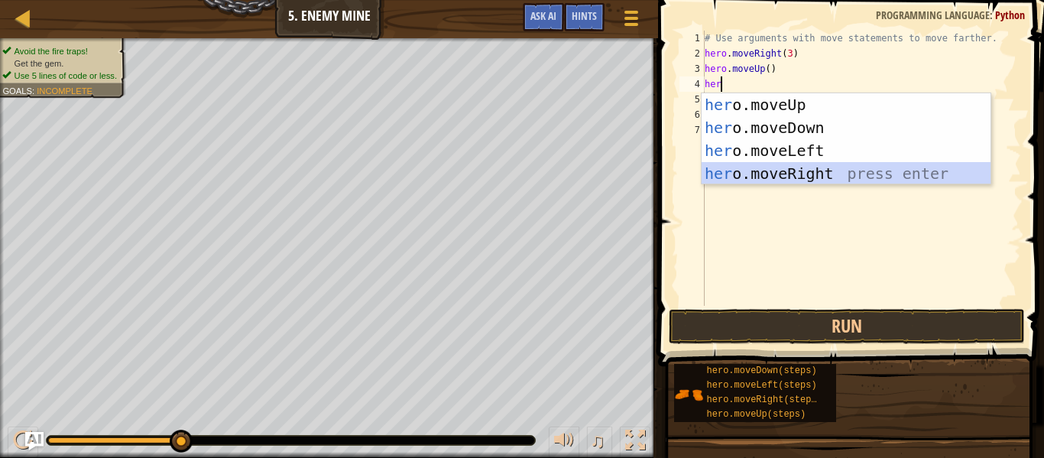
click at [793, 167] on div "her o.moveUp press enter her o.moveDown press enter her o.moveLeft press enter …" at bounding box center [846, 162] width 289 height 138
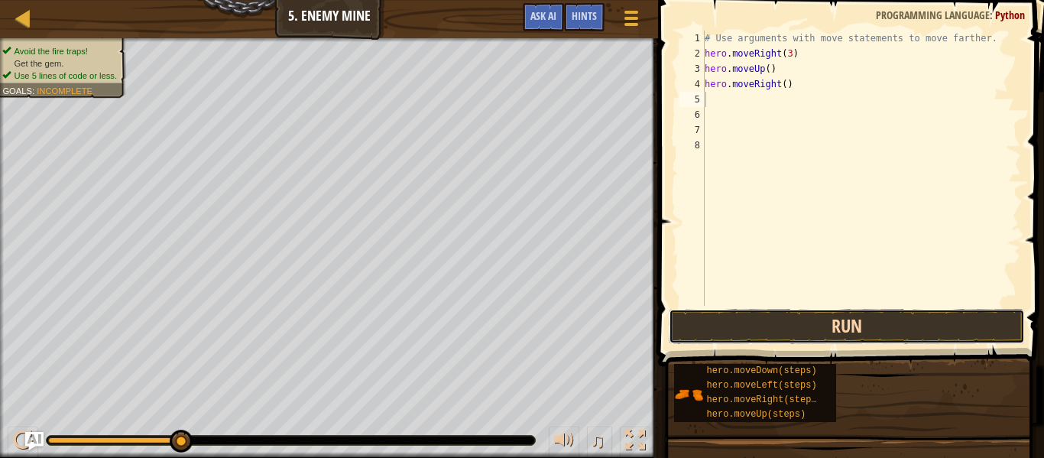
click at [771, 312] on button "Run" at bounding box center [847, 326] width 356 height 35
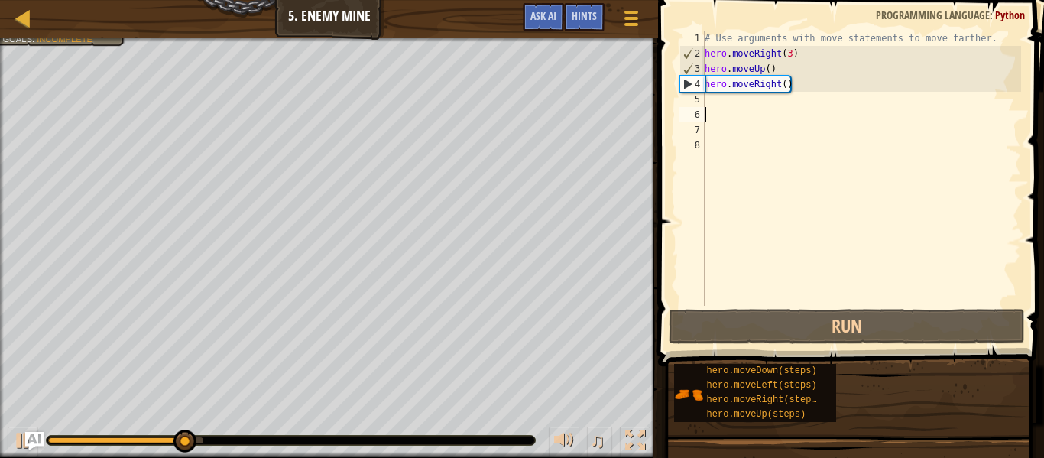
click at [742, 115] on div "# Use arguments with move statements to move farther. hero . moveRight ( 3 ) he…" at bounding box center [861, 184] width 319 height 306
click at [738, 102] on div "# Use arguments with move statements to move farther. hero . moveRight ( 3 ) he…" at bounding box center [861, 184] width 319 height 306
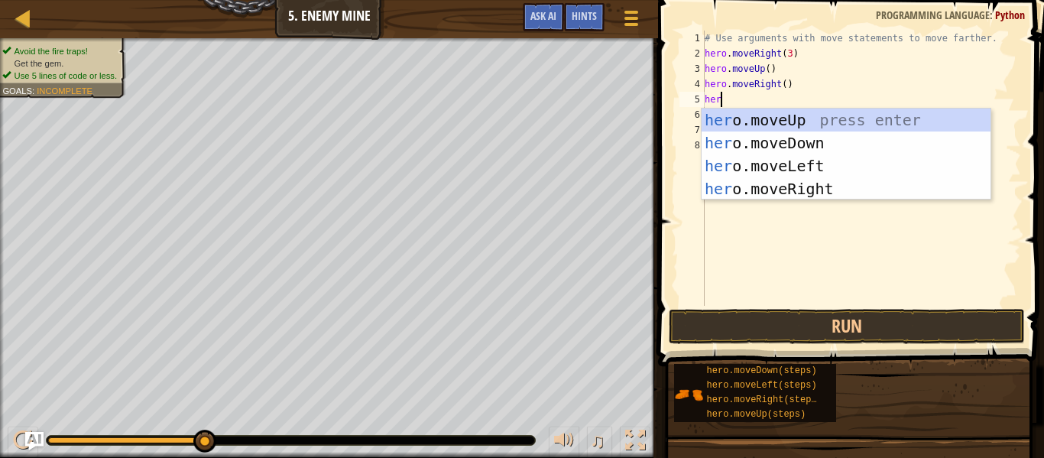
type textarea "hero"
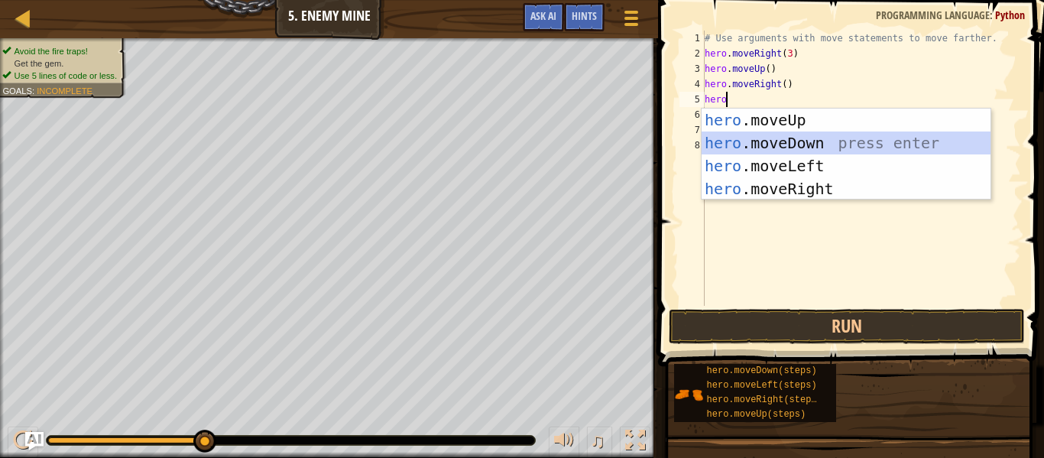
click at [751, 145] on div "hero .moveUp press enter hero .moveDown press enter hero .moveLeft press enter …" at bounding box center [846, 178] width 289 height 138
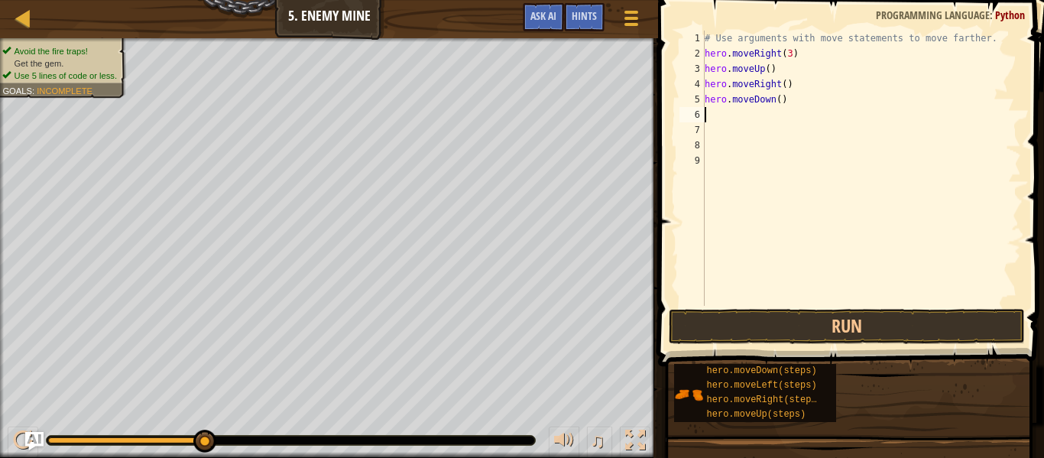
click at [780, 101] on div "# Use arguments with move statements to move farther. hero . moveRight ( 3 ) he…" at bounding box center [861, 184] width 319 height 306
type textarea "hero.moveDown(3)"
click at [774, 327] on button "Run" at bounding box center [847, 326] width 356 height 35
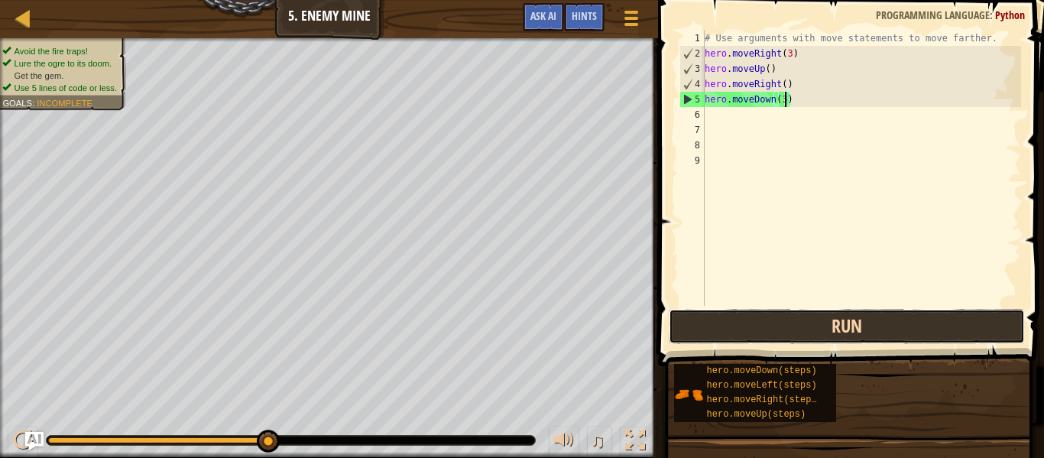
click at [774, 327] on button "Run" at bounding box center [847, 326] width 356 height 35
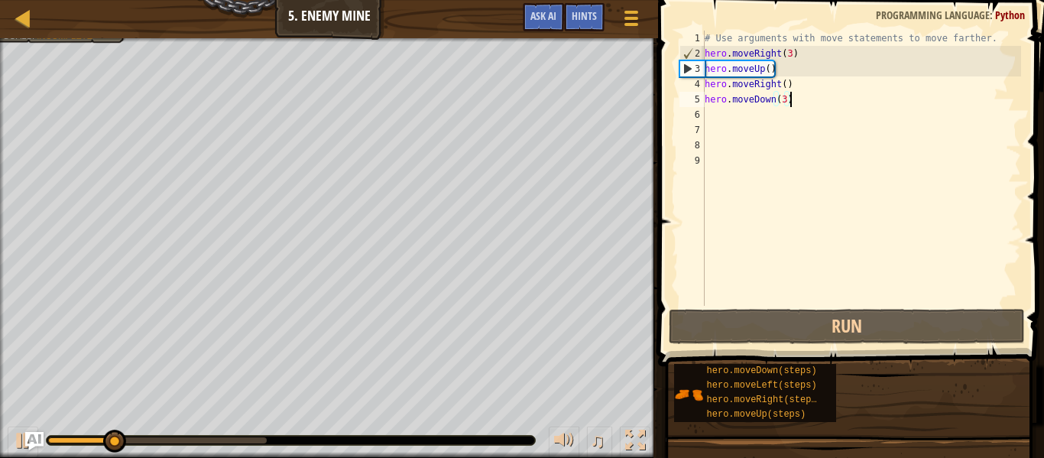
click at [795, 105] on div "# Use arguments with move statements to move farther. hero . moveRight ( 3 ) he…" at bounding box center [861, 184] width 319 height 306
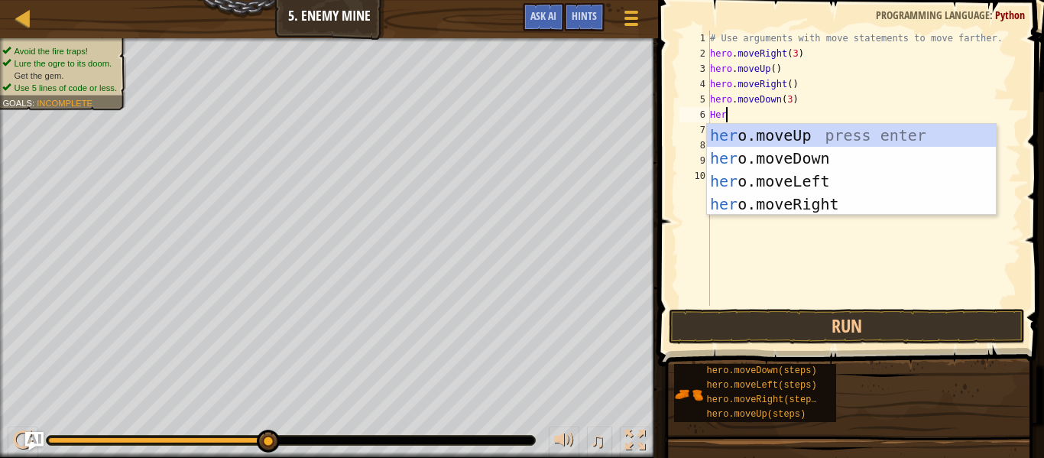
scroll to position [7, 2]
type textarea "Hero"
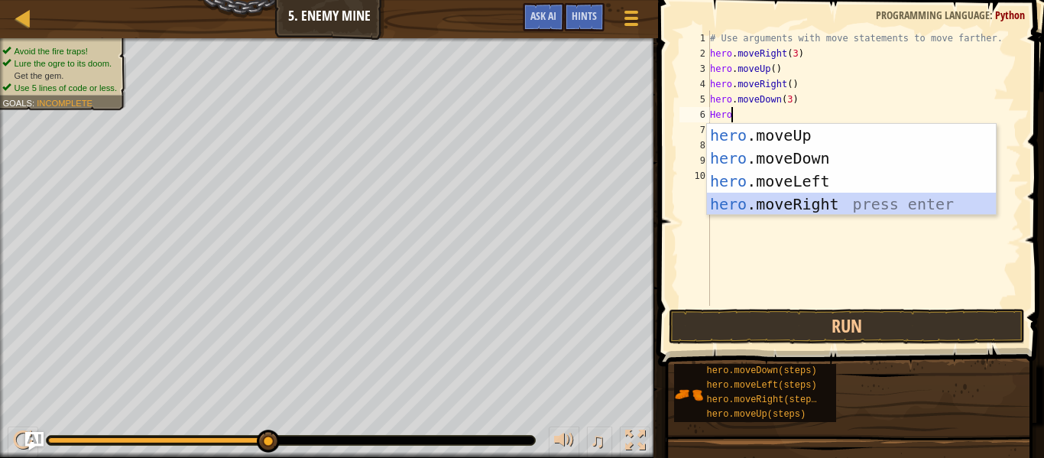
click at [810, 200] on div "hero .moveUp press enter hero .moveDown press enter hero .moveLeft press enter …" at bounding box center [851, 193] width 289 height 138
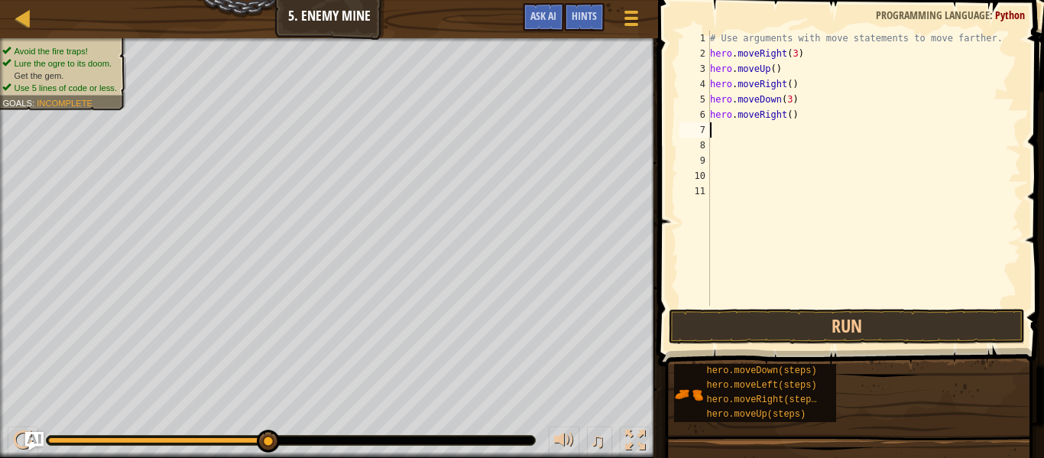
click at [788, 114] on div "# Use arguments with move statements to move farther. hero . moveRight ( 3 ) he…" at bounding box center [864, 184] width 314 height 306
type textarea "hero.moveRight(2)"
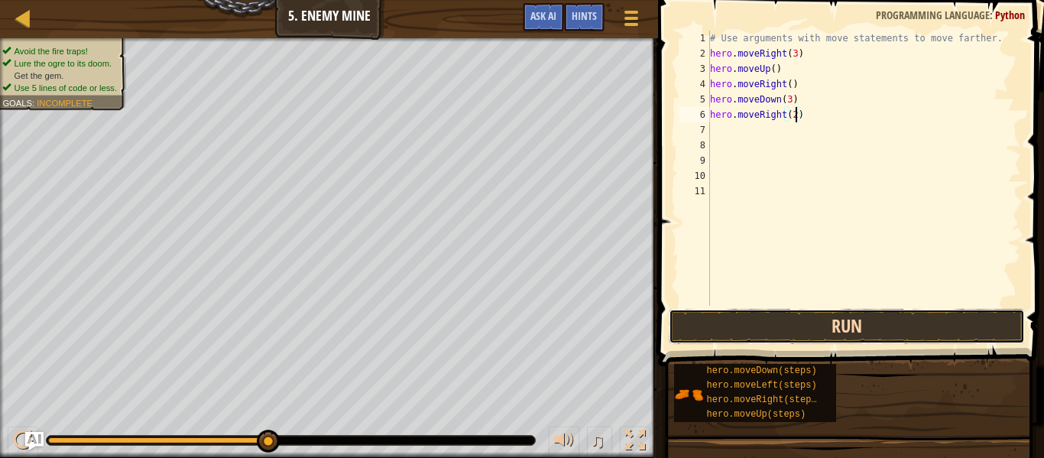
click at [810, 313] on button "Run" at bounding box center [847, 326] width 356 height 35
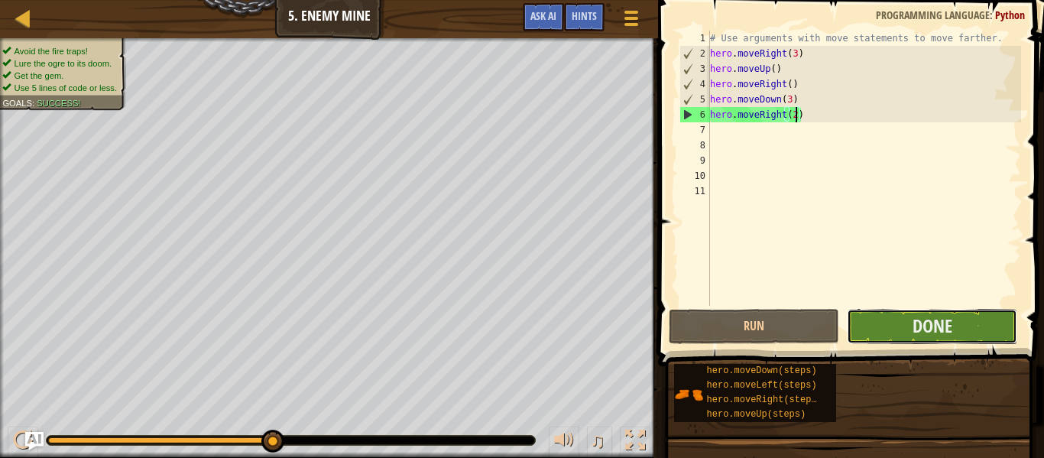
click at [903, 329] on button "Done" at bounding box center [932, 326] width 170 height 35
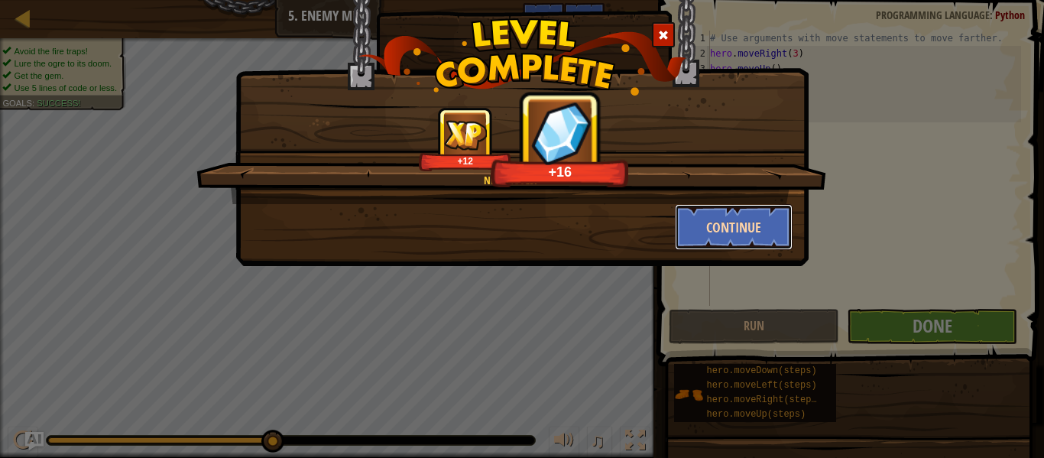
click at [704, 232] on button "Continue" at bounding box center [734, 227] width 118 height 46
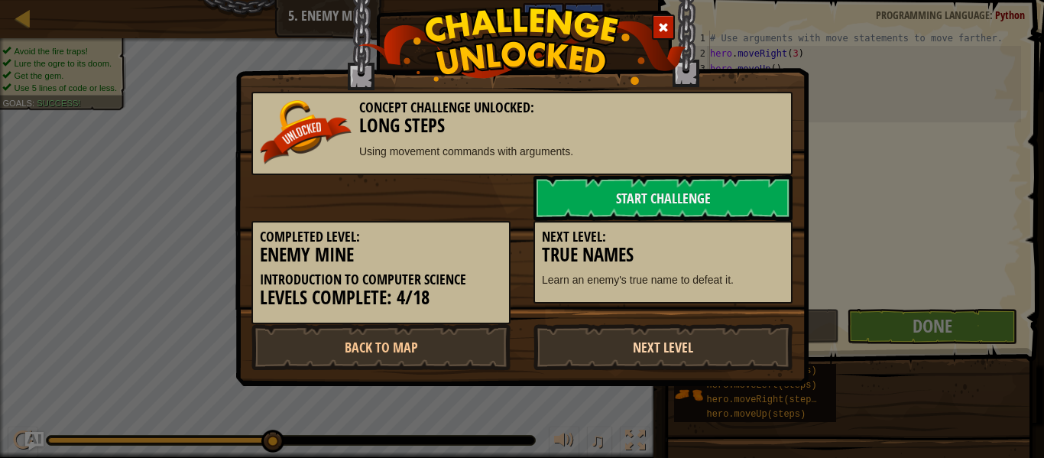
click at [709, 352] on link "Next Level" at bounding box center [662, 347] width 259 height 46
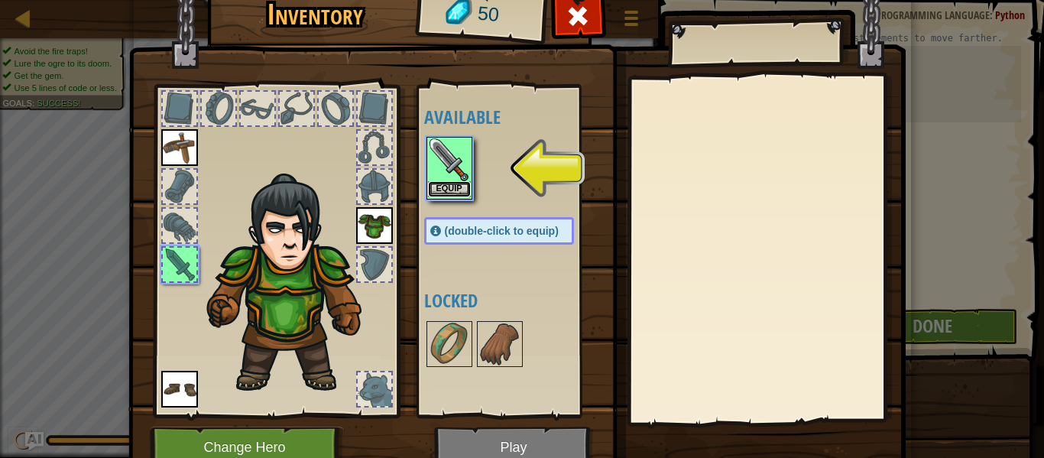
click at [461, 190] on button "Equip" at bounding box center [449, 189] width 43 height 16
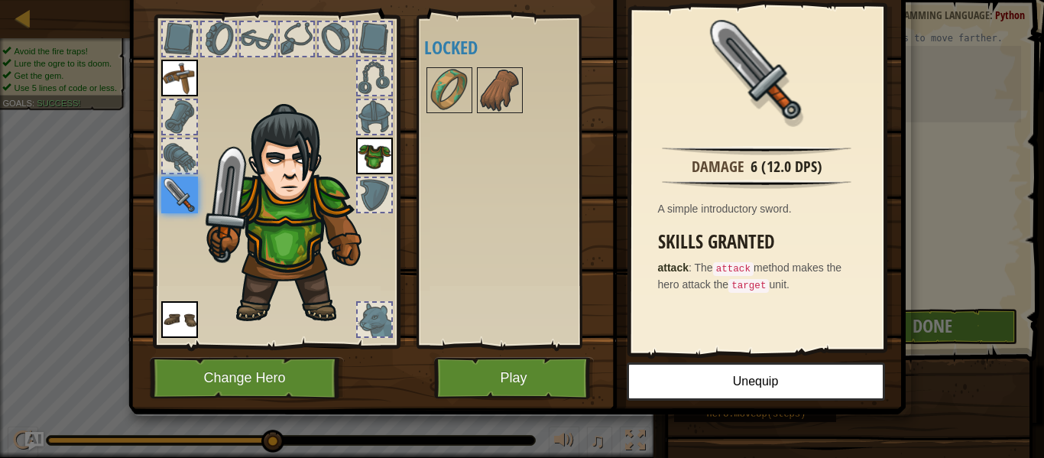
scroll to position [0, 0]
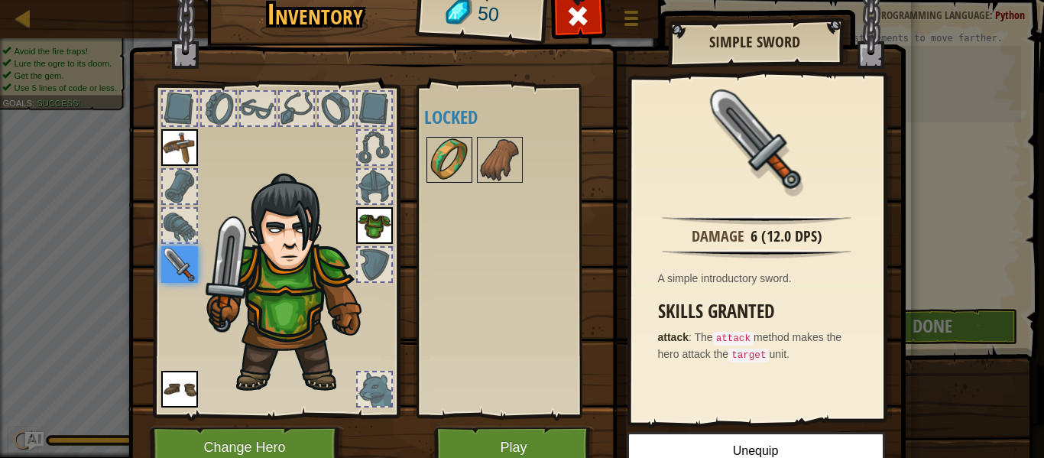
click at [456, 172] on img at bounding box center [449, 159] width 43 height 43
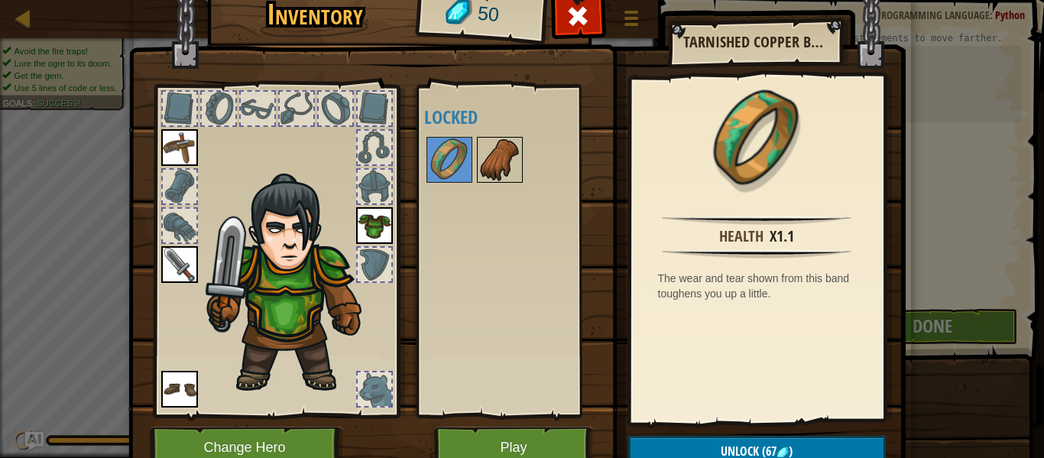
click at [498, 166] on img at bounding box center [499, 159] width 43 height 43
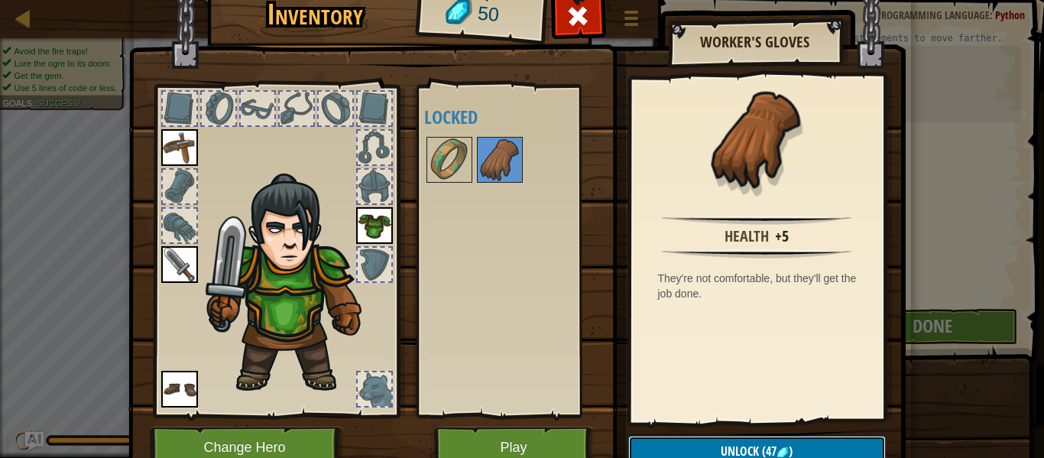
click at [801, 447] on button "Unlock (47 )" at bounding box center [757, 451] width 258 height 31
click at [725, 452] on button "Confirm" at bounding box center [757, 451] width 258 height 31
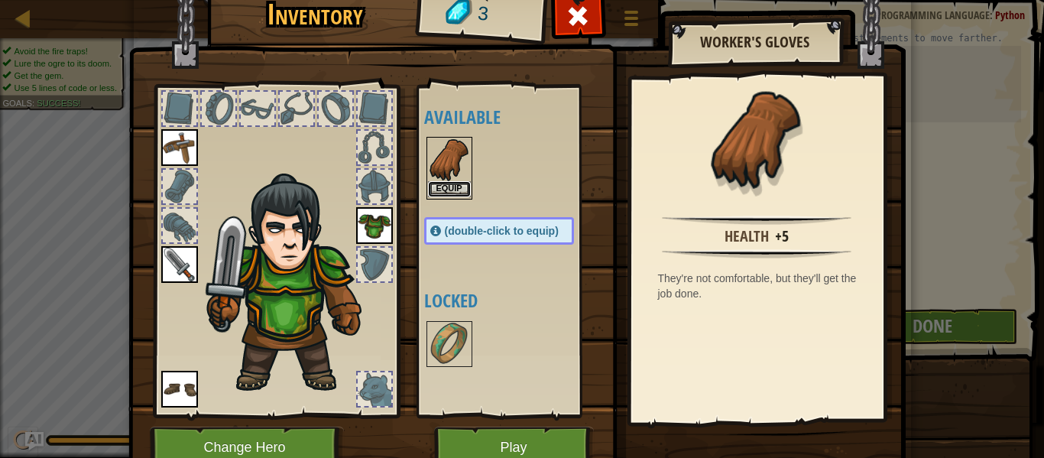
click at [449, 193] on button "Equip" at bounding box center [449, 189] width 43 height 16
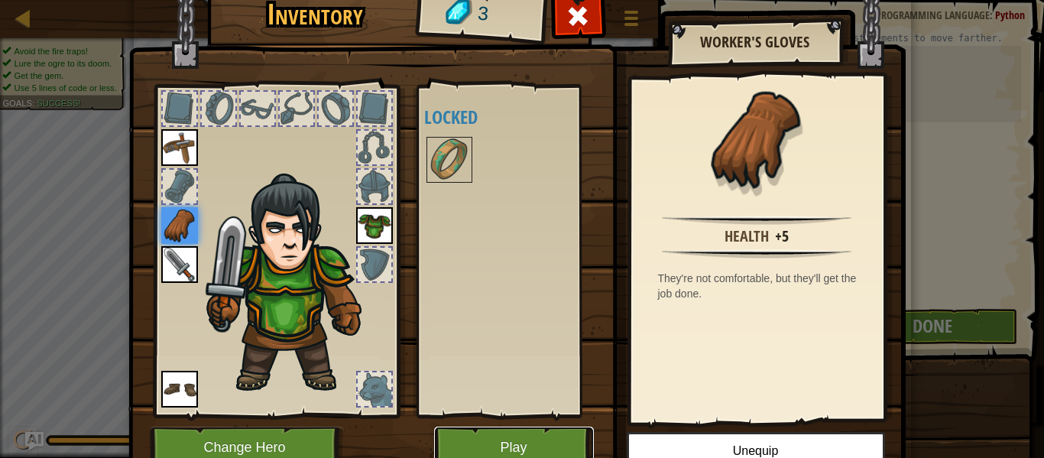
click at [546, 443] on button "Play" at bounding box center [514, 447] width 160 height 42
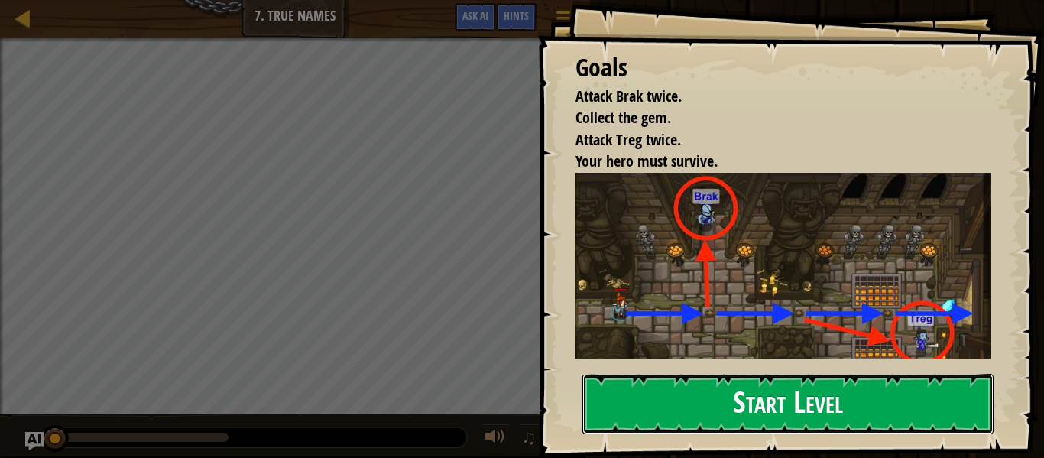
click at [700, 413] on button "Start Level" at bounding box center [787, 404] width 411 height 60
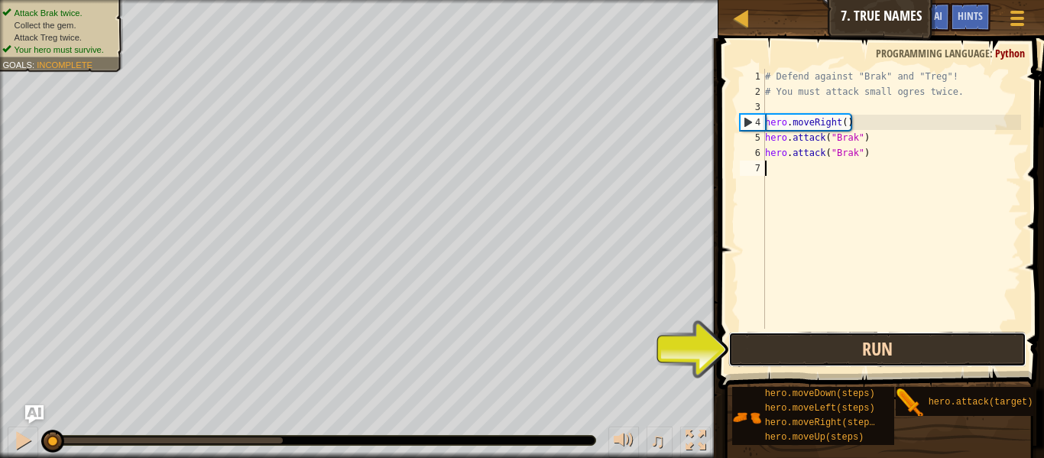
click at [845, 356] on button "Run" at bounding box center [877, 349] width 298 height 35
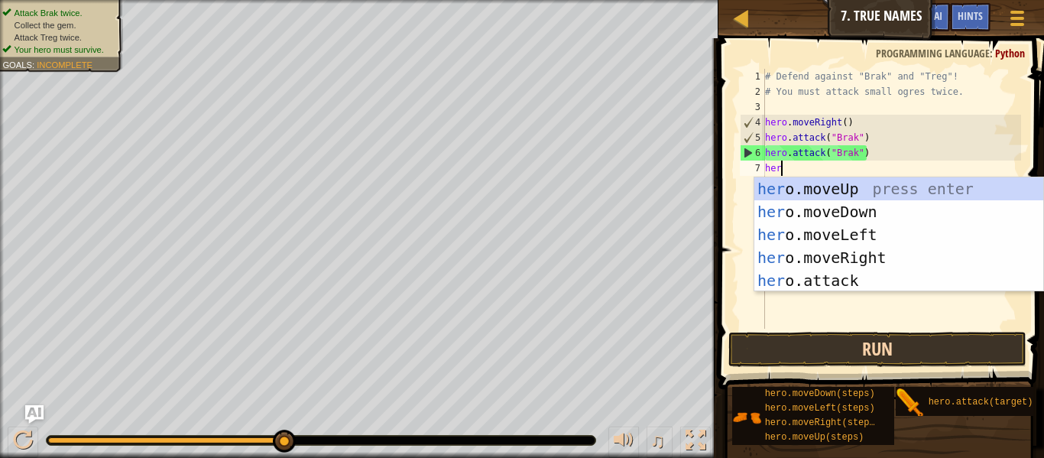
scroll to position [7, 2]
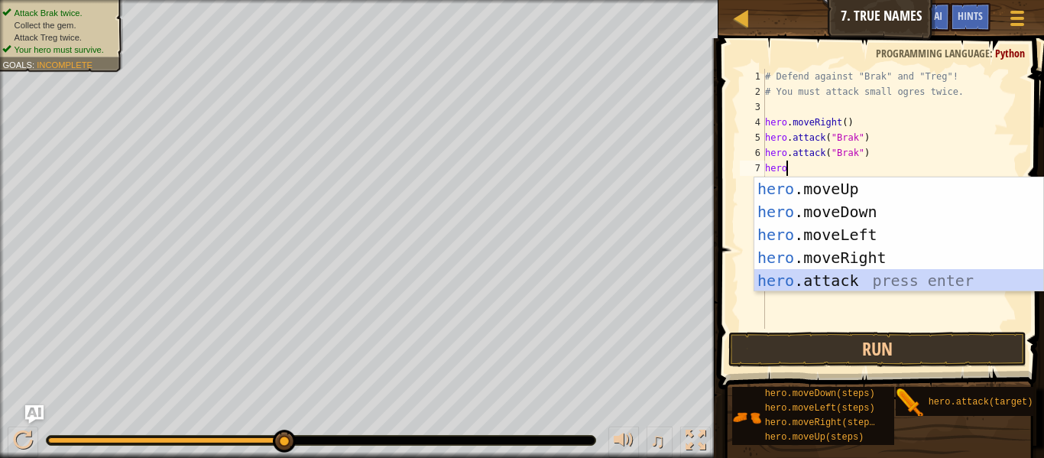
click at [848, 277] on div "hero .moveUp press enter hero .moveDown press enter hero .moveLeft press enter …" at bounding box center [898, 257] width 289 height 160
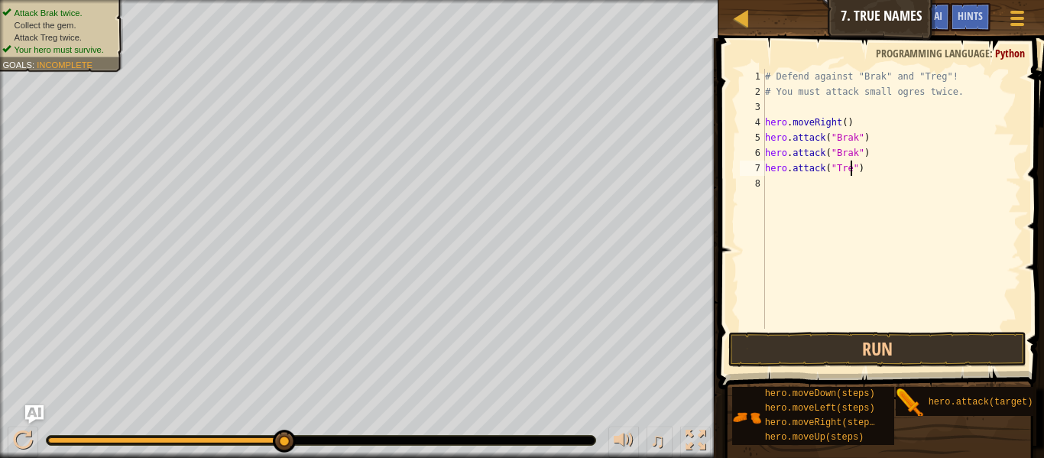
scroll to position [7, 13]
type textarea "hero.attack("Treg")"
click at [945, 355] on button "Run" at bounding box center [877, 349] width 298 height 35
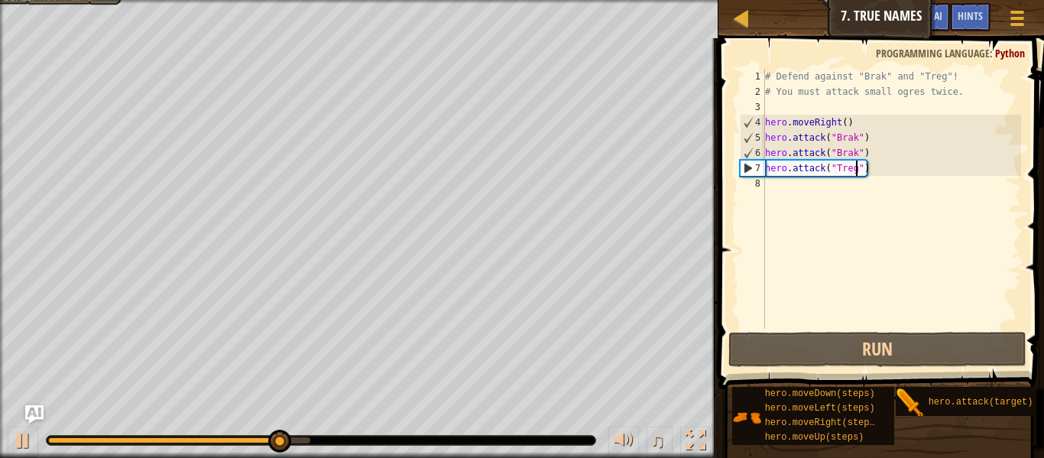
click at [897, 164] on div "# Defend against "Brak" and "Treg"! # You must attack small ogres twice. hero .…" at bounding box center [891, 214] width 259 height 290
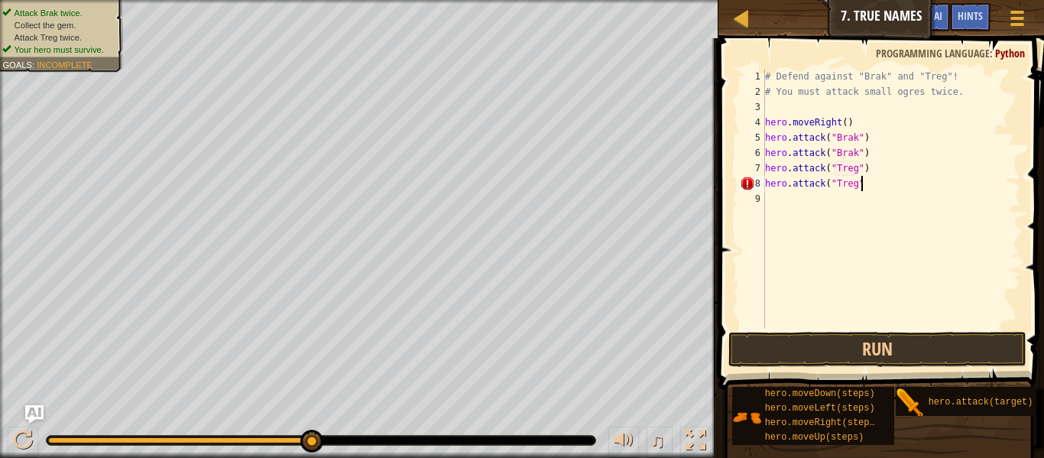
scroll to position [7, 14]
type textarea "hero.attack("Treg")"
click at [776, 350] on button "Run" at bounding box center [877, 349] width 298 height 35
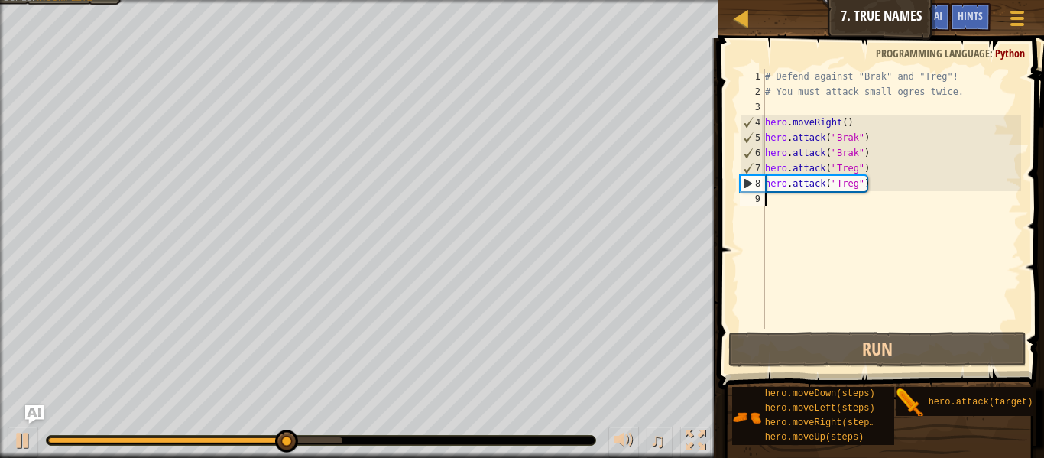
click at [794, 208] on div "# Defend against "Brak" and "Treg"! # You must attack small ogres twice. hero .…" at bounding box center [891, 214] width 259 height 290
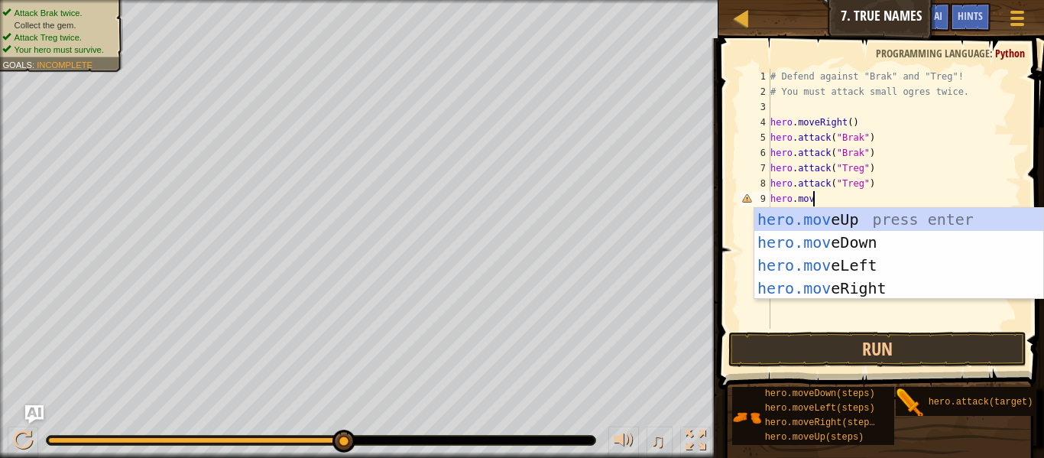
type textarea "hero.move"
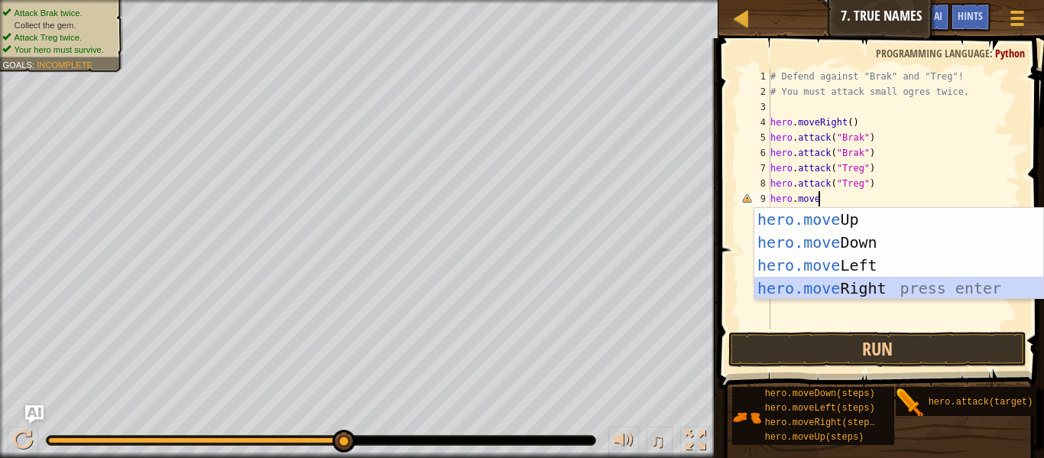
click at [864, 280] on div "hero.move Up press enter hero.move Down press enter hero.move Left press enter …" at bounding box center [898, 277] width 289 height 138
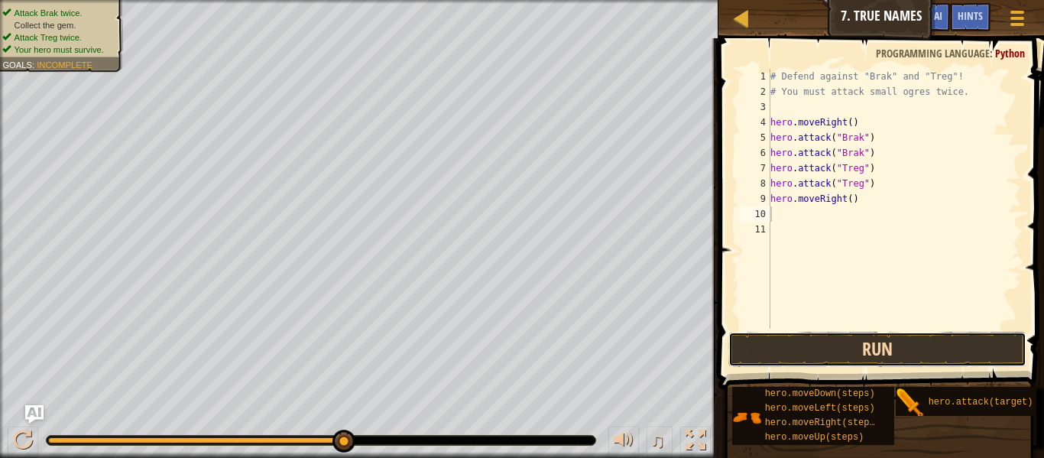
click at [848, 357] on button "Run" at bounding box center [877, 349] width 298 height 35
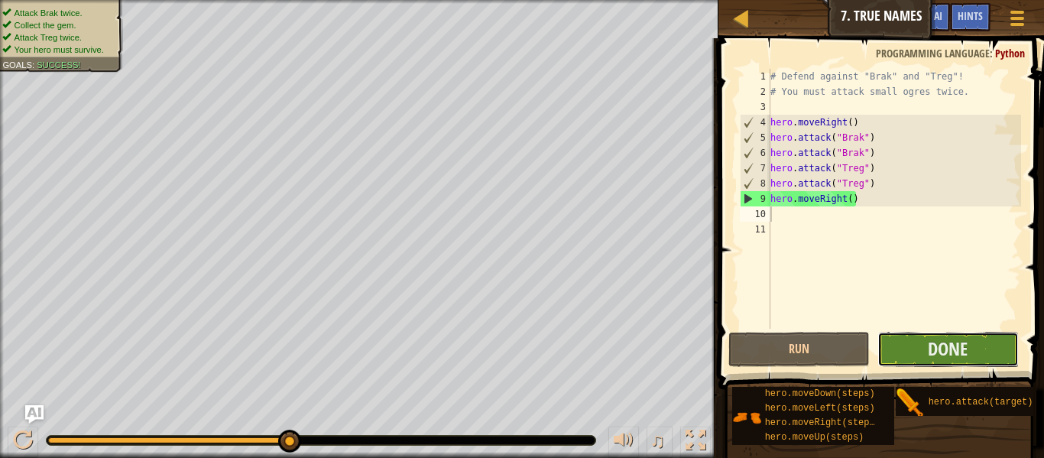
click at [889, 355] on button "Done" at bounding box center [947, 349] width 141 height 35
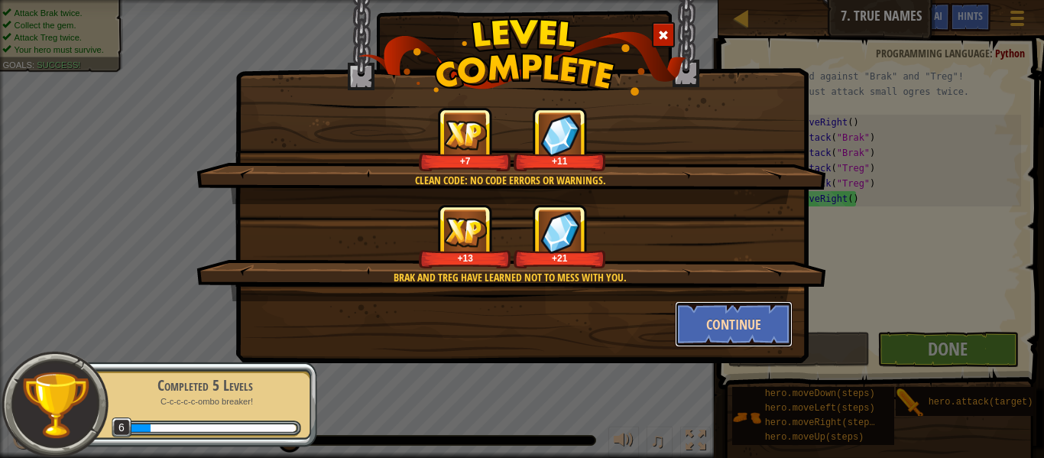
click at [767, 336] on button "Continue" at bounding box center [734, 324] width 118 height 46
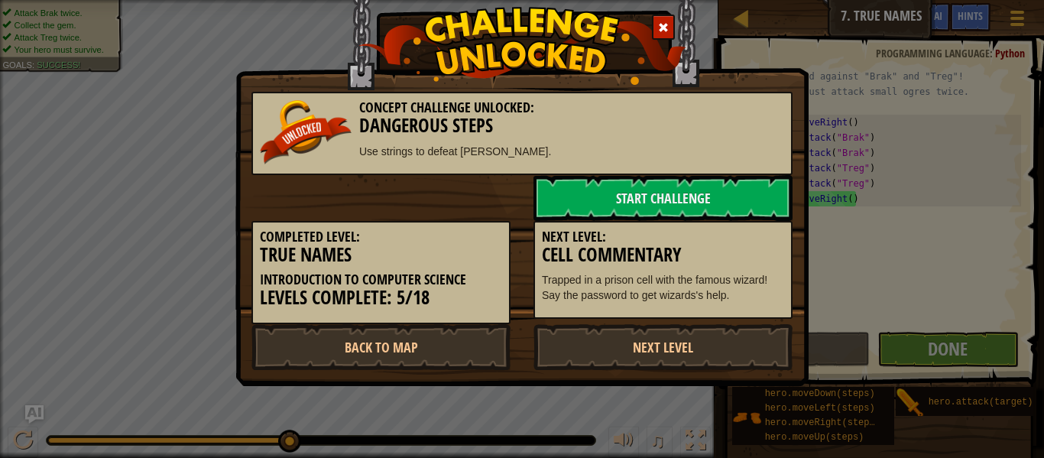
click at [683, 381] on div "Concept Challenge Unlocked: Dangerous Steps Use strings to defeat [PERSON_NAME]…" at bounding box center [521, 174] width 573 height 424
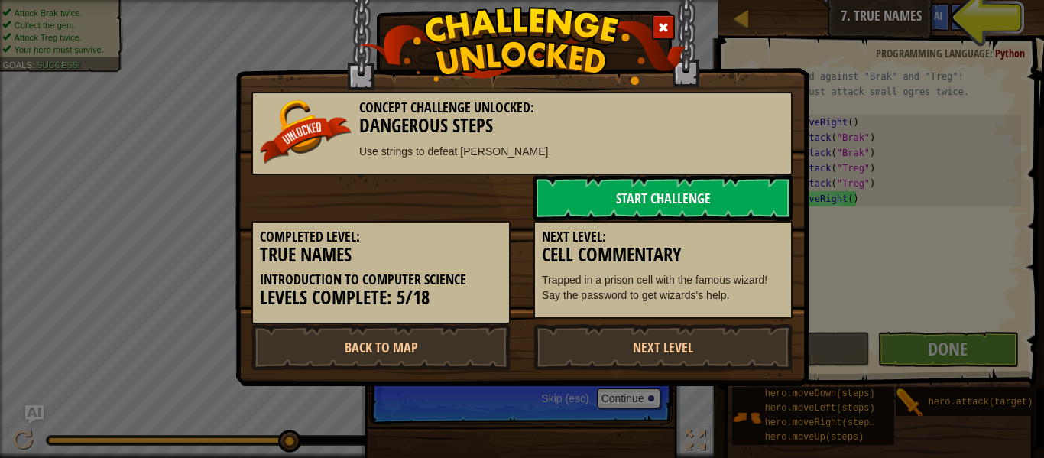
click at [959, 18] on div "Concept Challenge Unlocked: Dangerous Steps Use strings to defeat [PERSON_NAME]…" at bounding box center [522, 229] width 1044 height 458
click at [699, 349] on link "Next Level" at bounding box center [662, 347] width 259 height 46
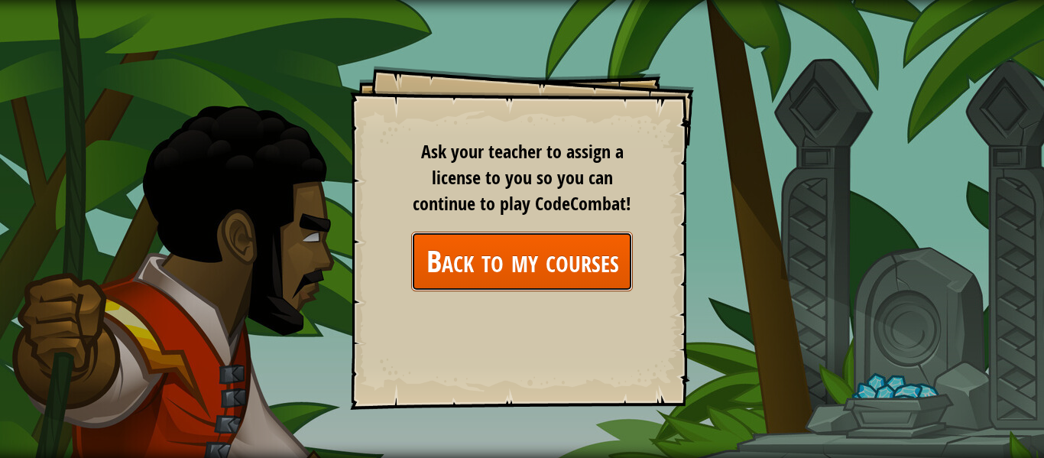
click at [546, 272] on link "Back to my courses" at bounding box center [522, 261] width 222 height 59
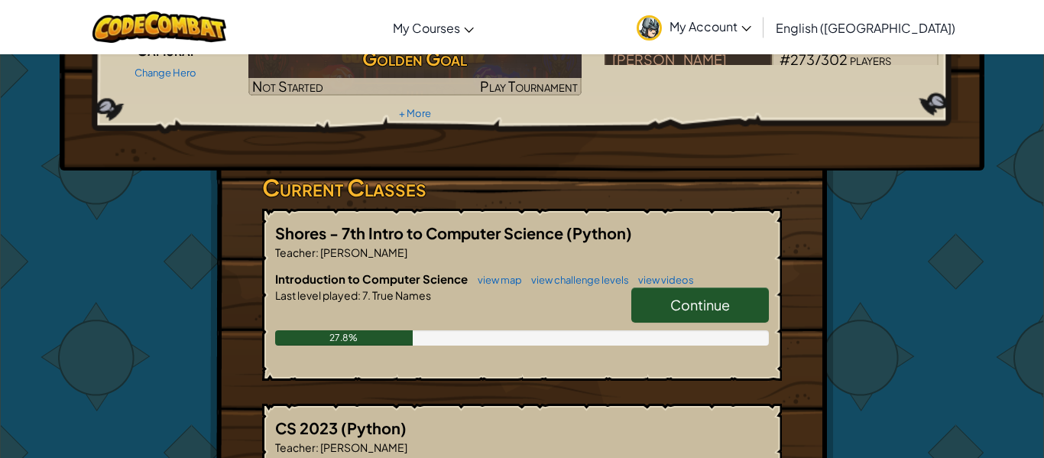
scroll to position [172, 0]
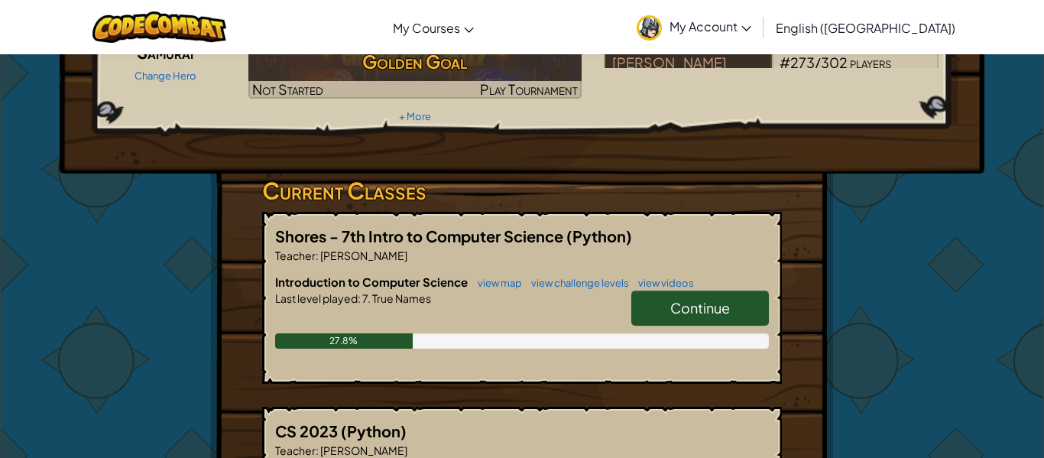
click at [670, 299] on span "Continue" at bounding box center [700, 308] width 60 height 18
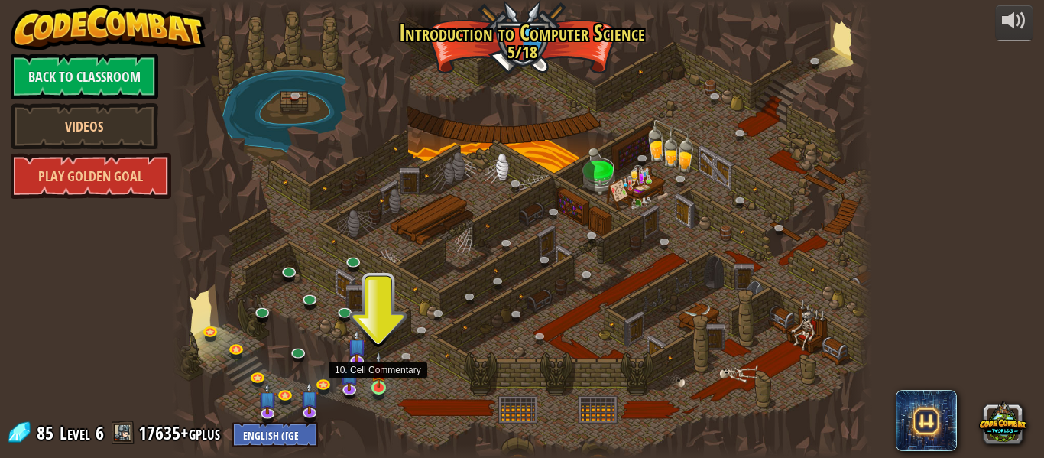
click at [379, 387] on img at bounding box center [379, 370] width 16 height 37
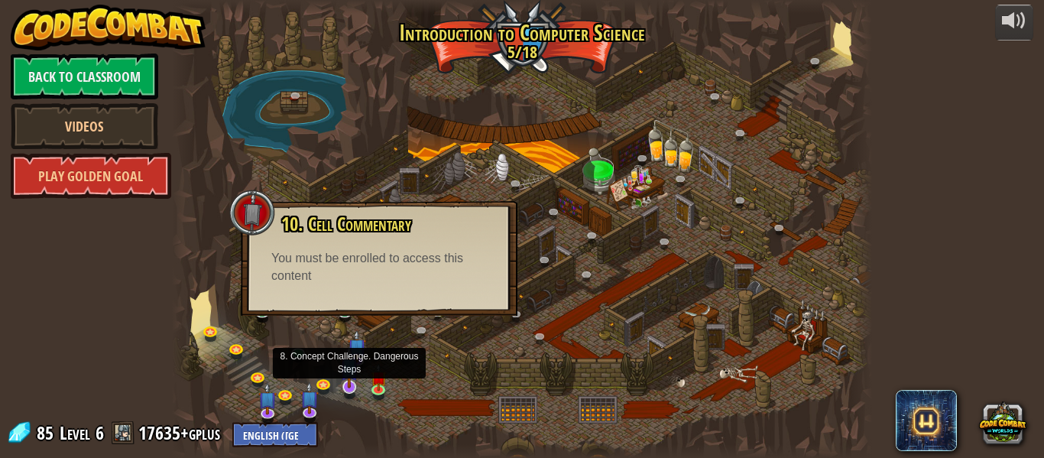
click at [351, 360] on img at bounding box center [349, 366] width 18 height 43
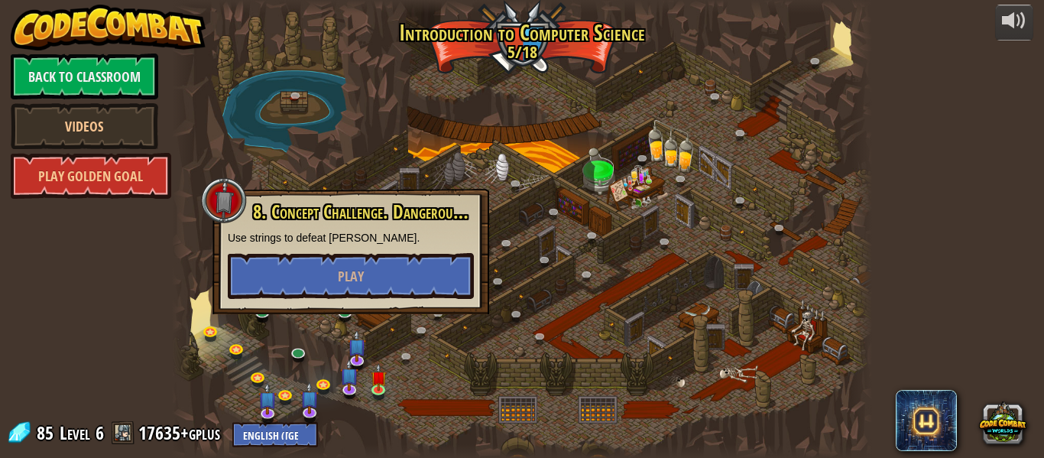
click at [18, 431] on span at bounding box center [19, 432] width 23 height 23
click at [378, 390] on link at bounding box center [381, 390] width 31 height 31
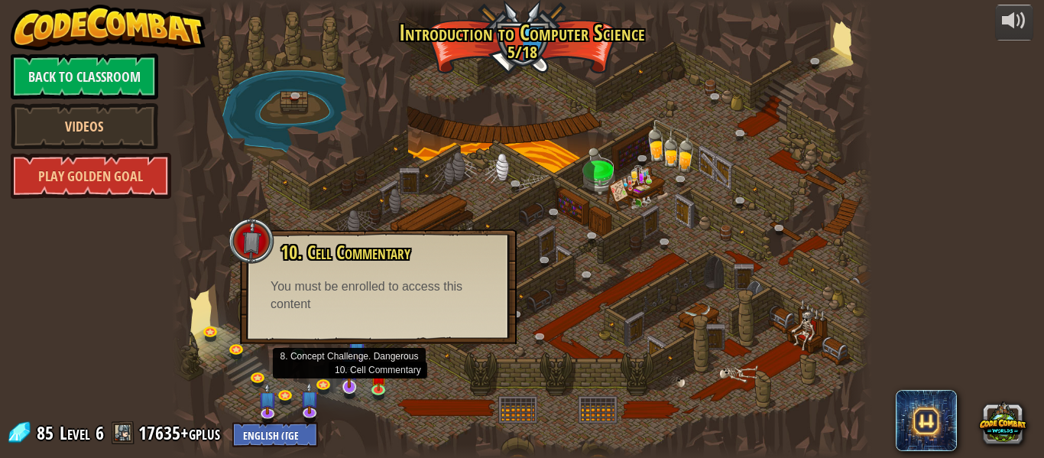
click at [354, 359] on img at bounding box center [349, 366] width 18 height 43
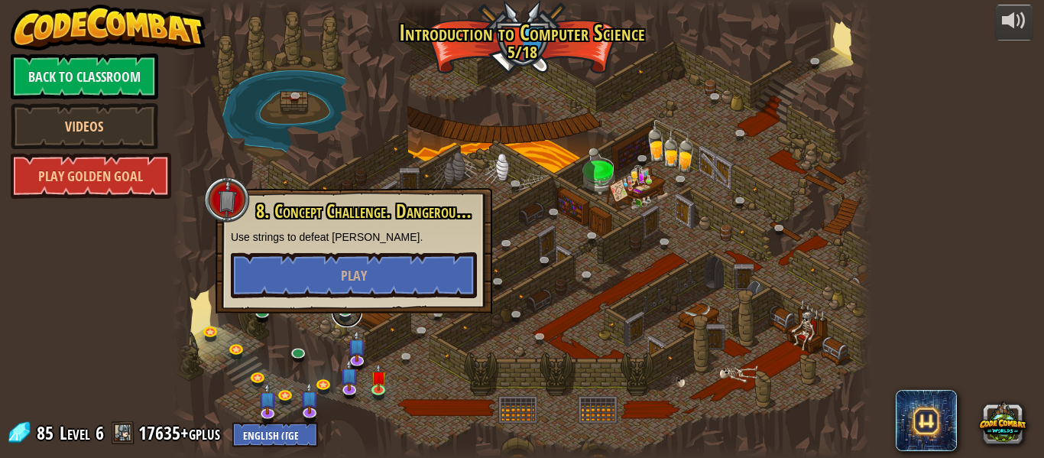
click at [341, 313] on link at bounding box center [347, 312] width 31 height 31
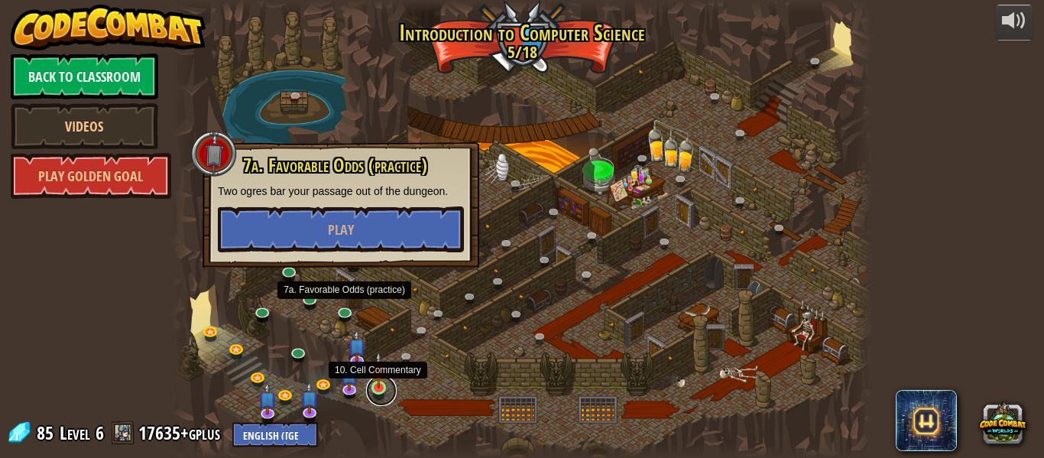
click at [381, 389] on link at bounding box center [381, 390] width 31 height 31
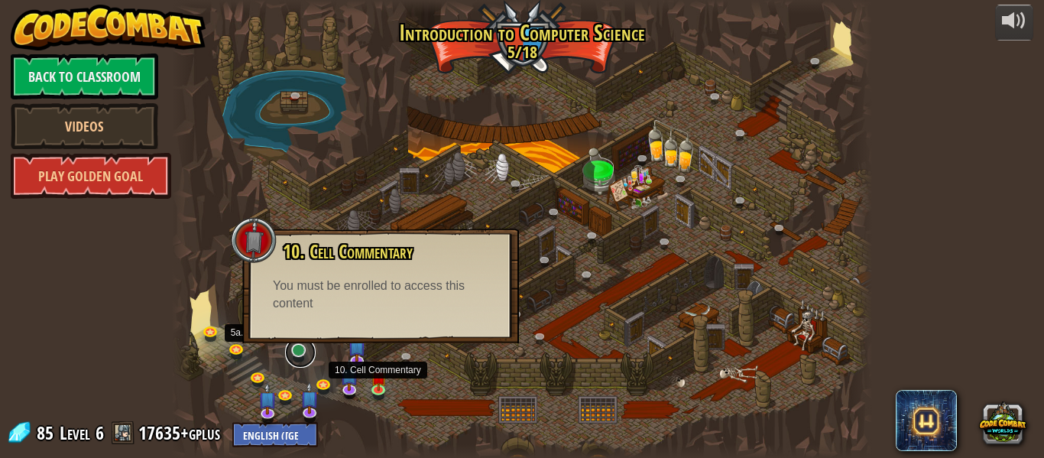
click at [297, 351] on link at bounding box center [300, 352] width 31 height 31
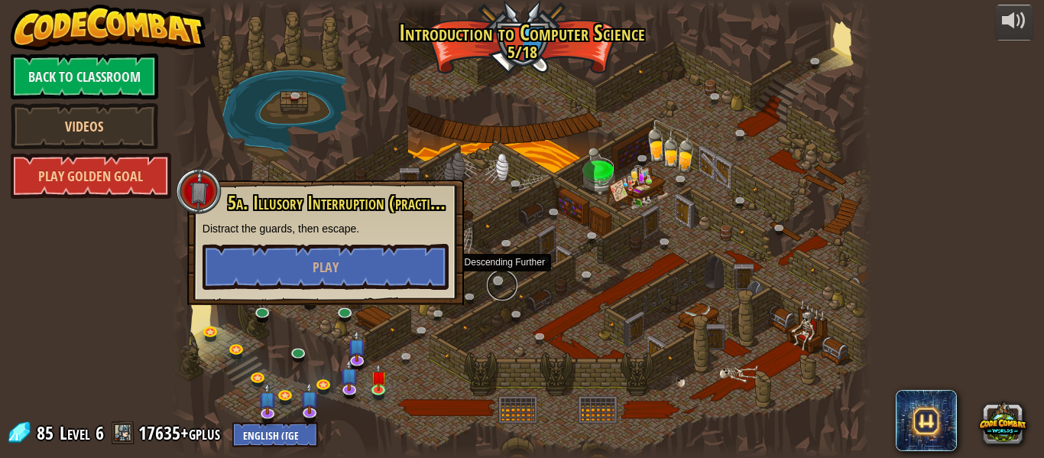
click at [498, 282] on link at bounding box center [502, 285] width 31 height 31
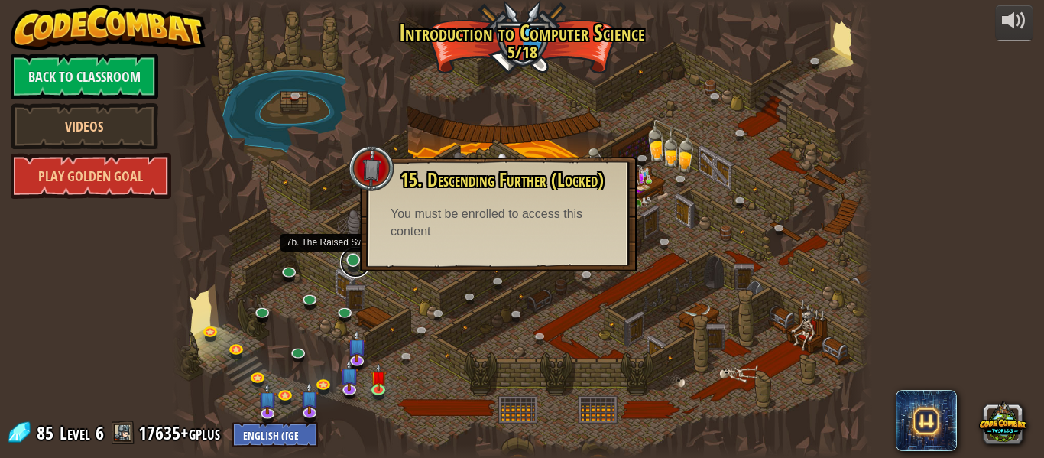
click at [352, 264] on link at bounding box center [355, 262] width 31 height 31
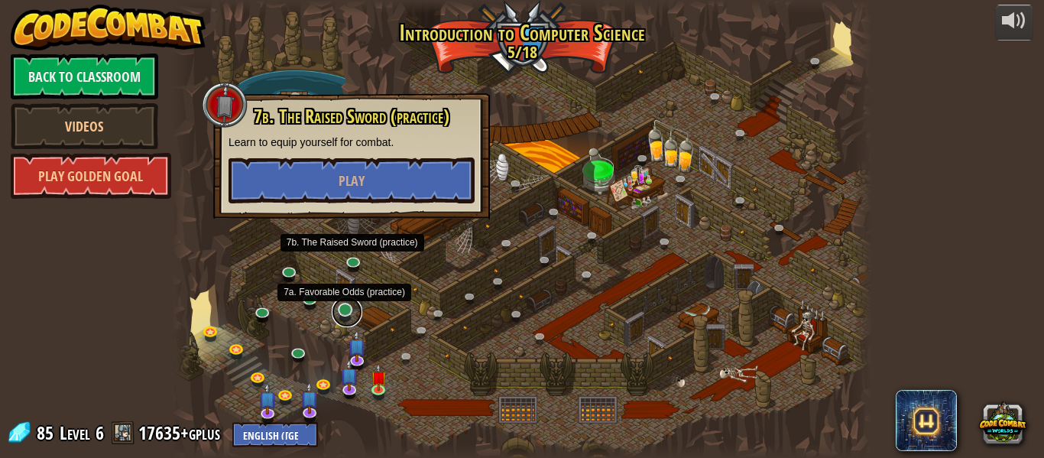
click at [349, 311] on link at bounding box center [347, 312] width 31 height 31
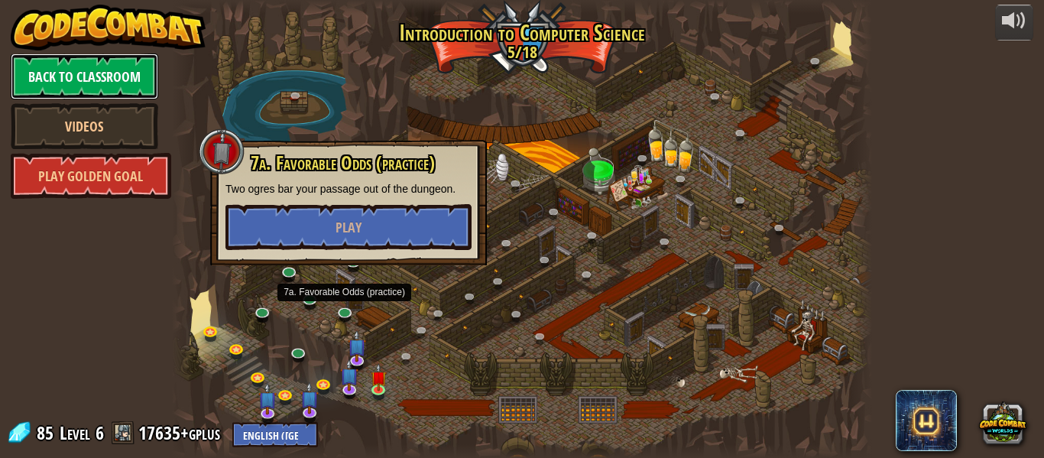
click at [129, 86] on link "Back to Classroom" at bounding box center [85, 76] width 148 height 46
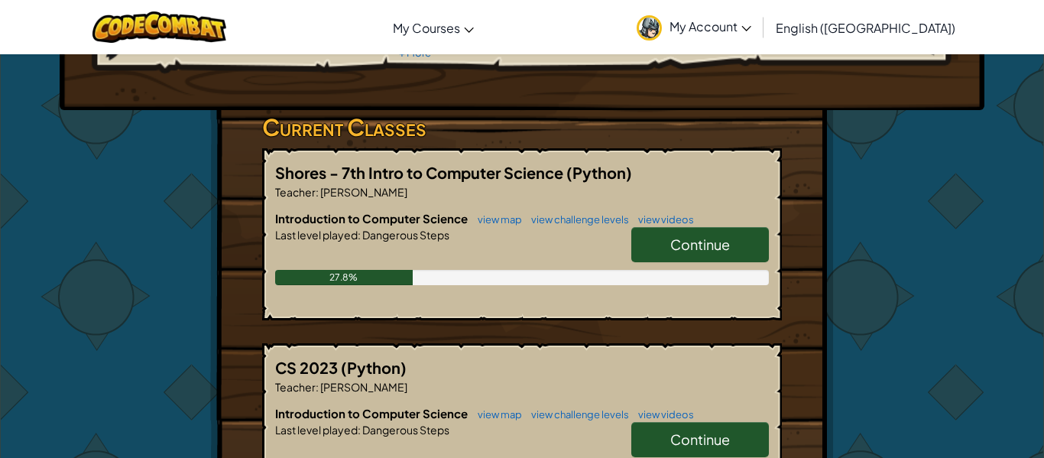
scroll to position [235, 0]
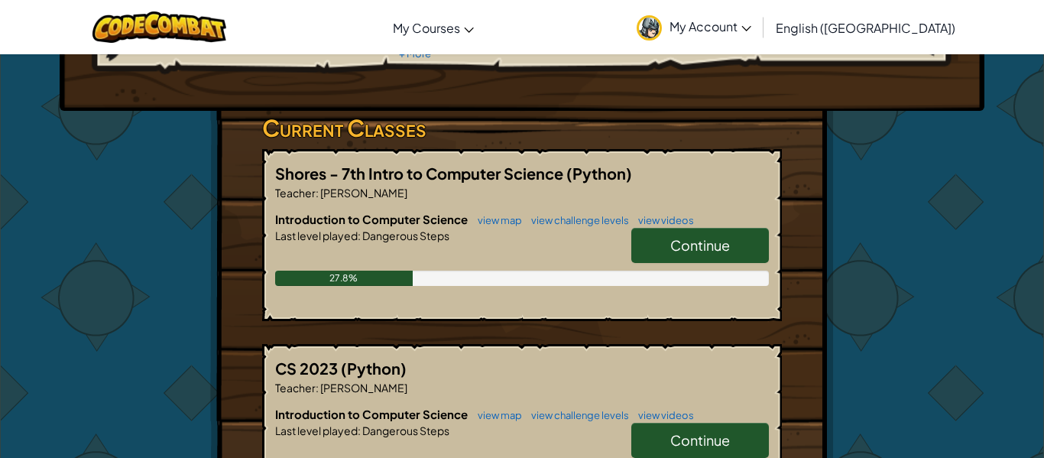
click at [116, 251] on div "Hero : Hattori Samurai Change Hero Player : [PERSON_NAME] [PERSON_NAME] CS1 Lev…" at bounding box center [522, 313] width 894 height 986
